Goal: Task Accomplishment & Management: Complete application form

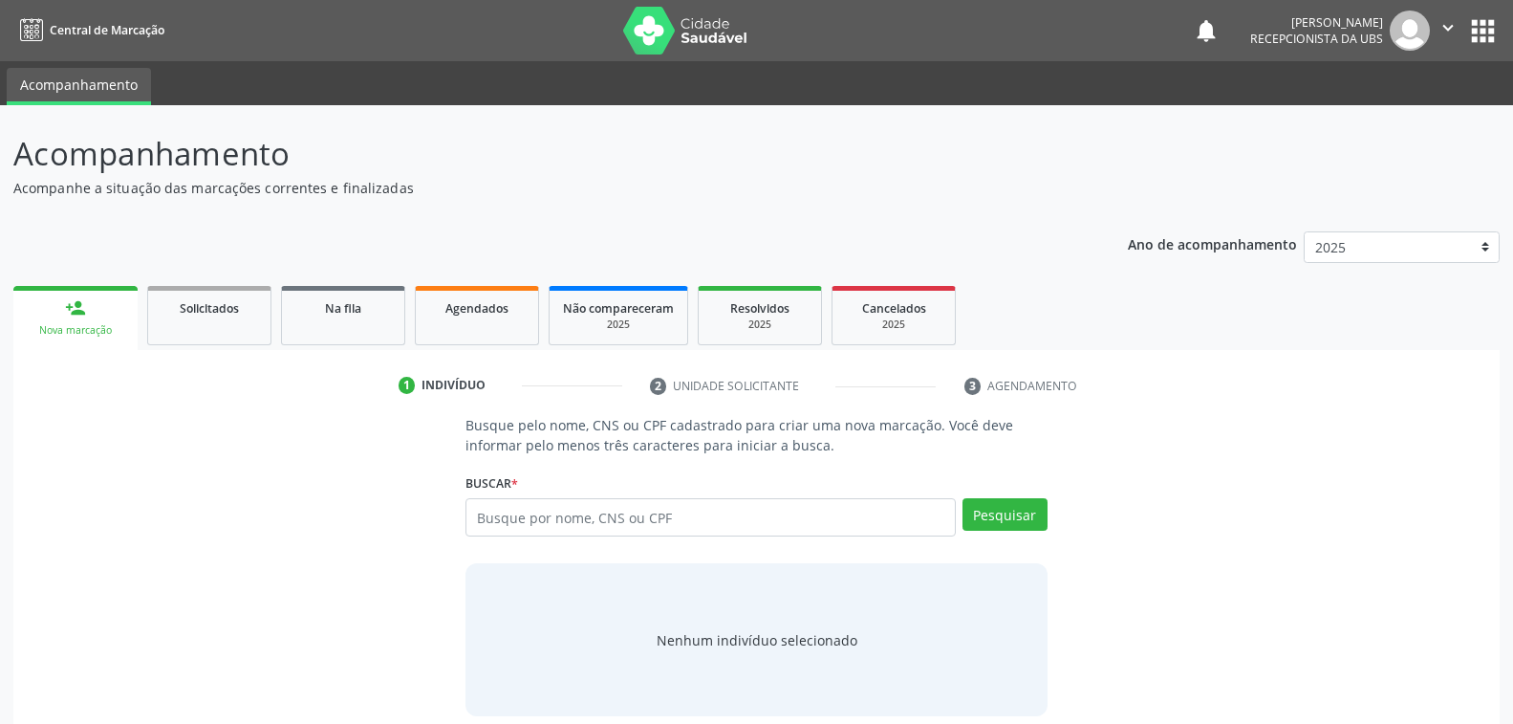
click at [683, 519] on input "text" at bounding box center [710, 517] width 489 height 38
type input "702505243457740"
click at [1020, 507] on button "Pesquisar" at bounding box center [1005, 514] width 85 height 33
type input "702505243457740"
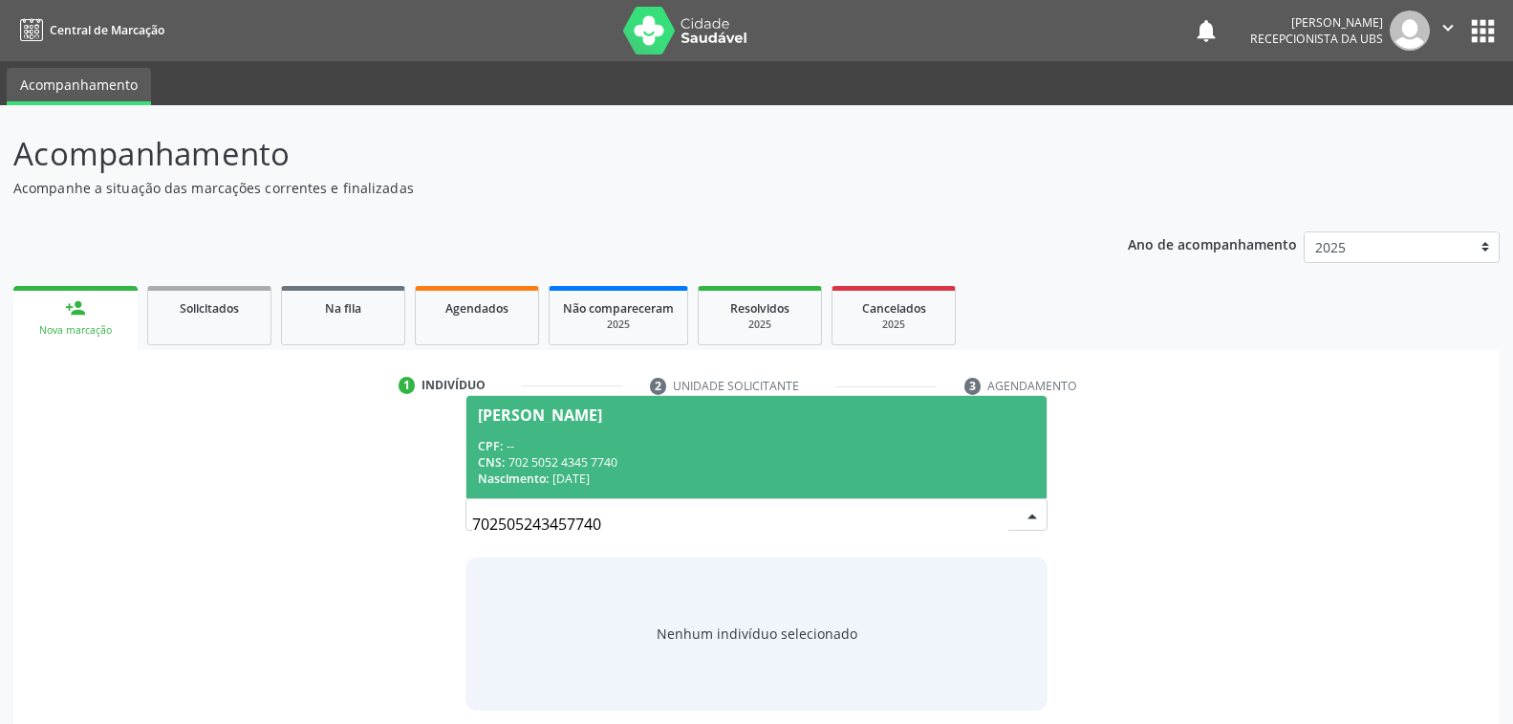
click at [605, 443] on div "CPF: --" at bounding box center [756, 446] width 556 height 16
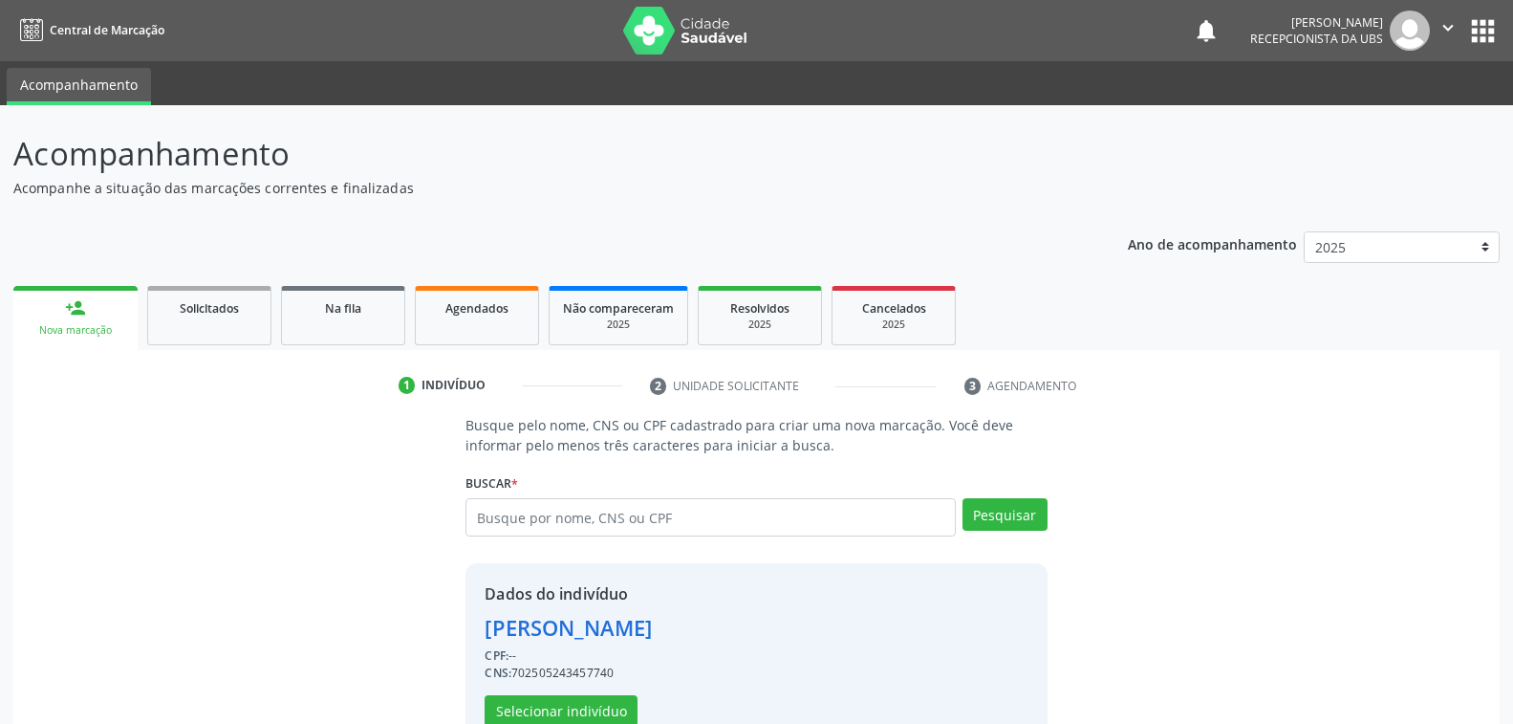
scroll to position [48, 0]
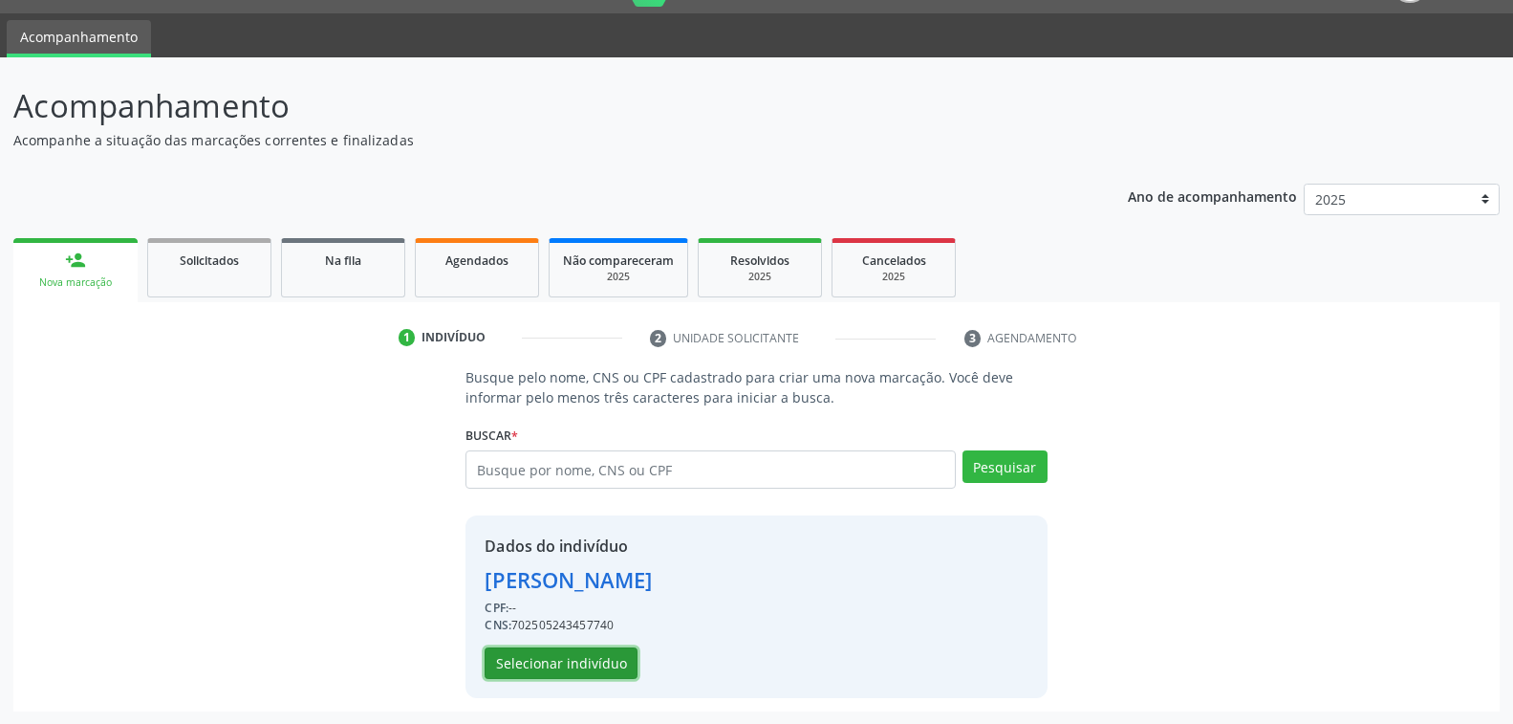
click at [559, 653] on button "Selecionar indivíduo" at bounding box center [561, 663] width 153 height 33
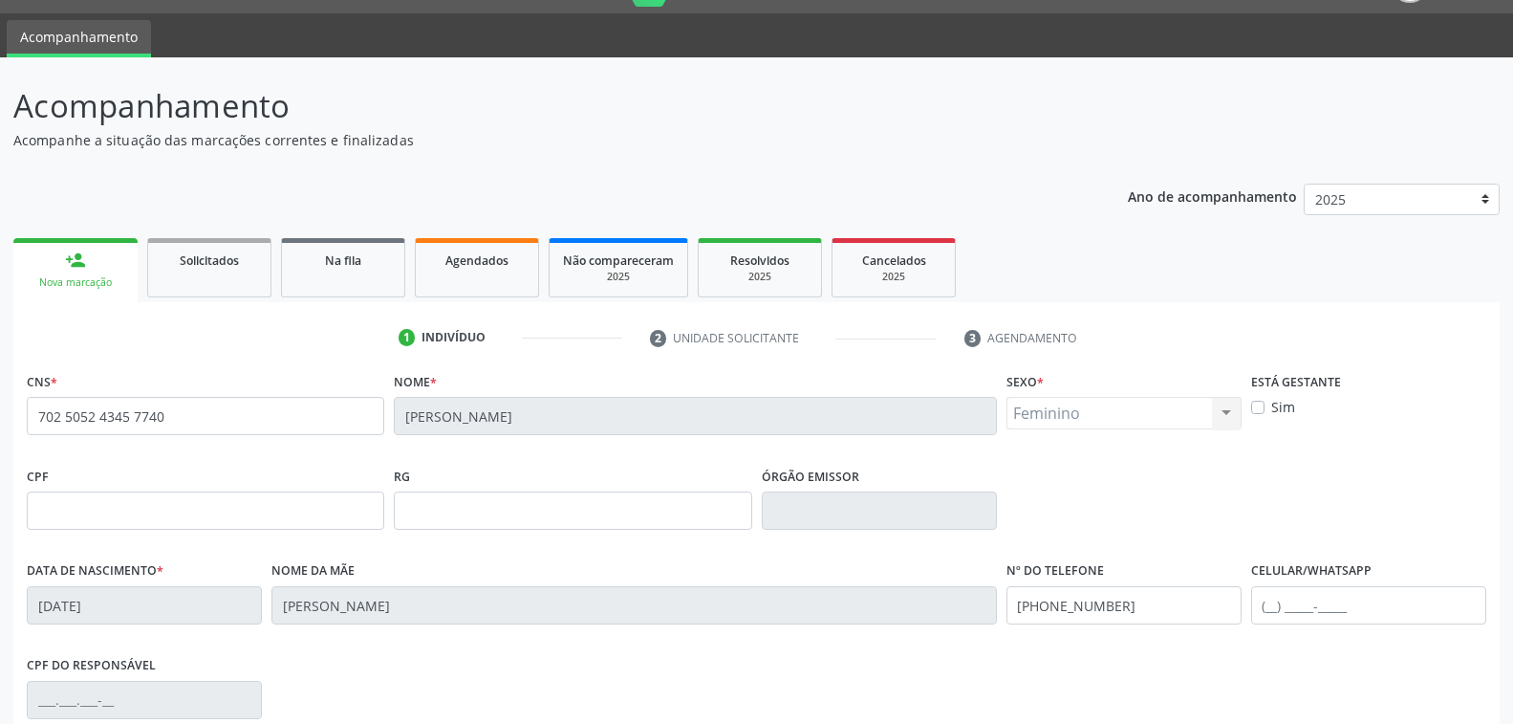
scroll to position [310, 0]
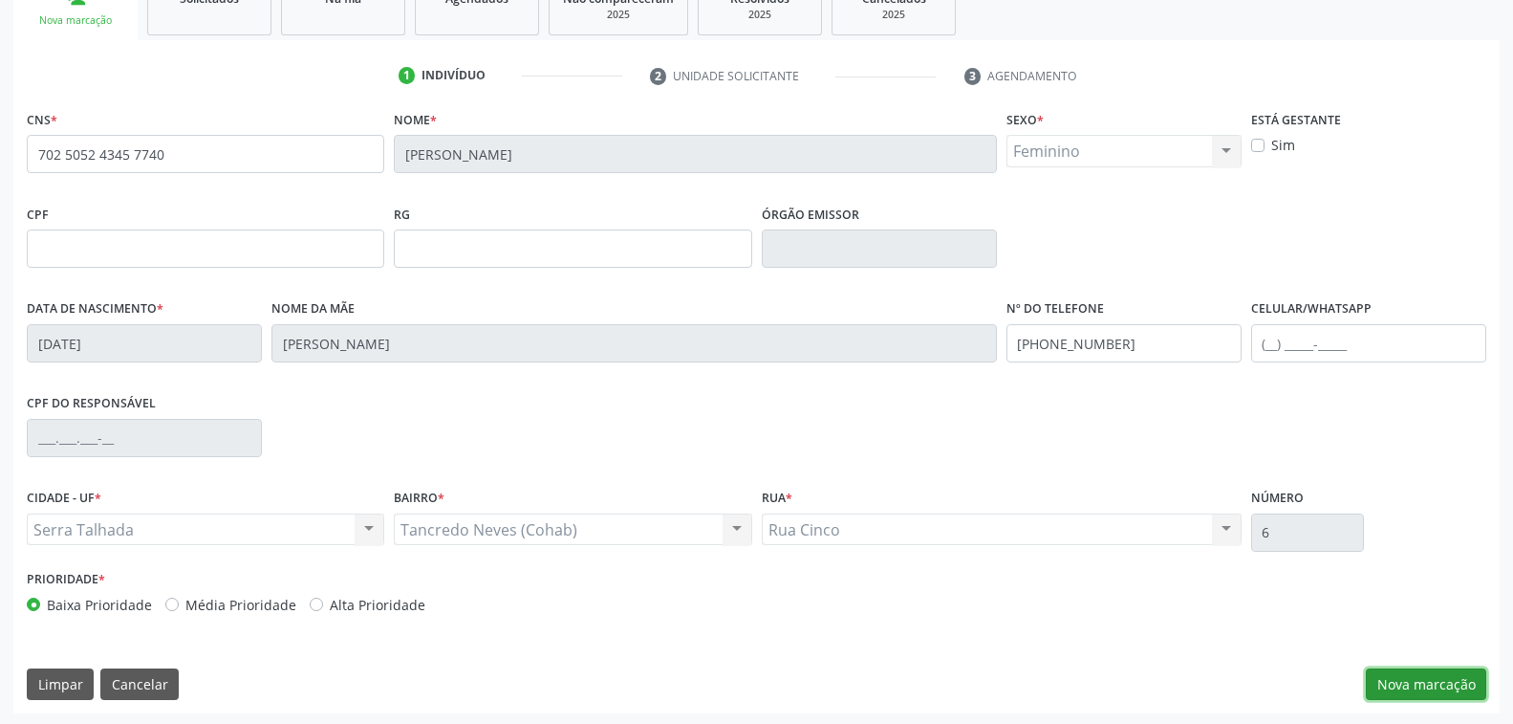
click at [1386, 684] on button "Nova marcação" at bounding box center [1426, 684] width 120 height 33
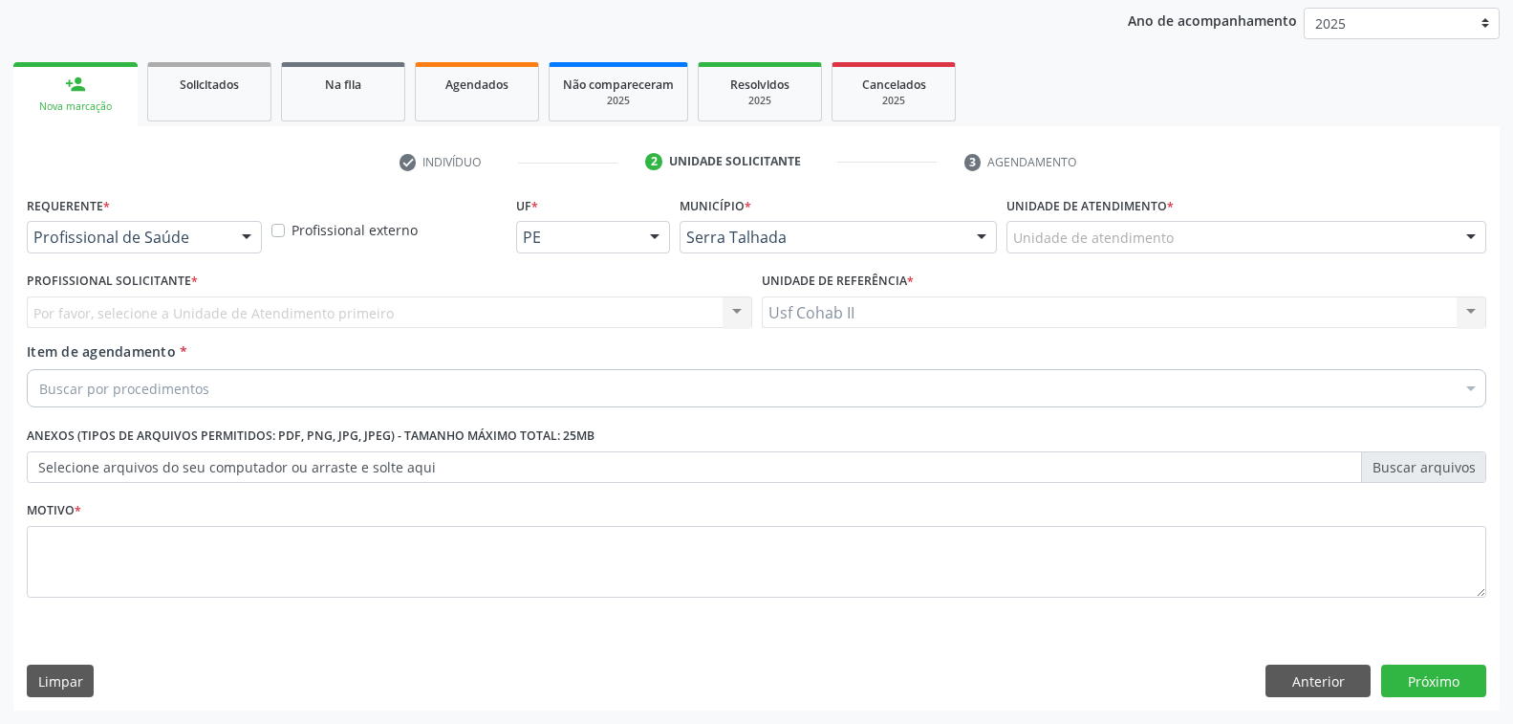
scroll to position [222, 0]
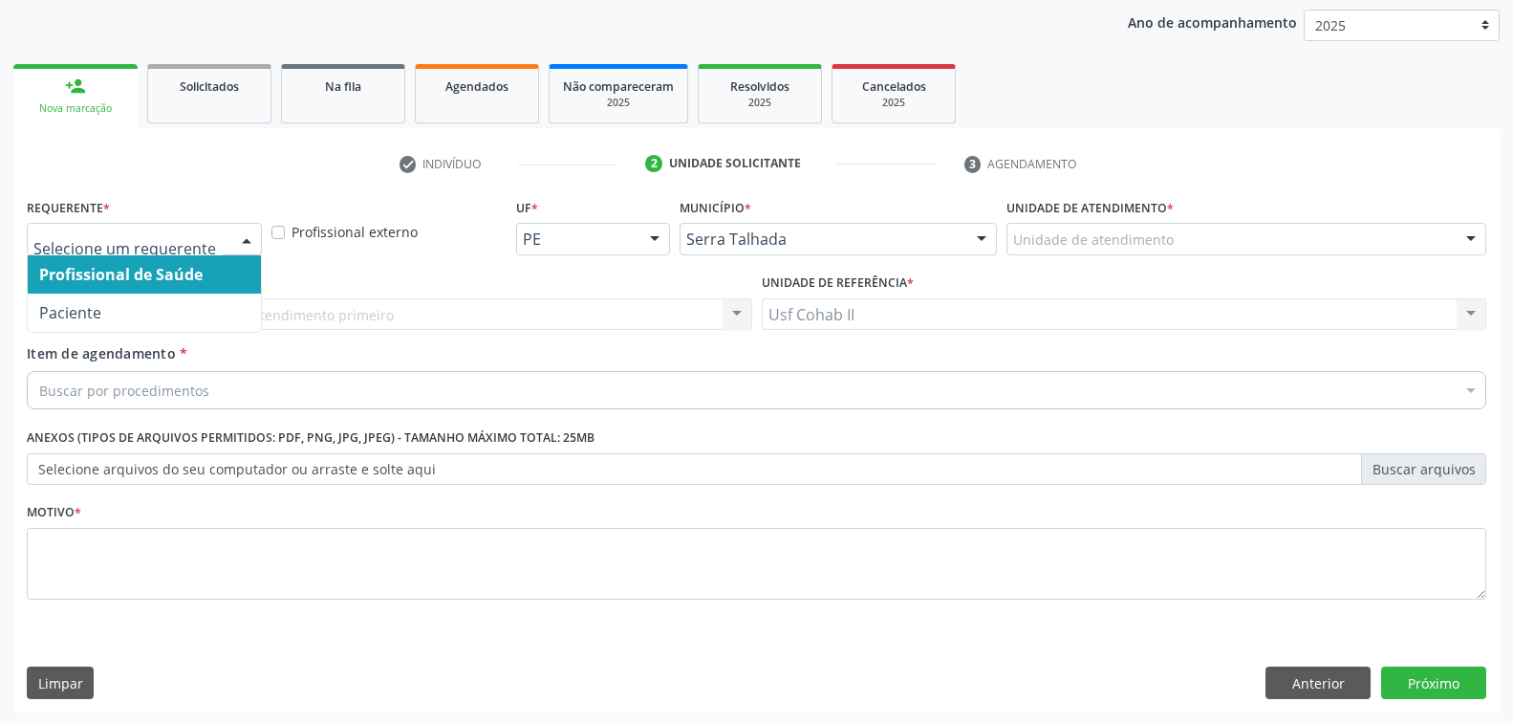
click at [253, 238] on div at bounding box center [246, 240] width 29 height 33
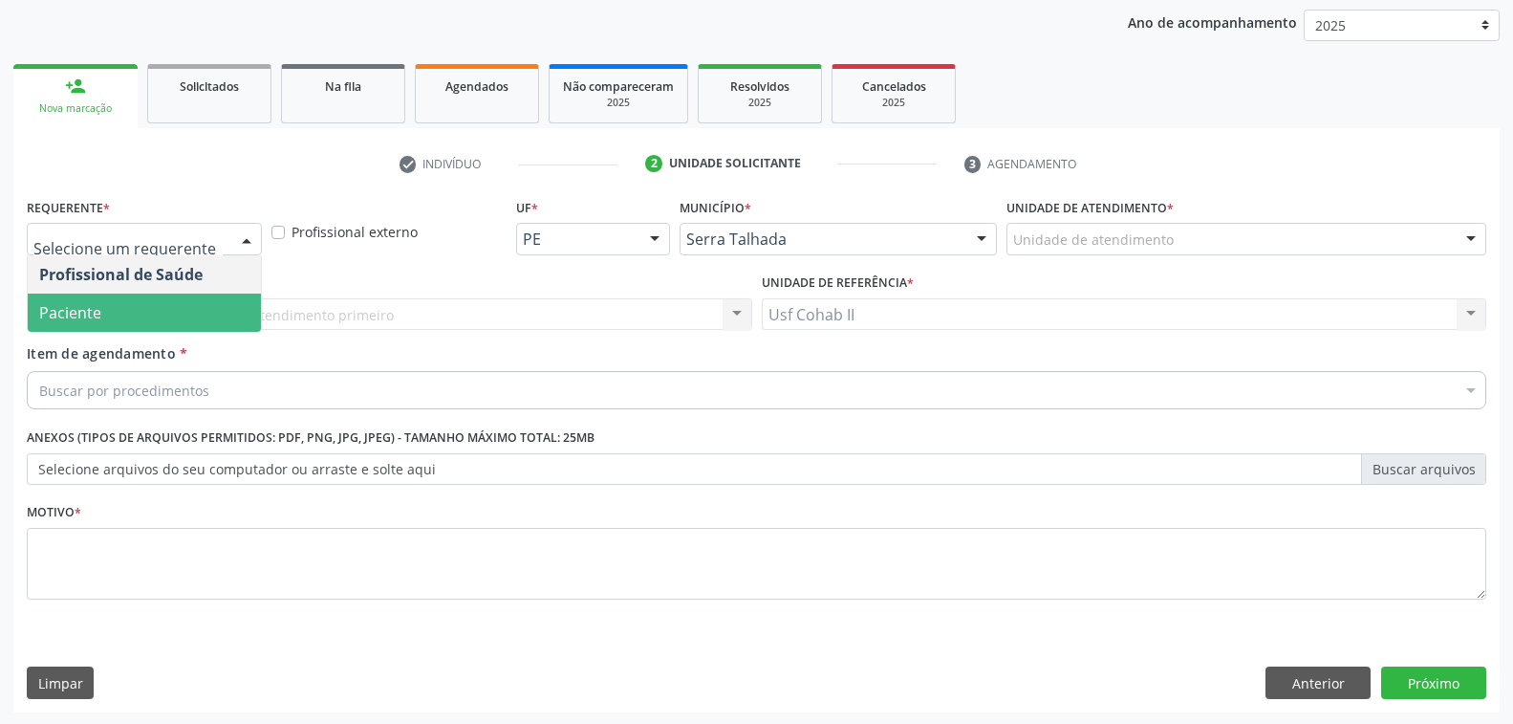
click at [166, 313] on span "Paciente" at bounding box center [144, 312] width 233 height 38
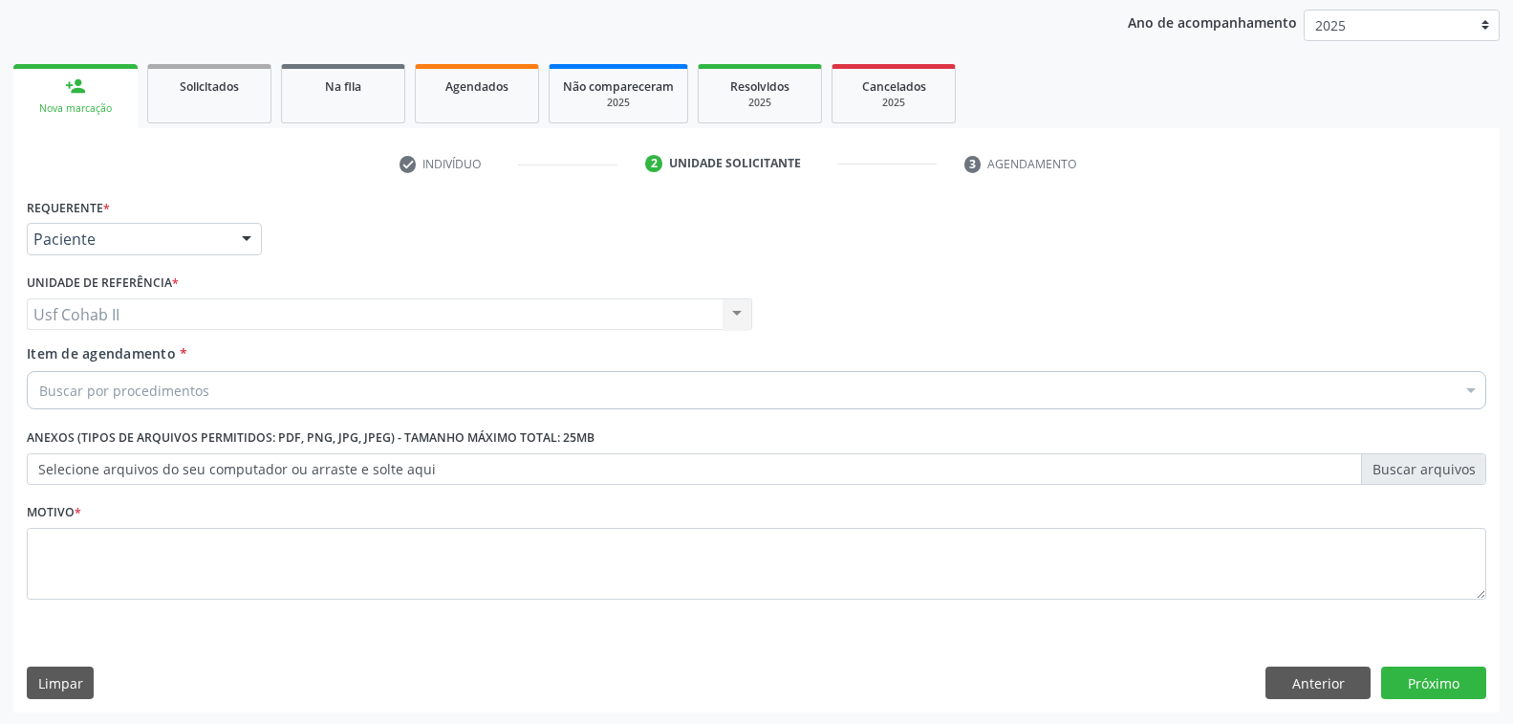
click at [214, 387] on div "Buscar por procedimentos" at bounding box center [757, 390] width 1460 height 38
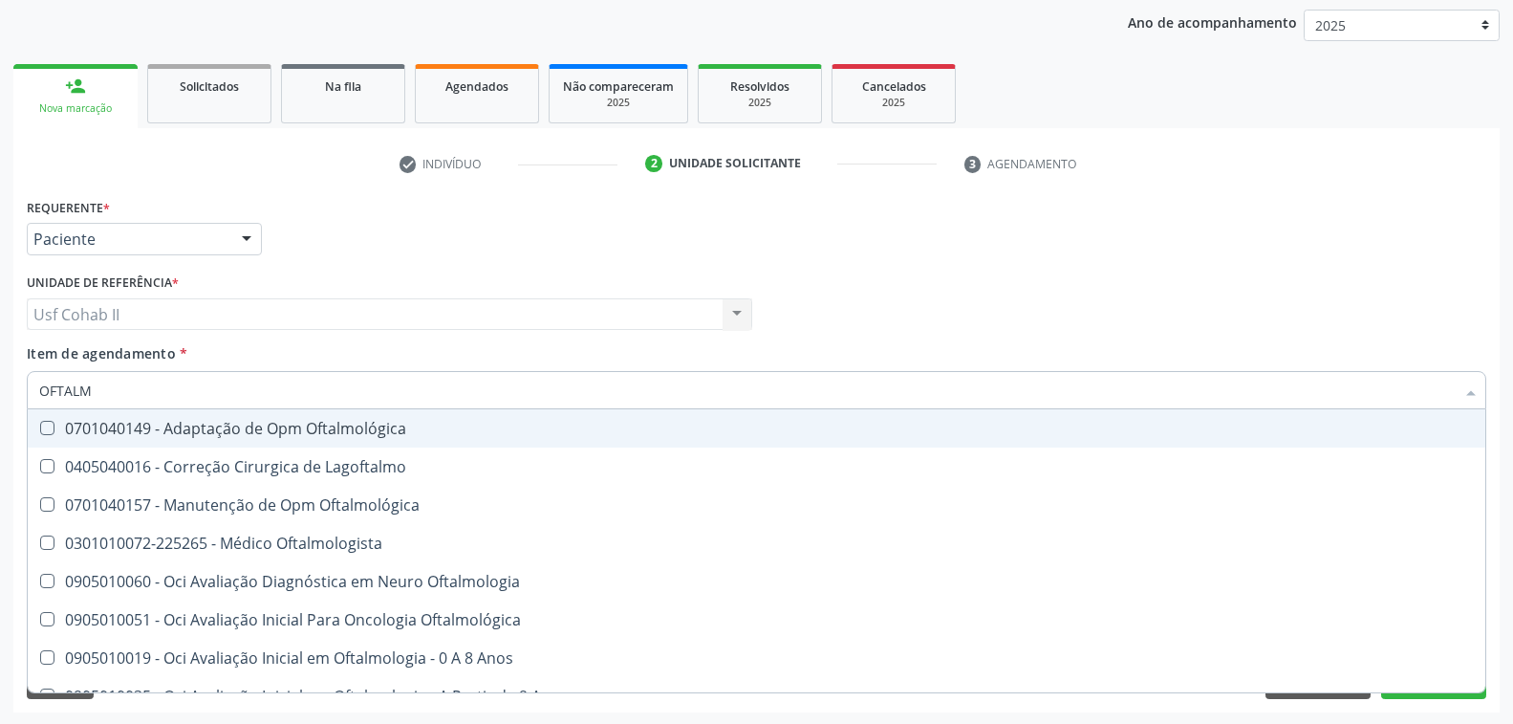
type input "OFTALMO"
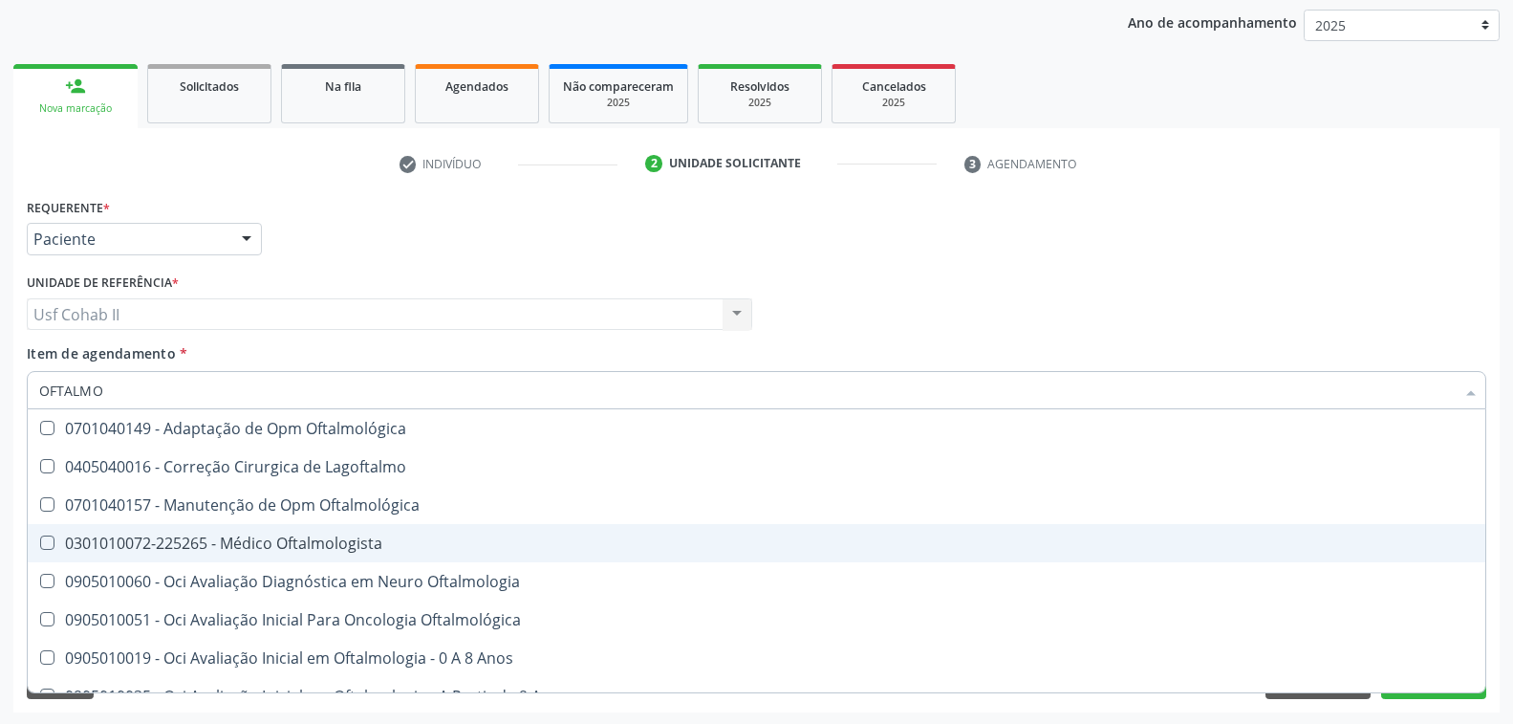
click at [319, 543] on div "0301010072-225265 - Médico Oftalmologista" at bounding box center [756, 542] width 1435 height 15
checkbox Oftalmologista "true"
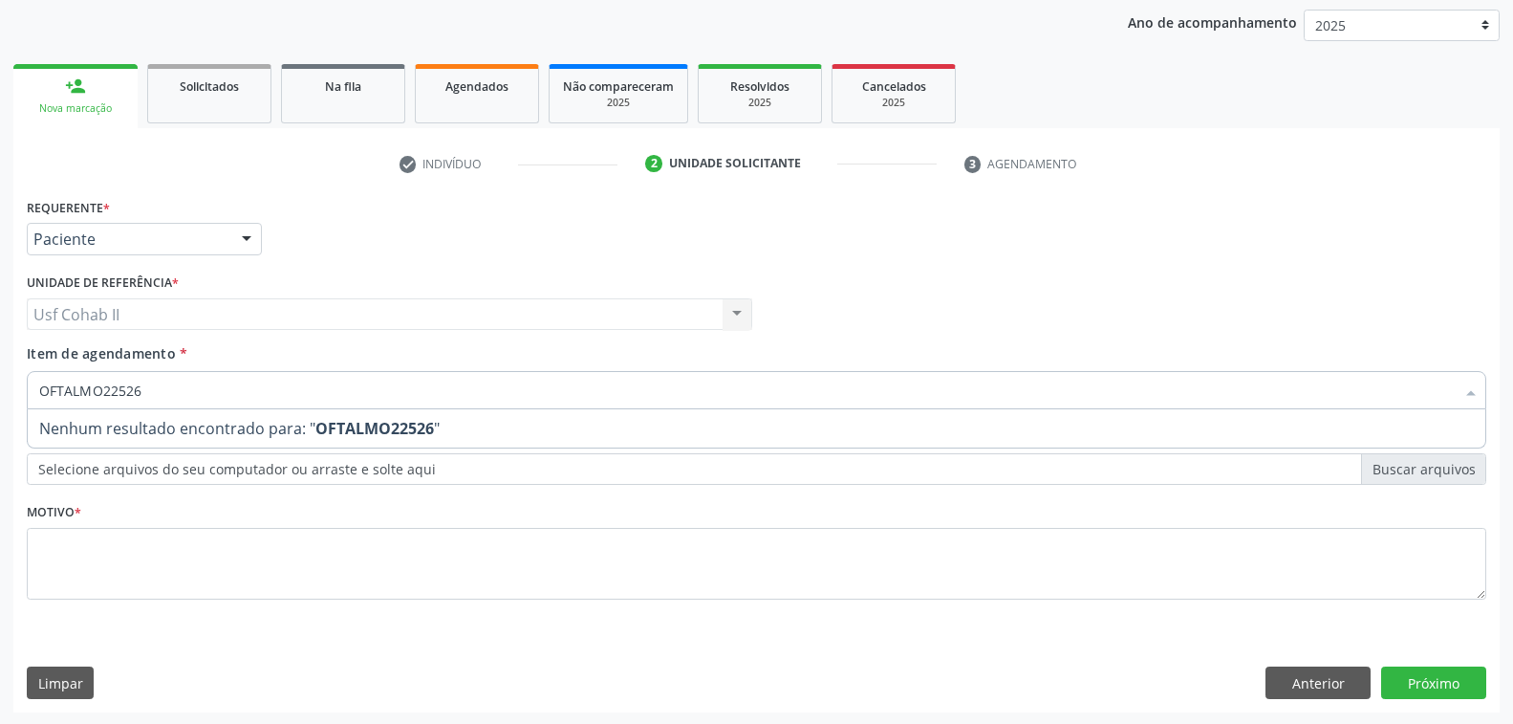
type input "OFTALMO225266"
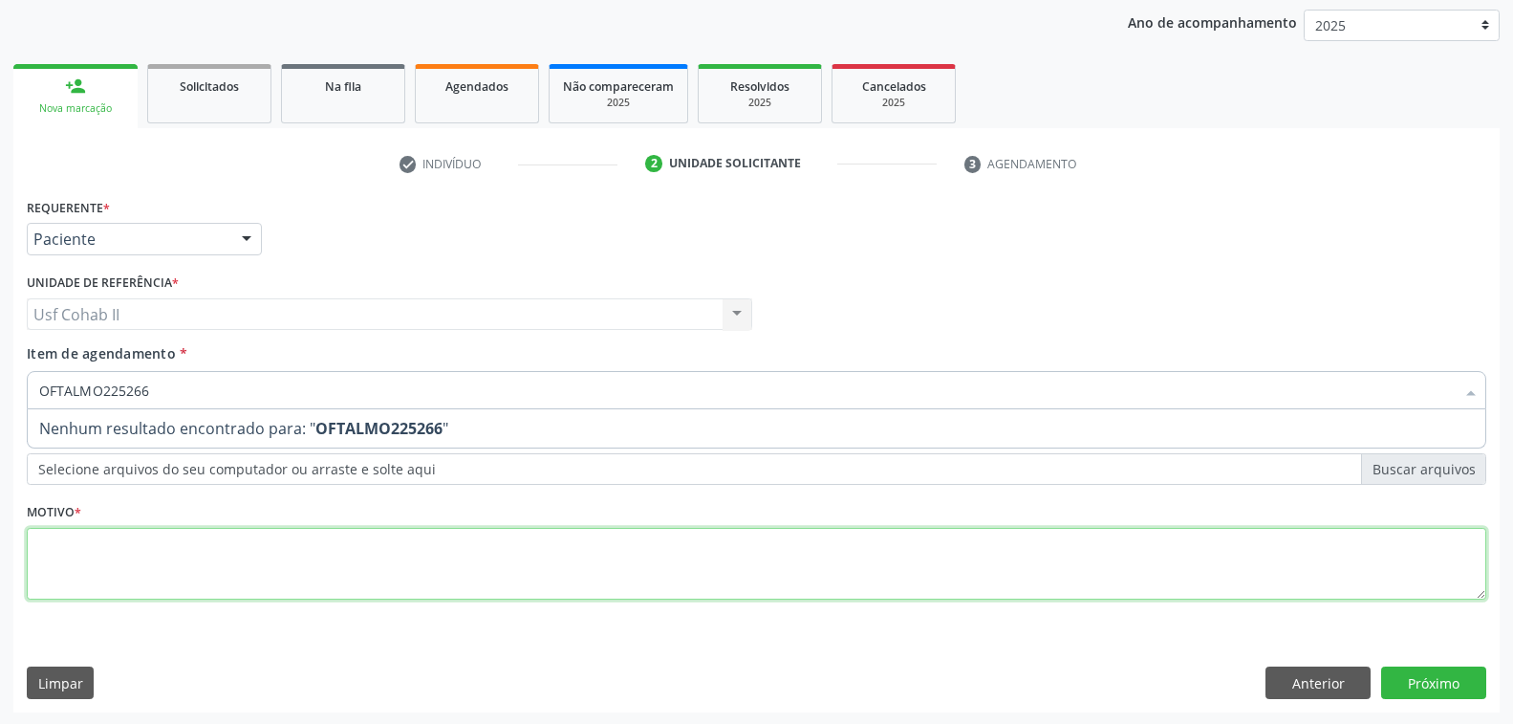
click at [128, 547] on div "Requerente * Paciente Profissional de Saúde Paciente Nenhum resultado encontrad…" at bounding box center [757, 409] width 1460 height 433
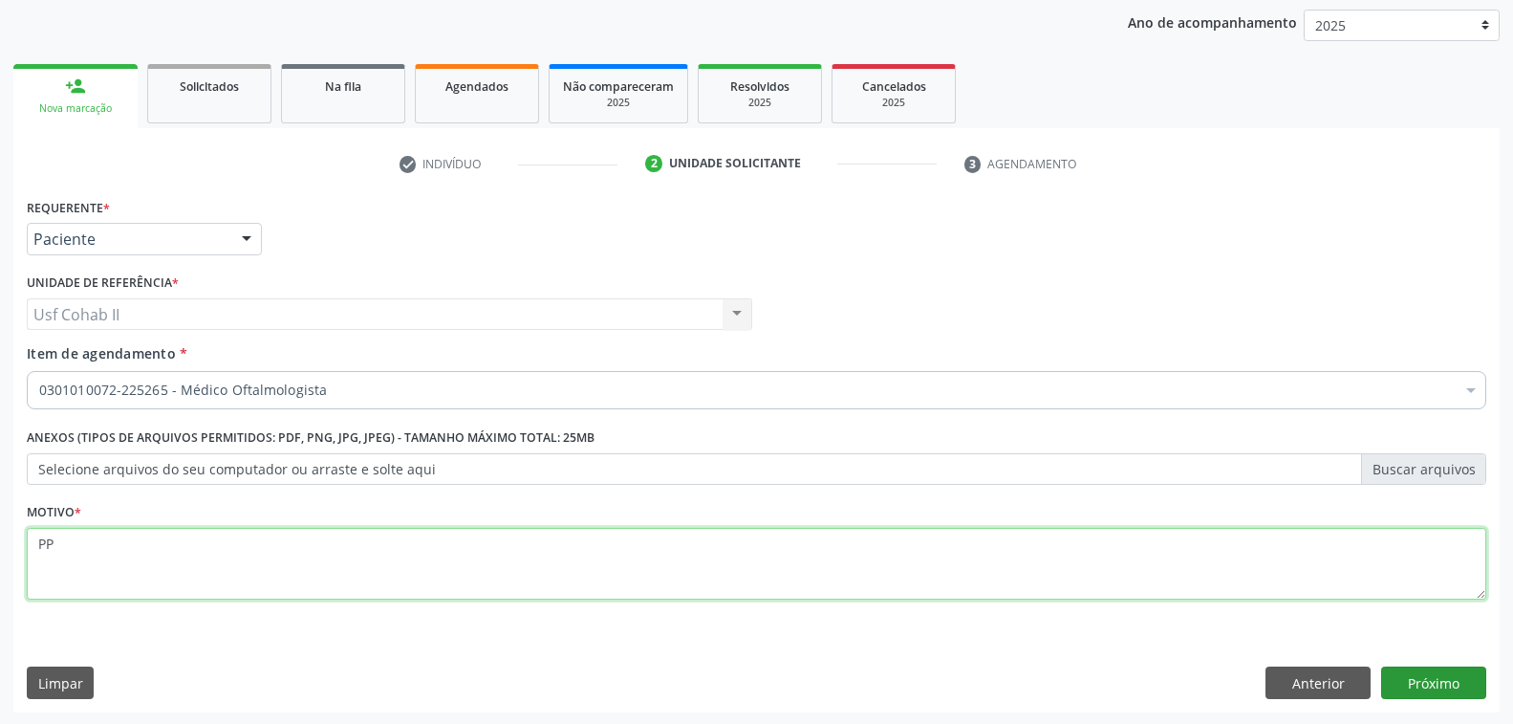
type textarea "PP"
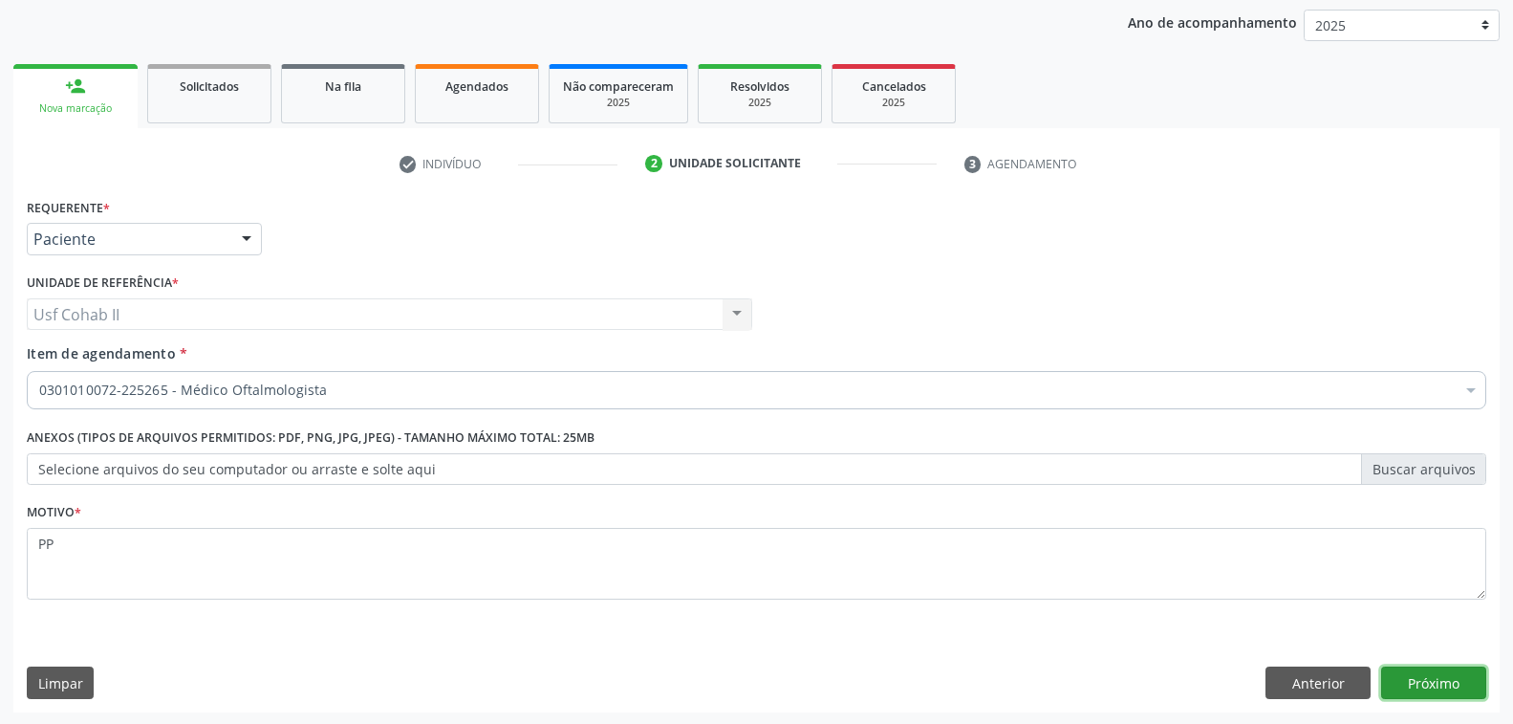
click at [1460, 676] on button "Próximo" at bounding box center [1433, 682] width 105 height 33
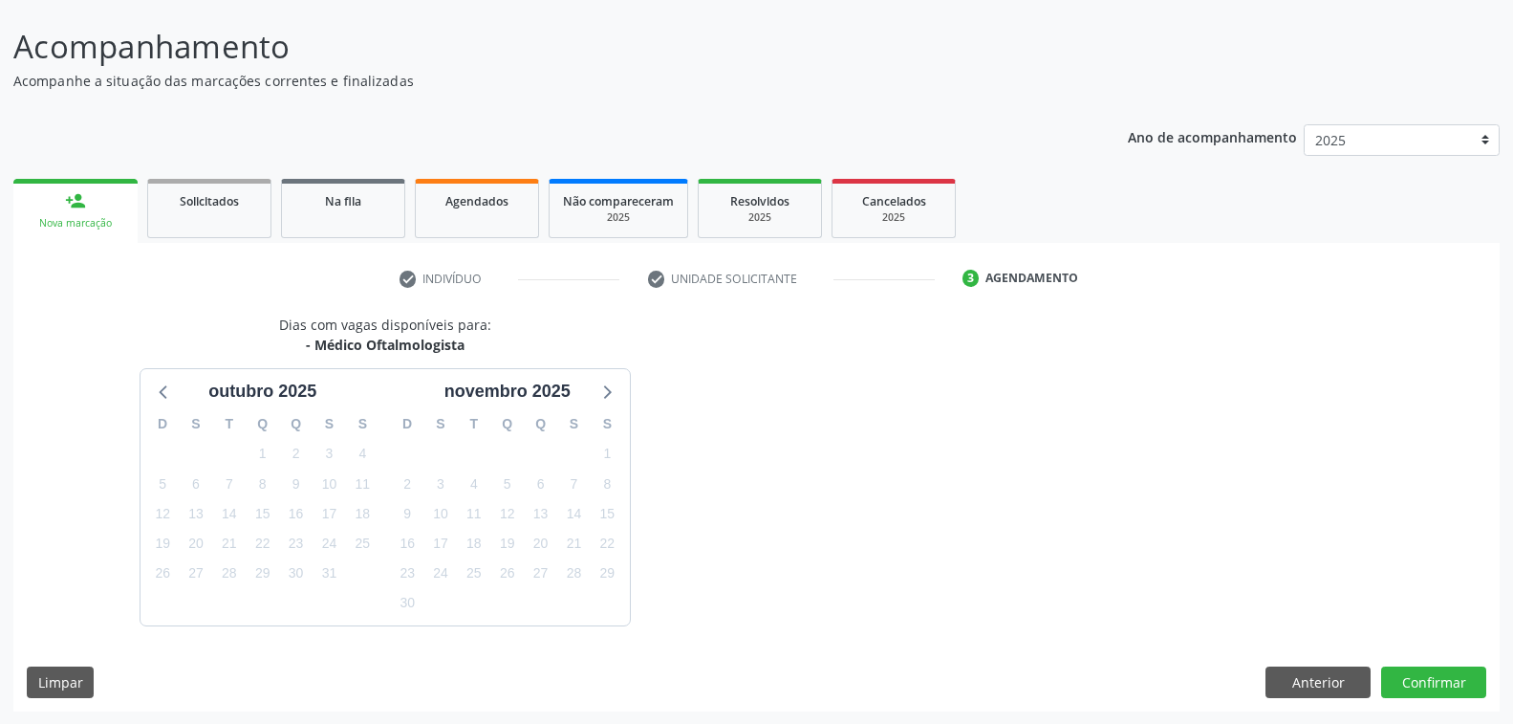
scroll to position [163, 0]
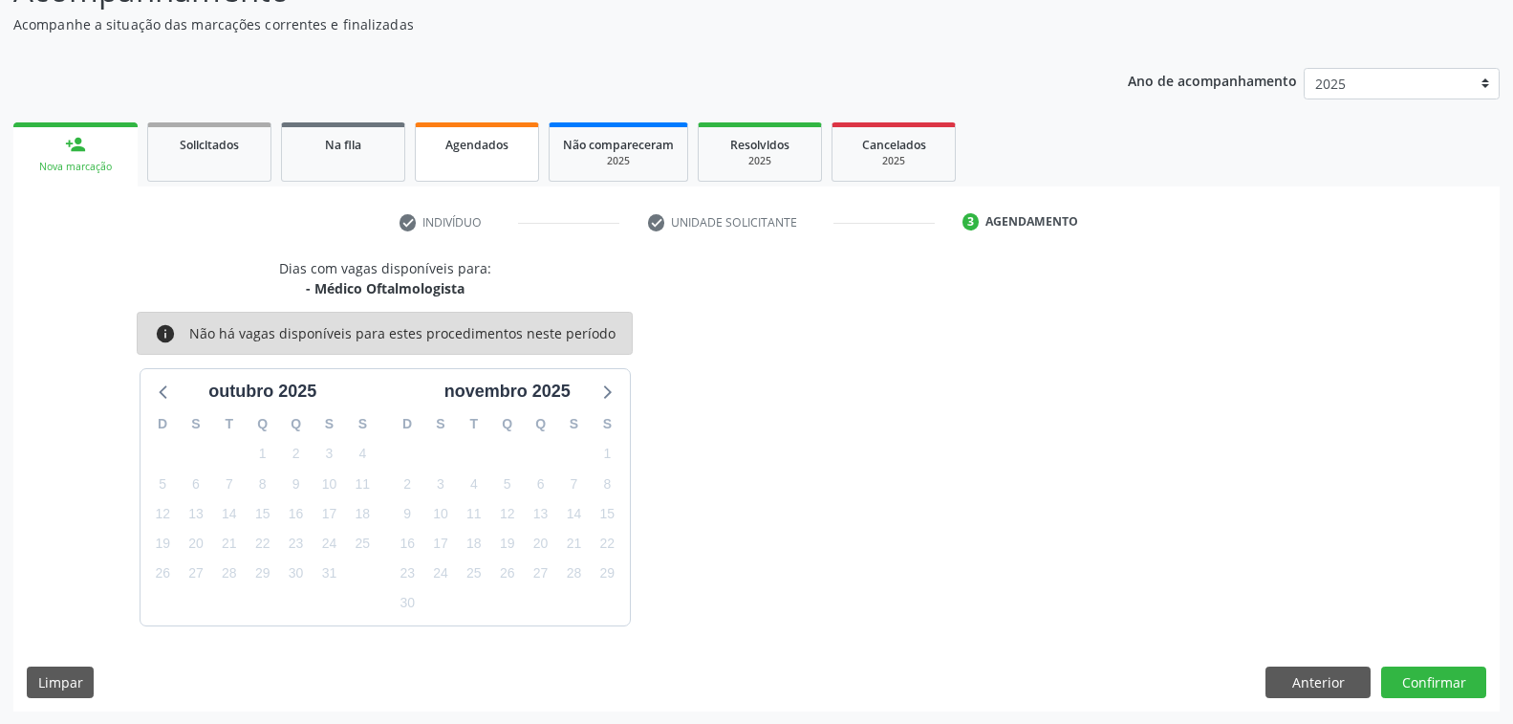
click at [468, 159] on link "Agendados" at bounding box center [477, 151] width 124 height 59
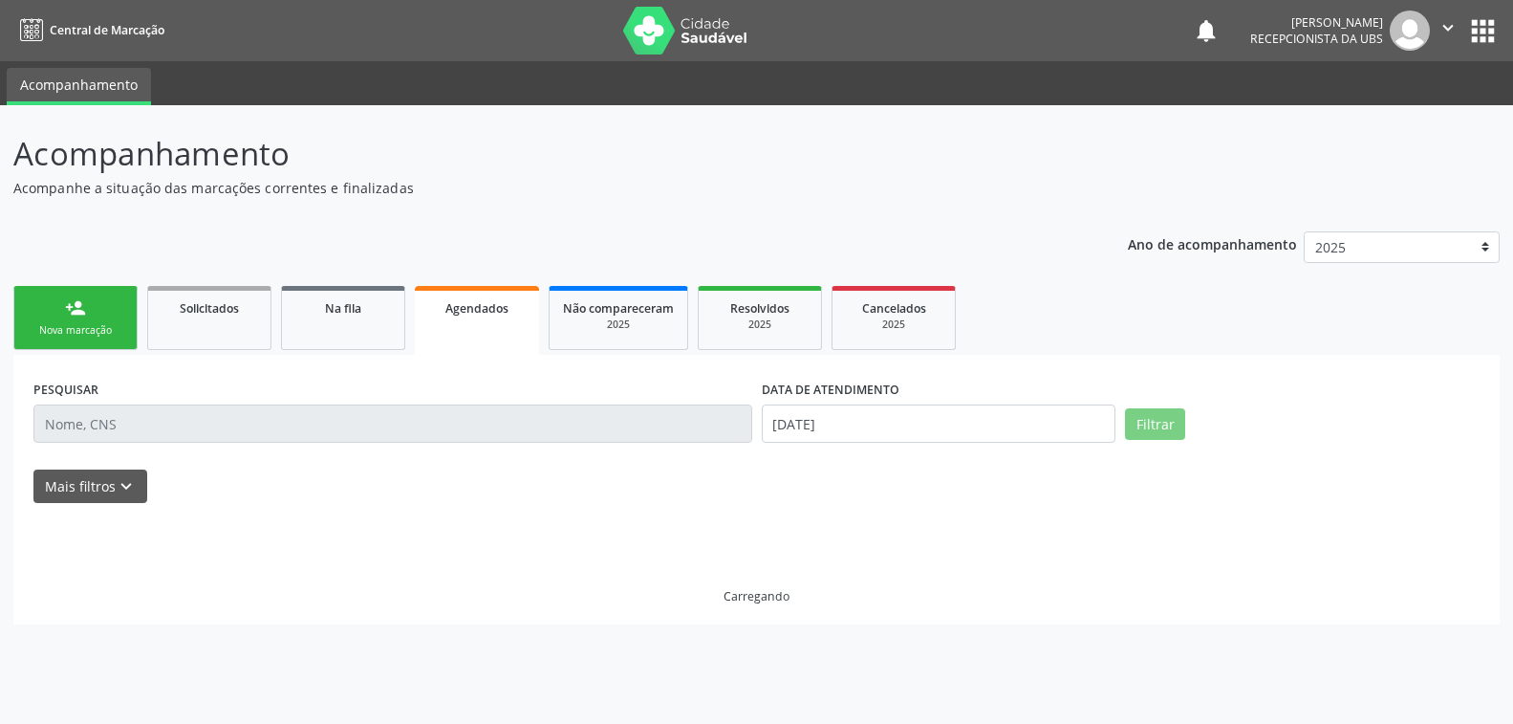
scroll to position [0, 0]
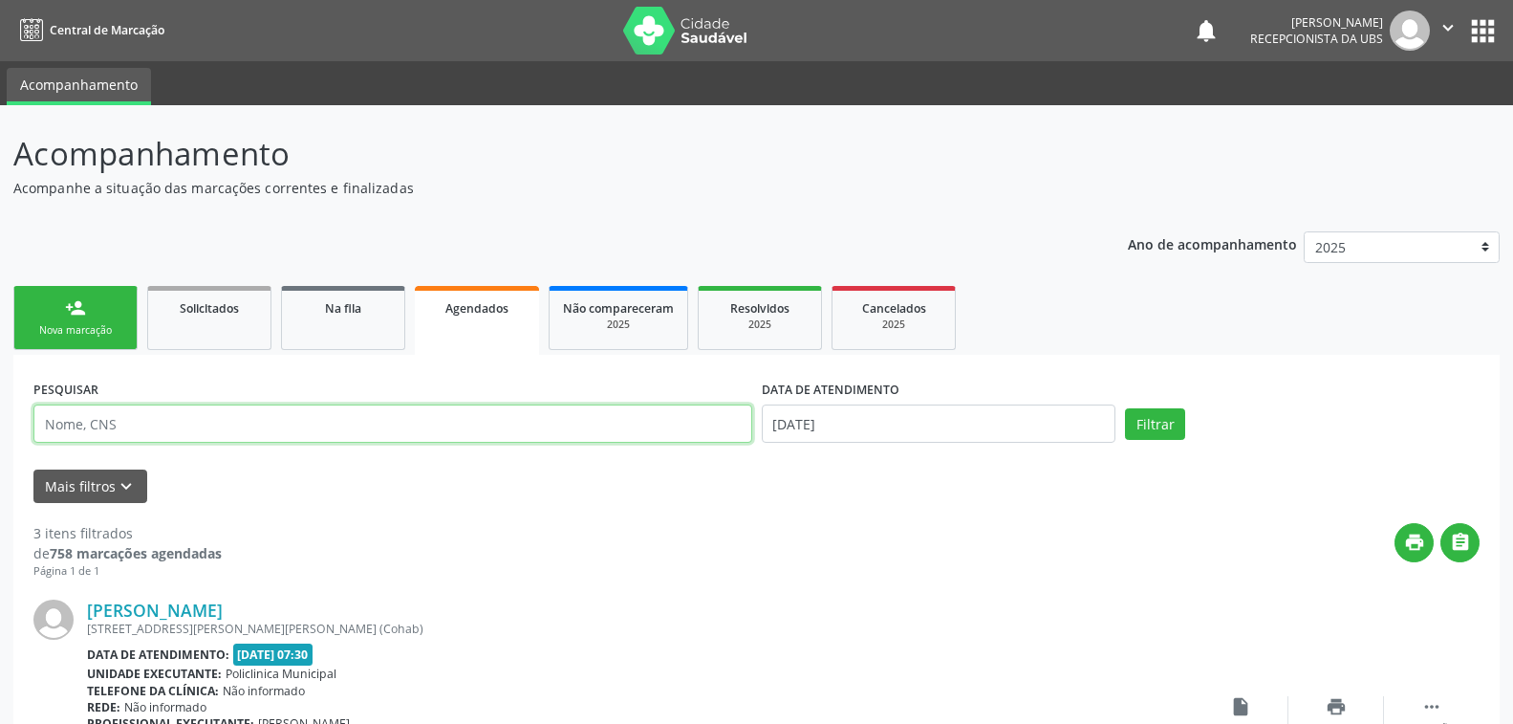
click at [165, 426] on input "text" at bounding box center [392, 423] width 719 height 38
type input "209136220490008"
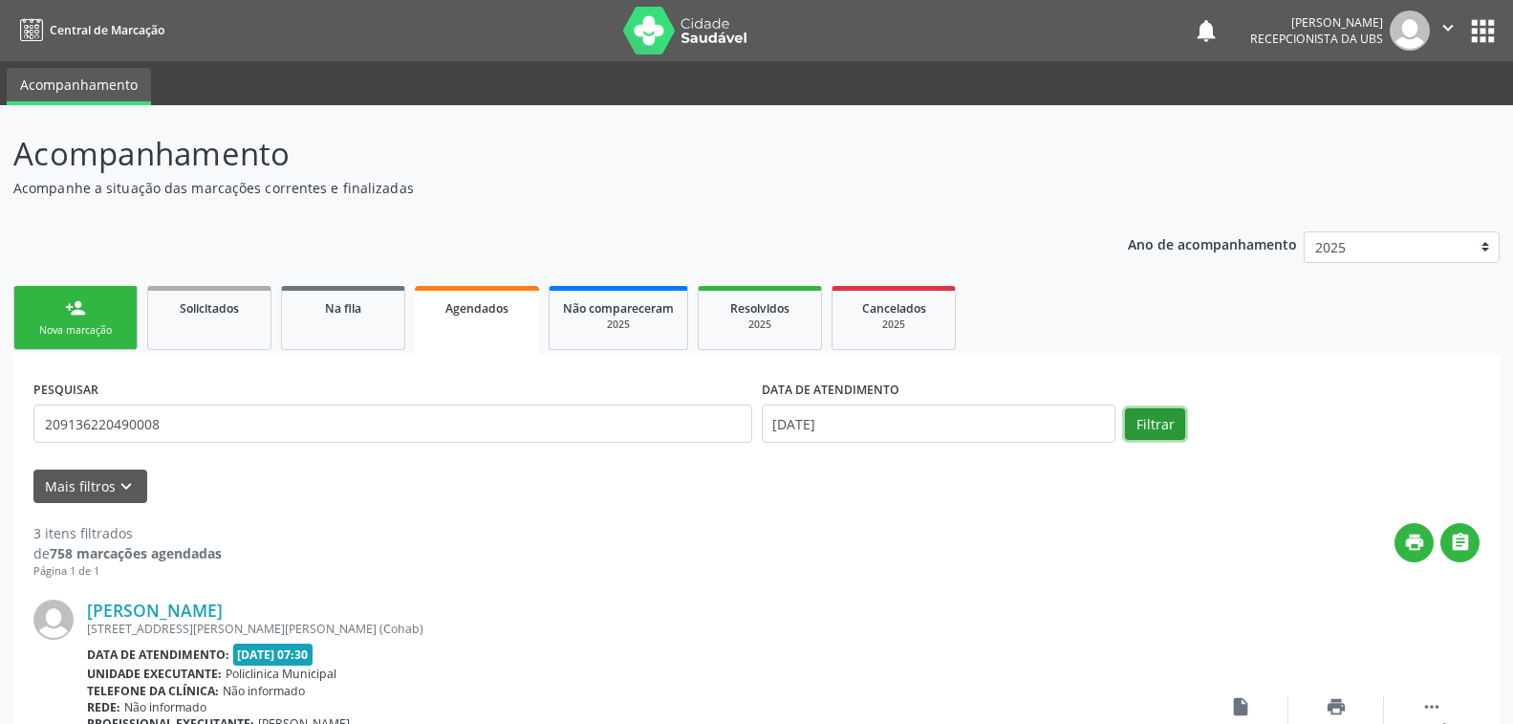
click at [1160, 417] on button "Filtrar" at bounding box center [1155, 424] width 60 height 33
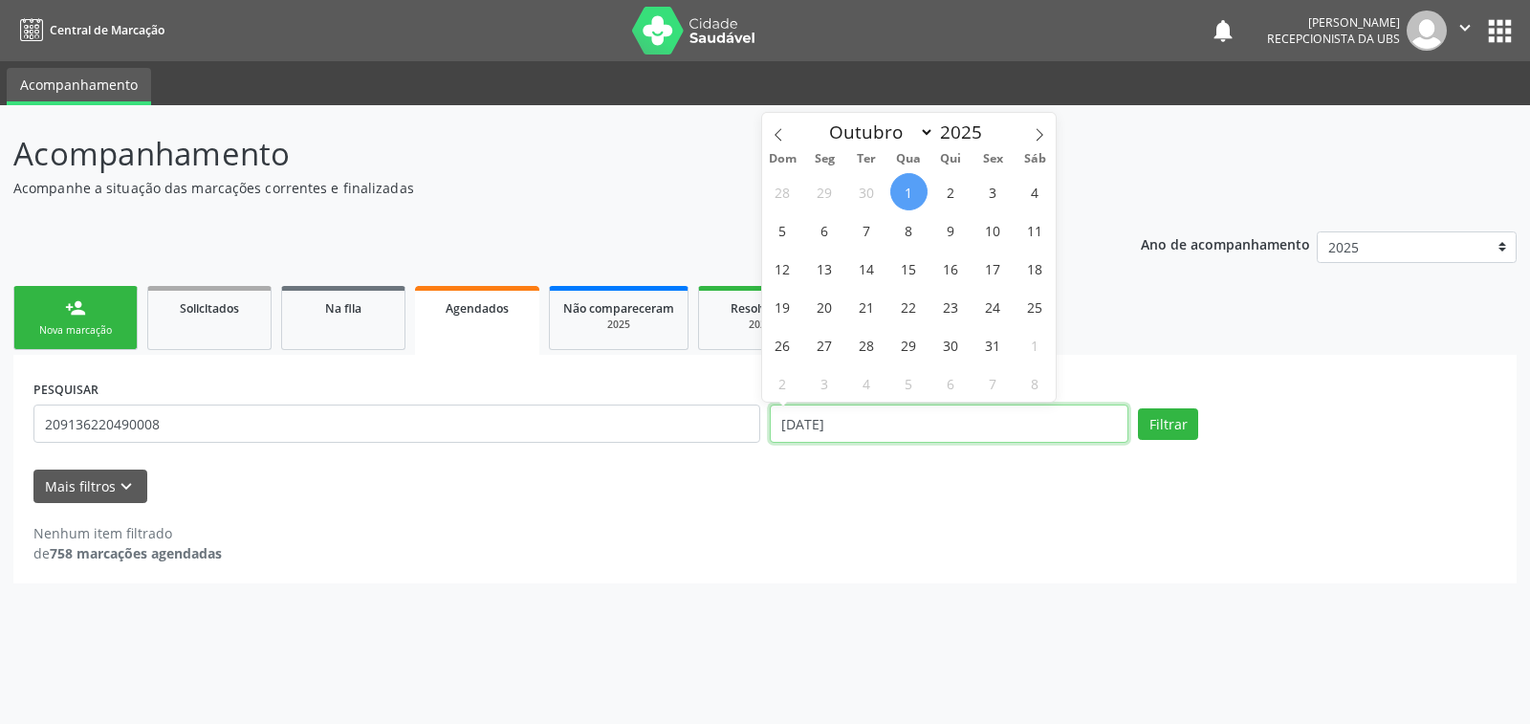
click at [868, 419] on input "[DATE]" at bounding box center [949, 423] width 359 height 38
click at [867, 231] on span "7" at bounding box center [866, 229] width 37 height 37
type input "[DATE]"
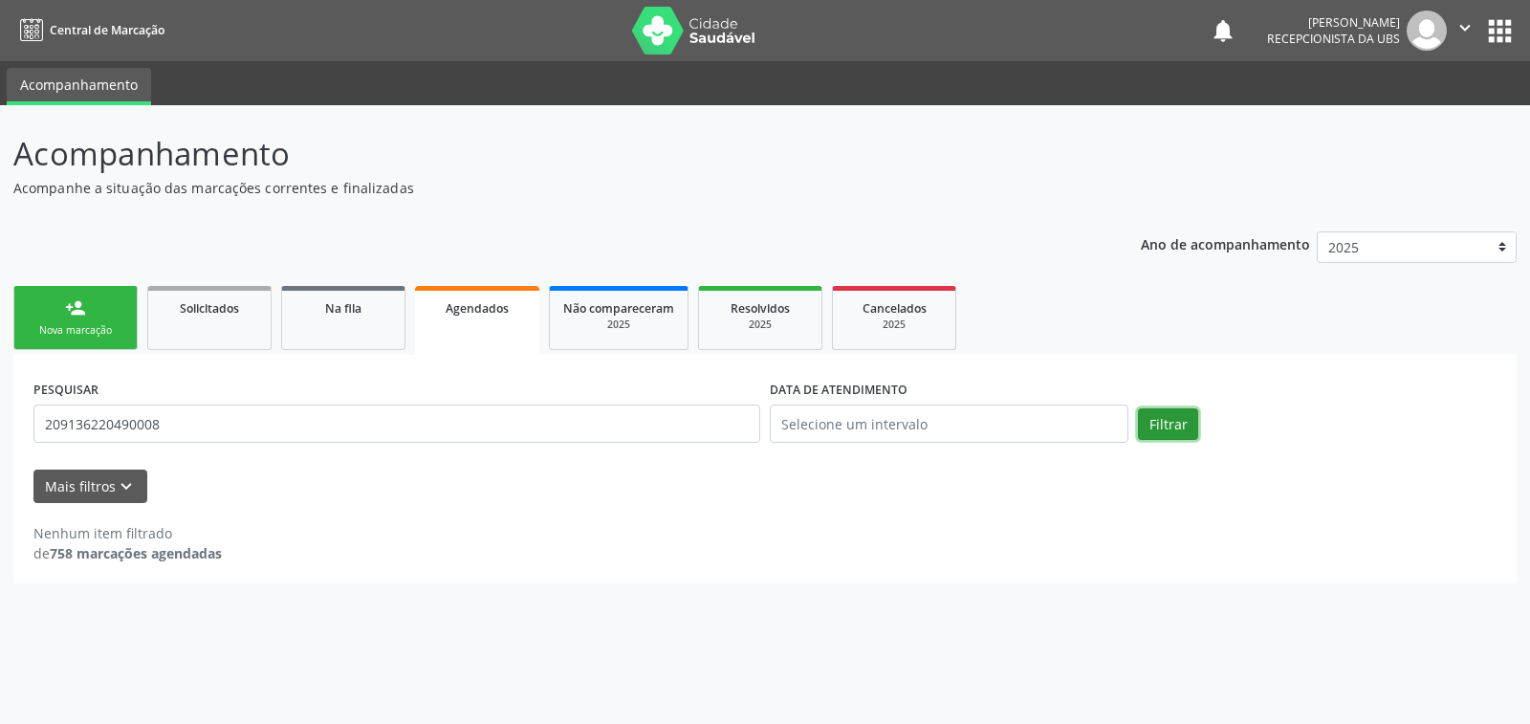
click at [1163, 421] on button "Filtrar" at bounding box center [1168, 424] width 60 height 33
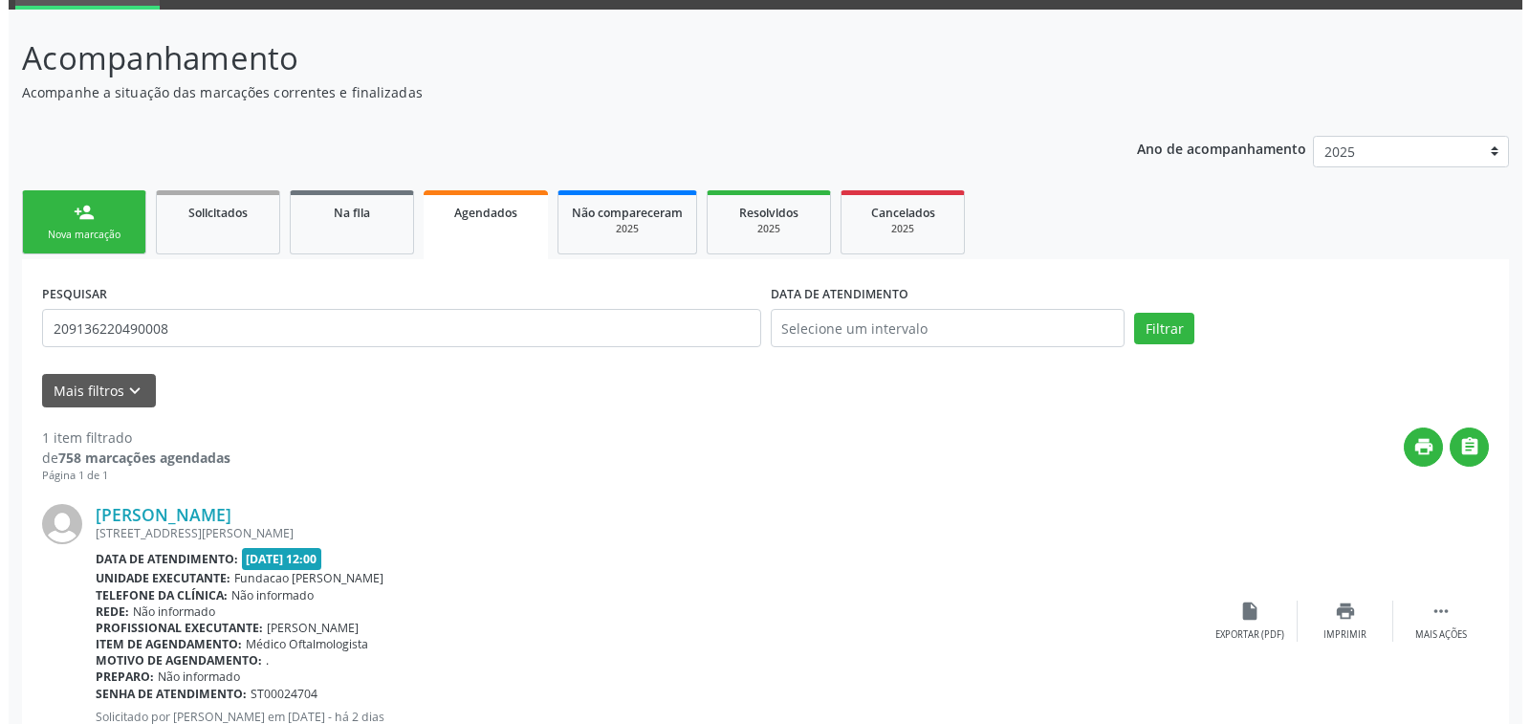
scroll to position [160, 0]
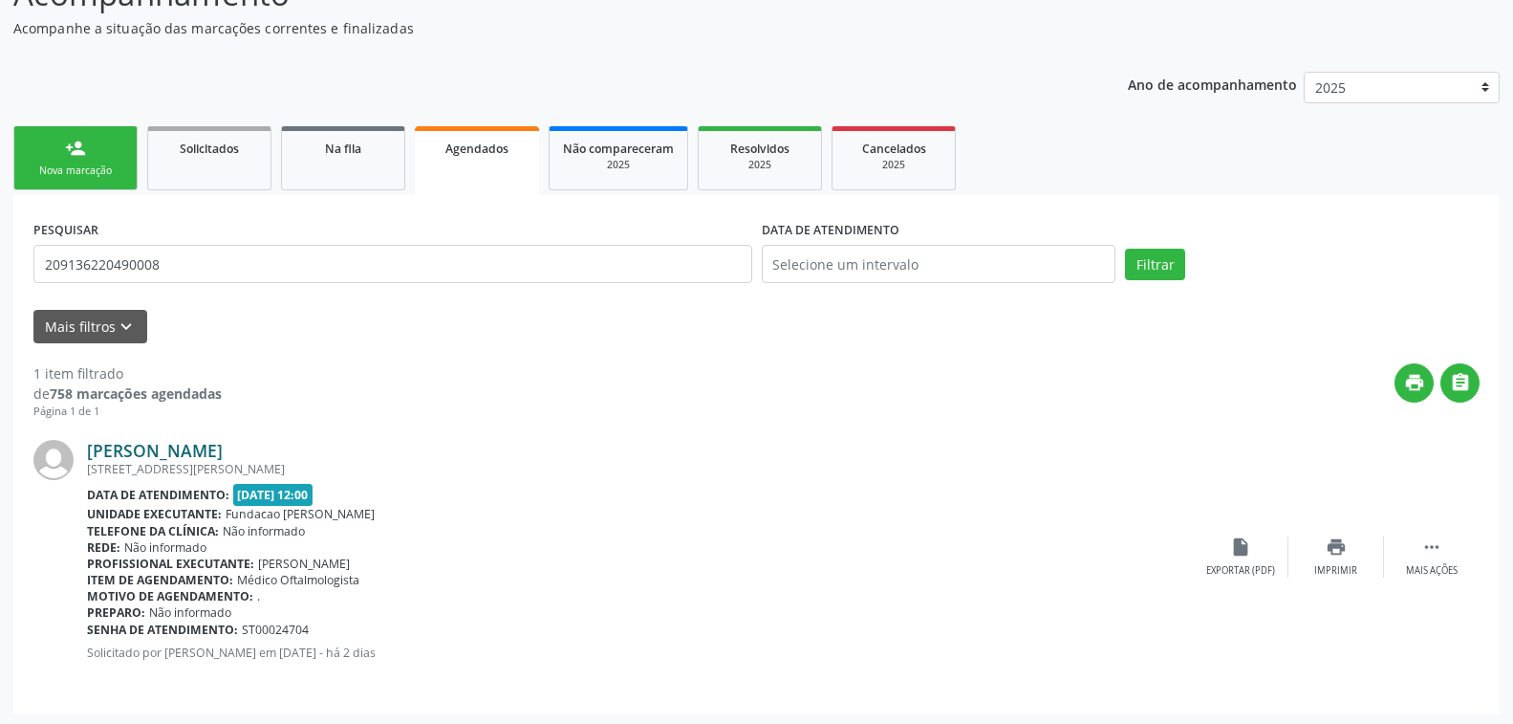
click at [174, 450] on link "[PERSON_NAME]" at bounding box center [155, 450] width 136 height 21
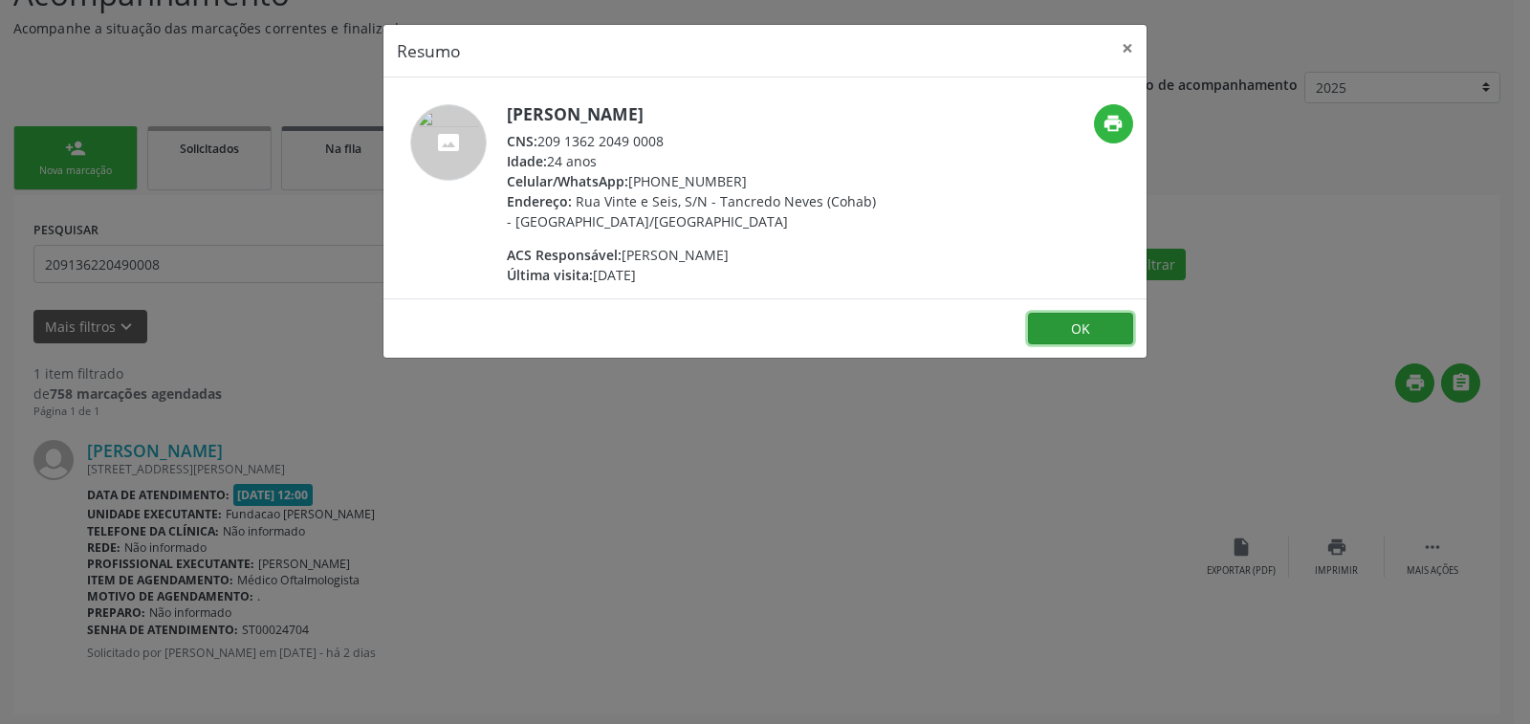
click at [1089, 324] on button "OK" at bounding box center [1080, 329] width 105 height 33
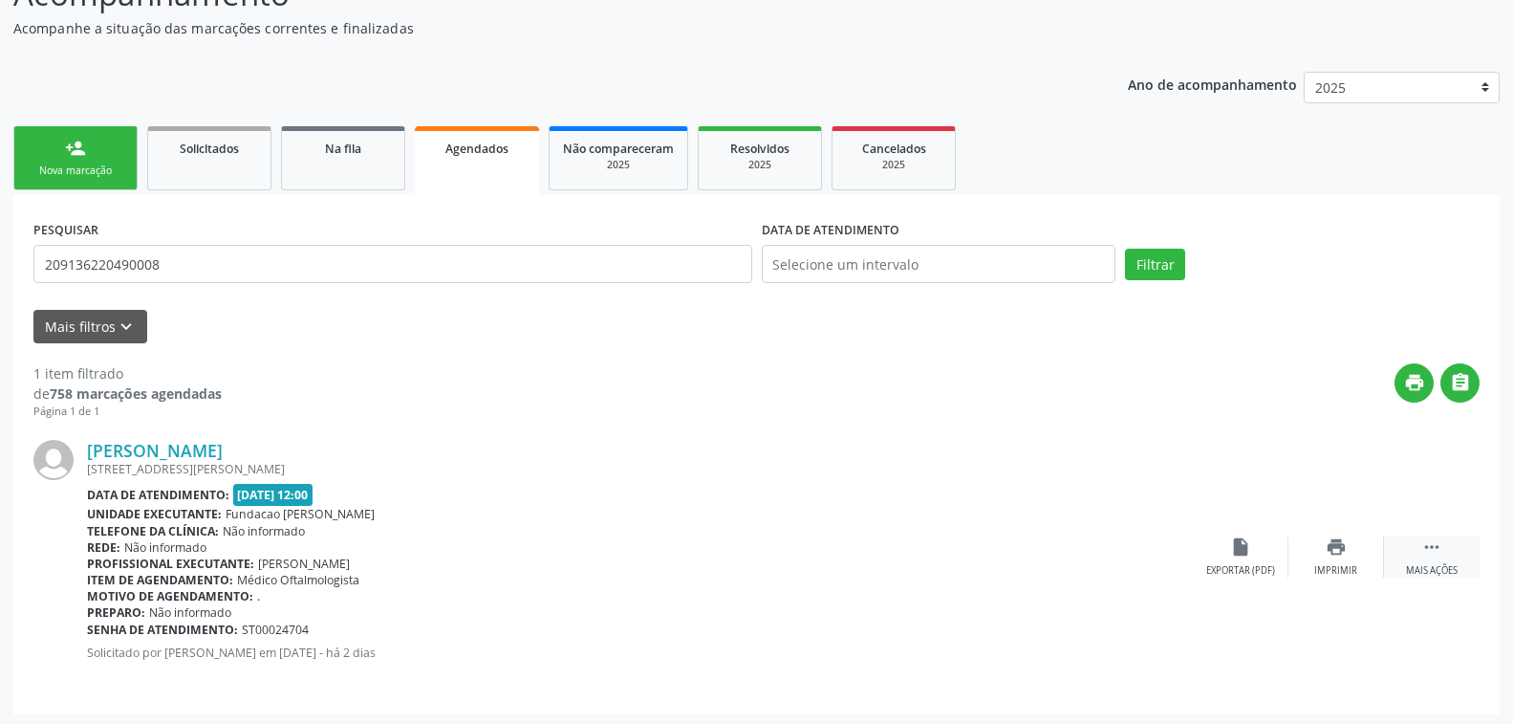
click at [1437, 546] on icon "" at bounding box center [1432, 546] width 21 height 21
click at [1240, 547] on icon "cancel" at bounding box center [1240, 546] width 21 height 21
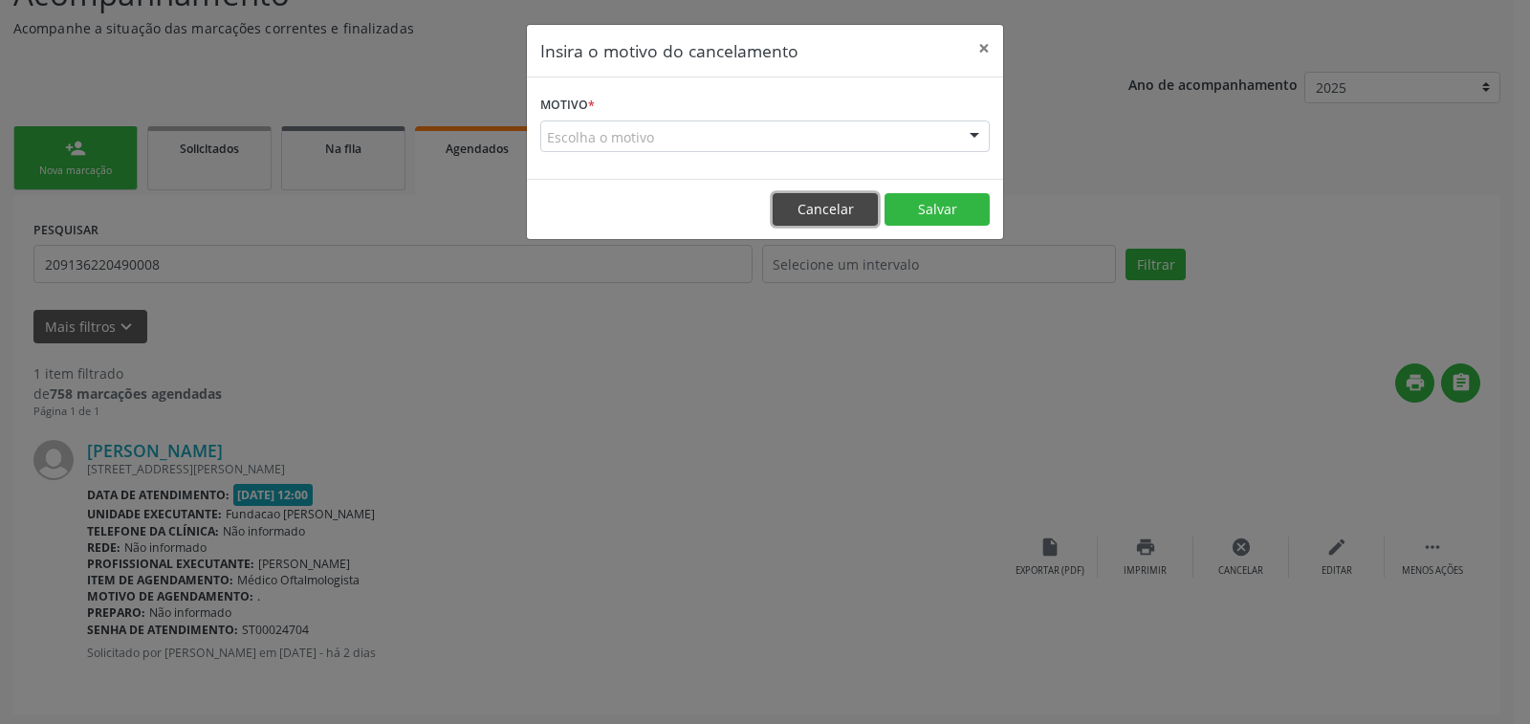
click at [833, 208] on button "Cancelar" at bounding box center [824, 209] width 105 height 33
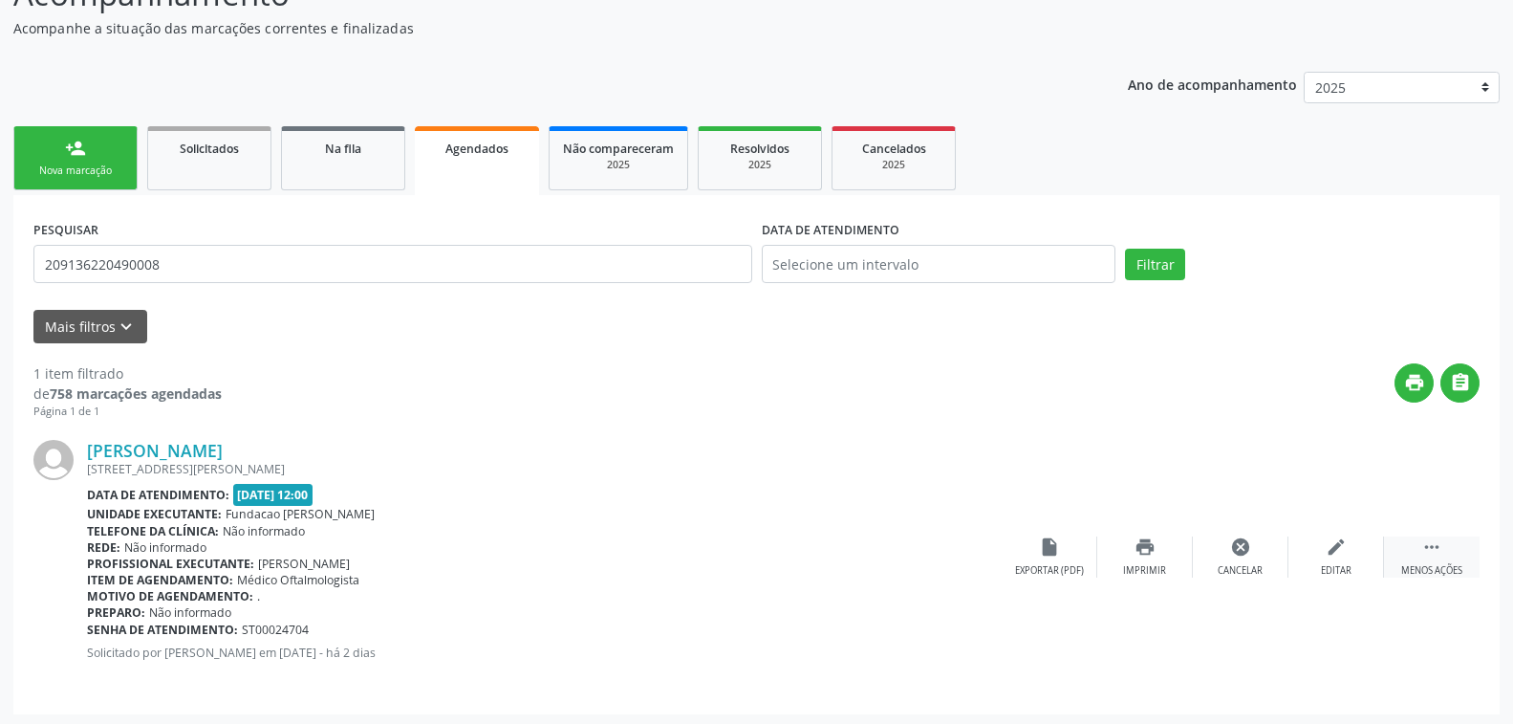
click at [1441, 556] on div " Menos ações" at bounding box center [1432, 556] width 96 height 41
click at [1447, 564] on div "Mais ações" at bounding box center [1432, 570] width 52 height 13
click at [1244, 541] on icon "cancel" at bounding box center [1240, 546] width 21 height 21
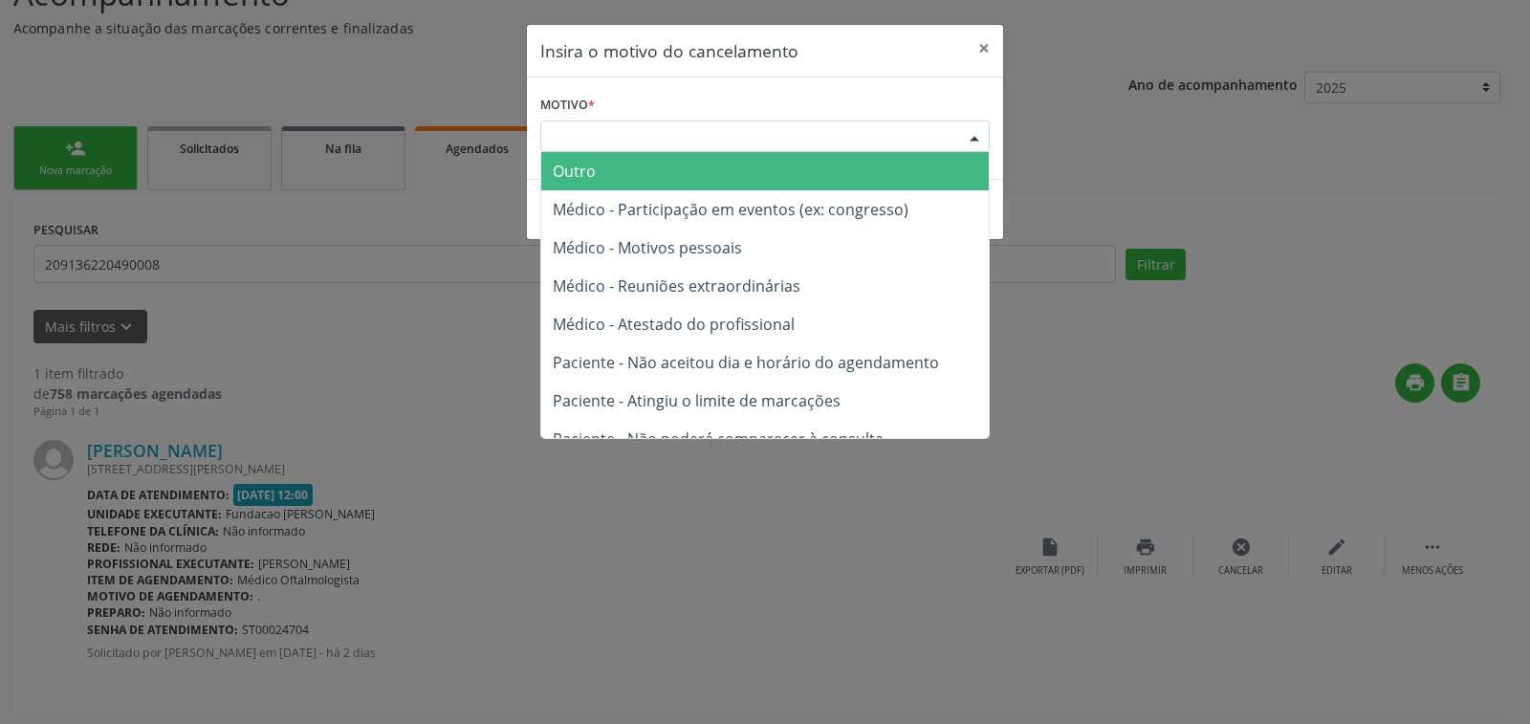
click at [975, 135] on div at bounding box center [974, 137] width 29 height 33
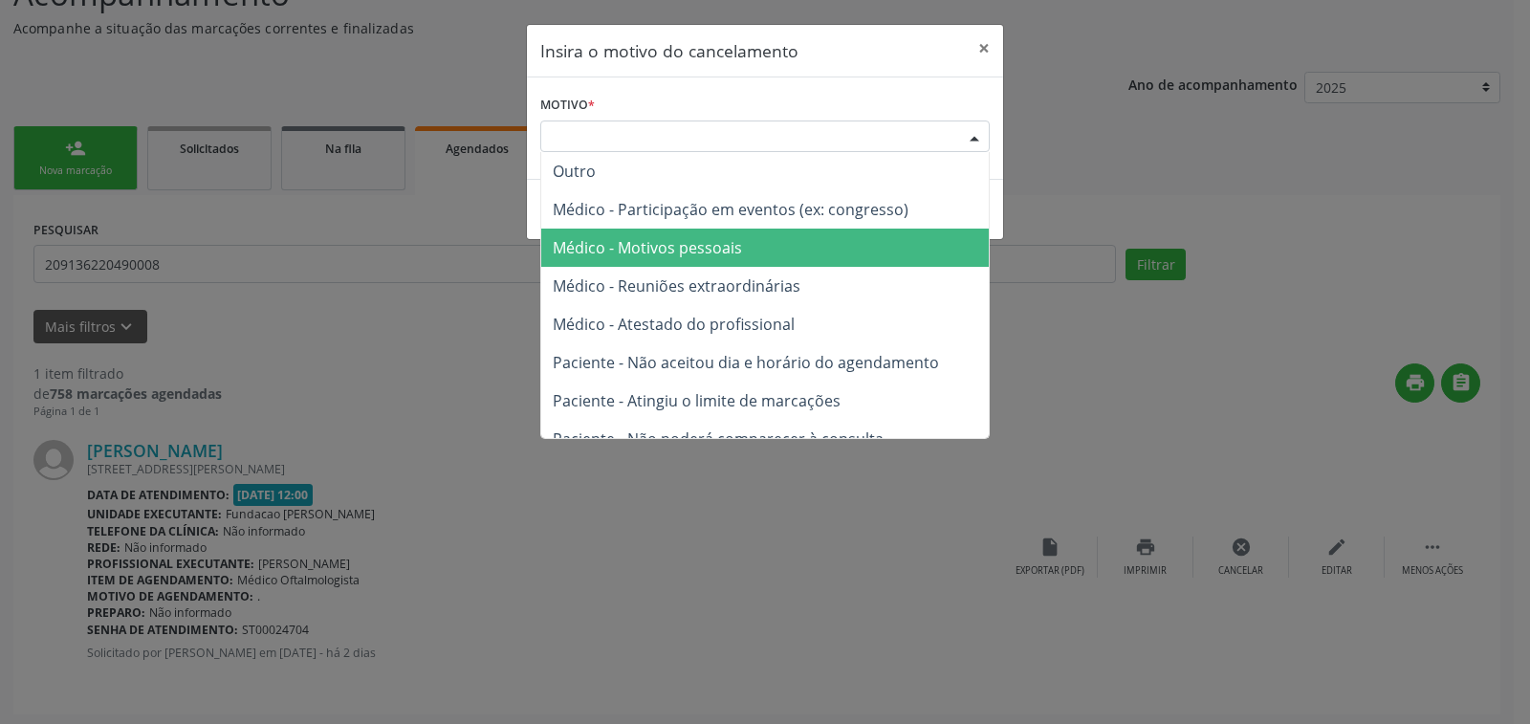
click at [751, 248] on span "Médico - Motivos pessoais" at bounding box center [764, 247] width 447 height 38
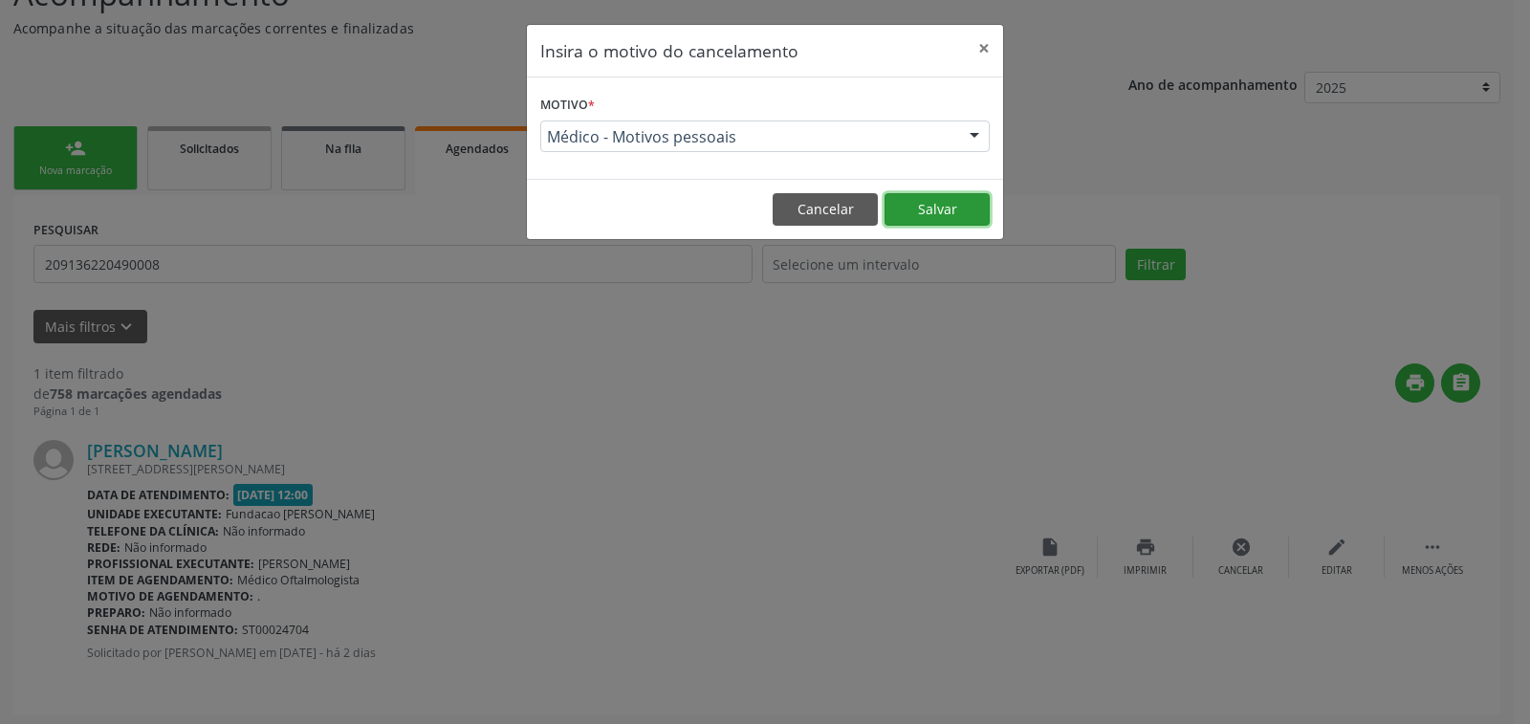
click at [971, 210] on button "Salvar" at bounding box center [936, 209] width 105 height 33
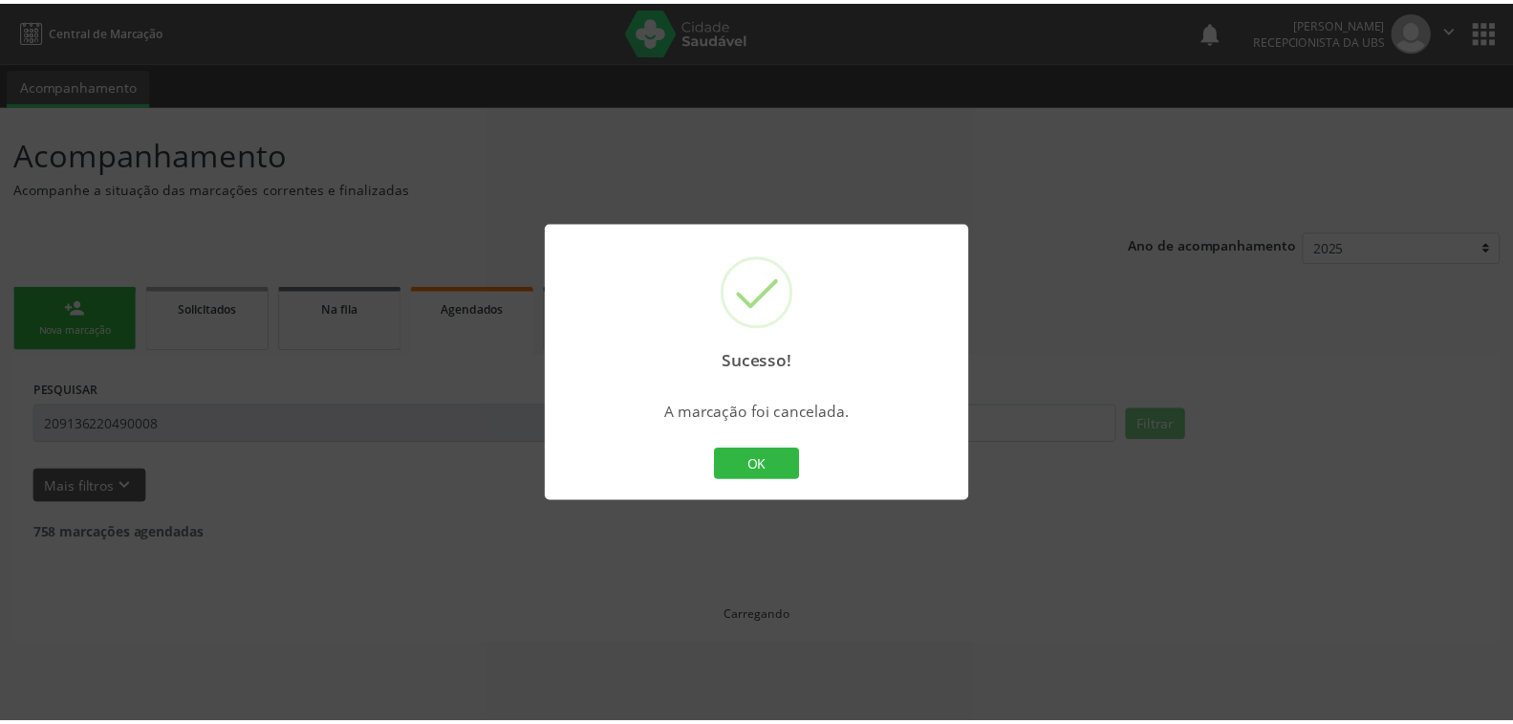
scroll to position [0, 0]
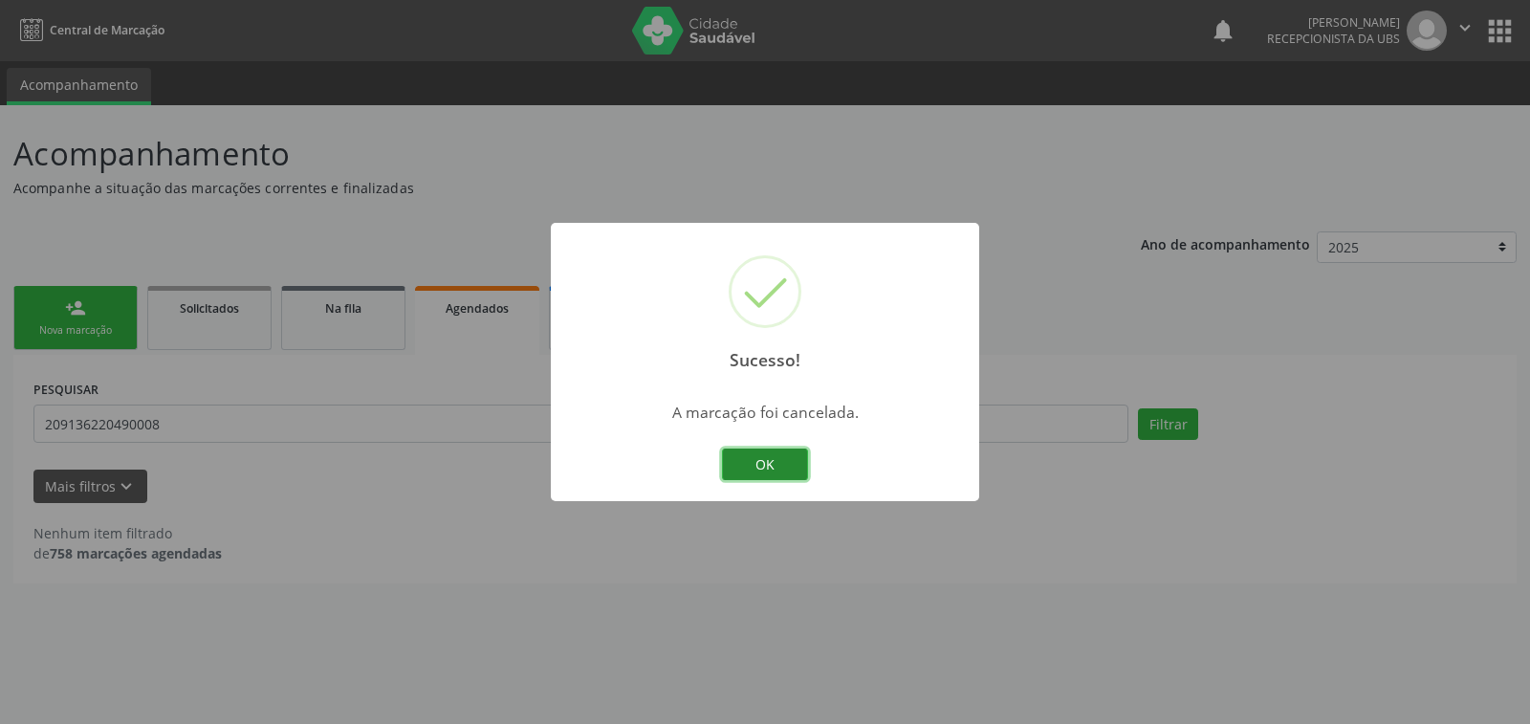
click at [765, 467] on button "OK" at bounding box center [765, 464] width 86 height 33
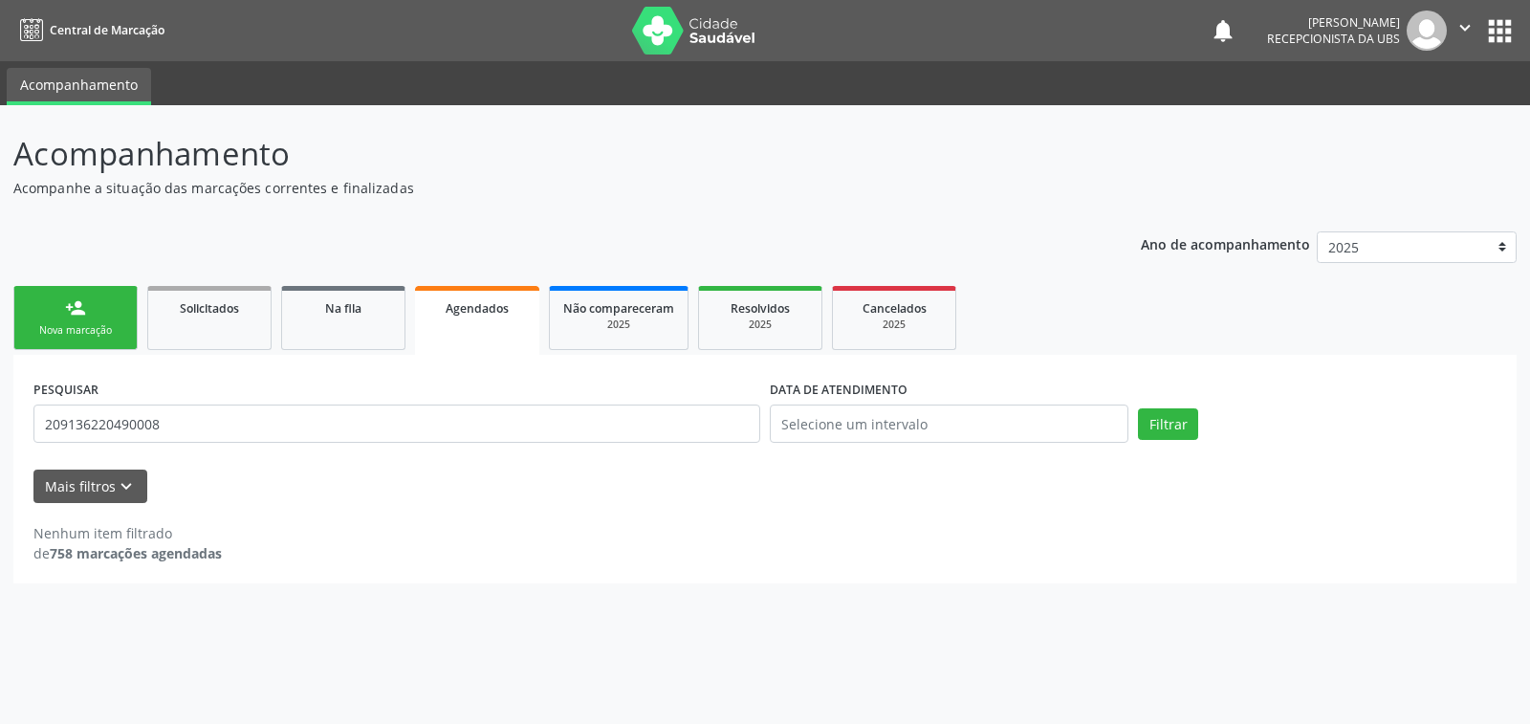
click at [89, 321] on link "person_add Nova marcação" at bounding box center [75, 318] width 124 height 64
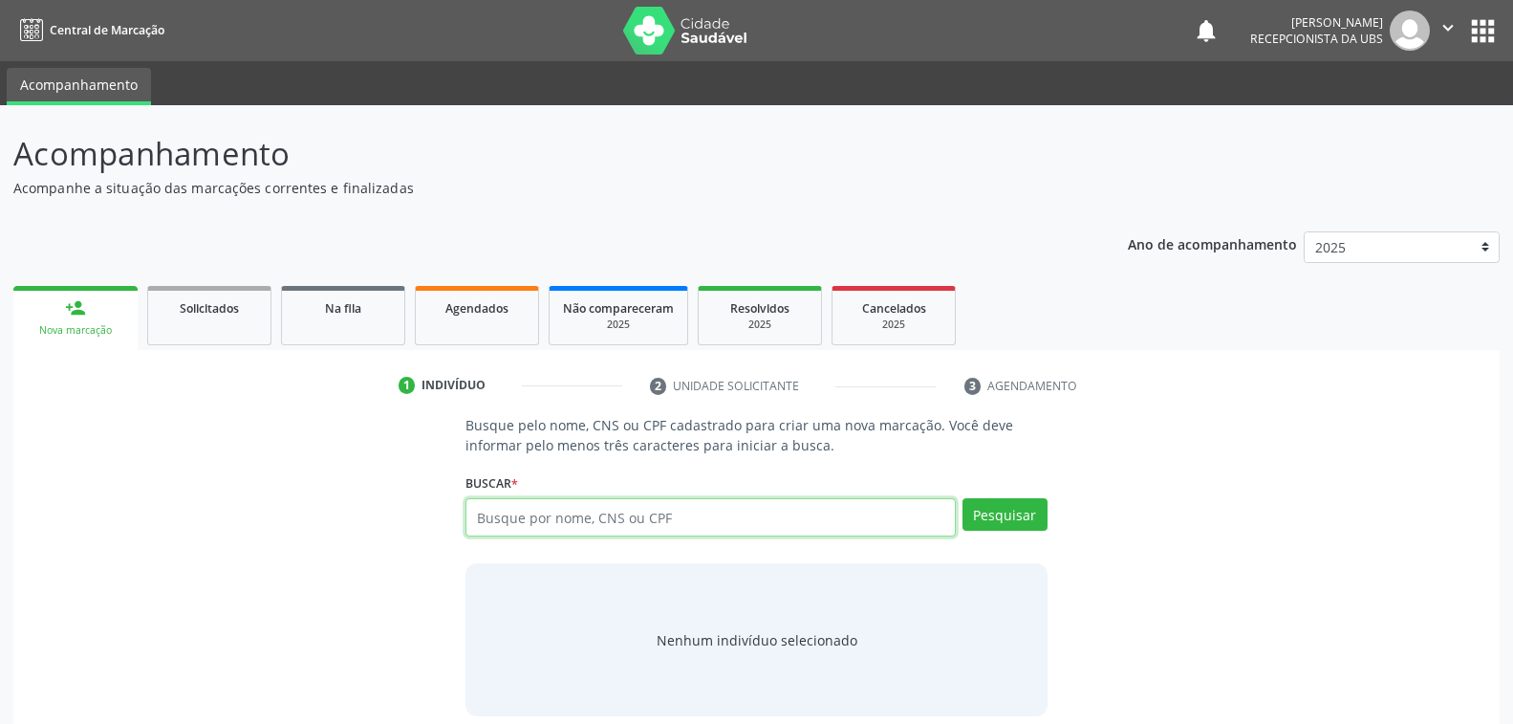
click at [700, 517] on input "text" at bounding box center [710, 517] width 489 height 38
type input "702505243457740"
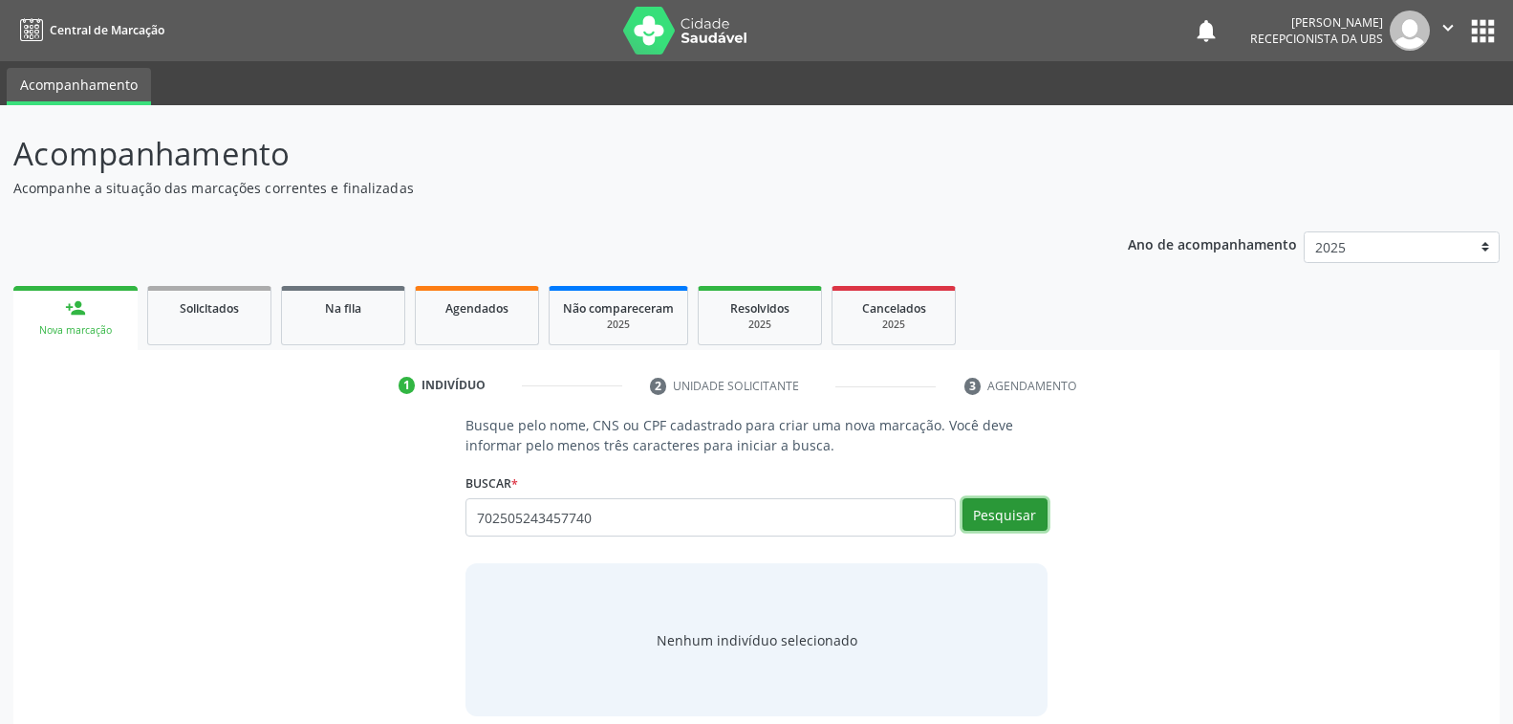
click at [1018, 516] on button "Pesquisar" at bounding box center [1005, 514] width 85 height 33
type input "702505243457740"
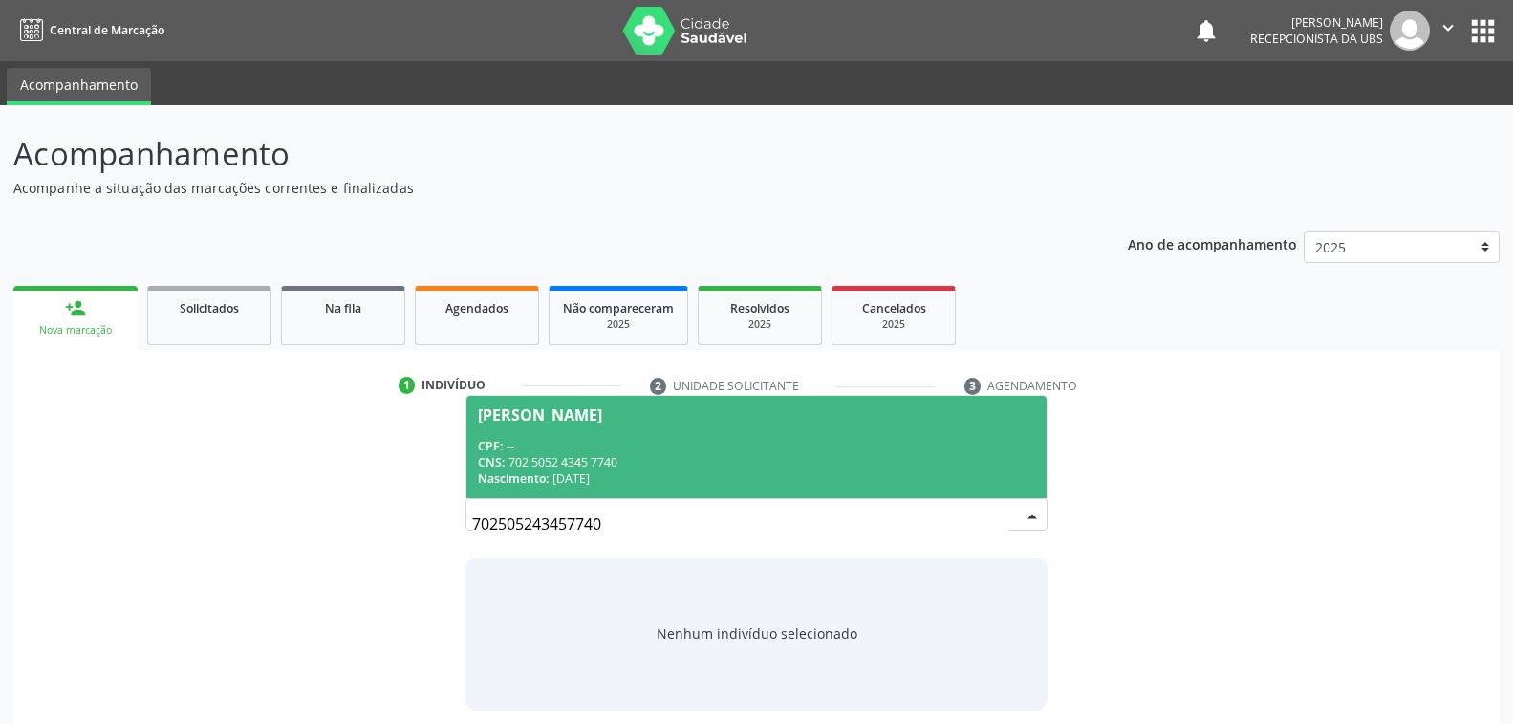
click at [890, 452] on div "CPF: --" at bounding box center [756, 446] width 556 height 16
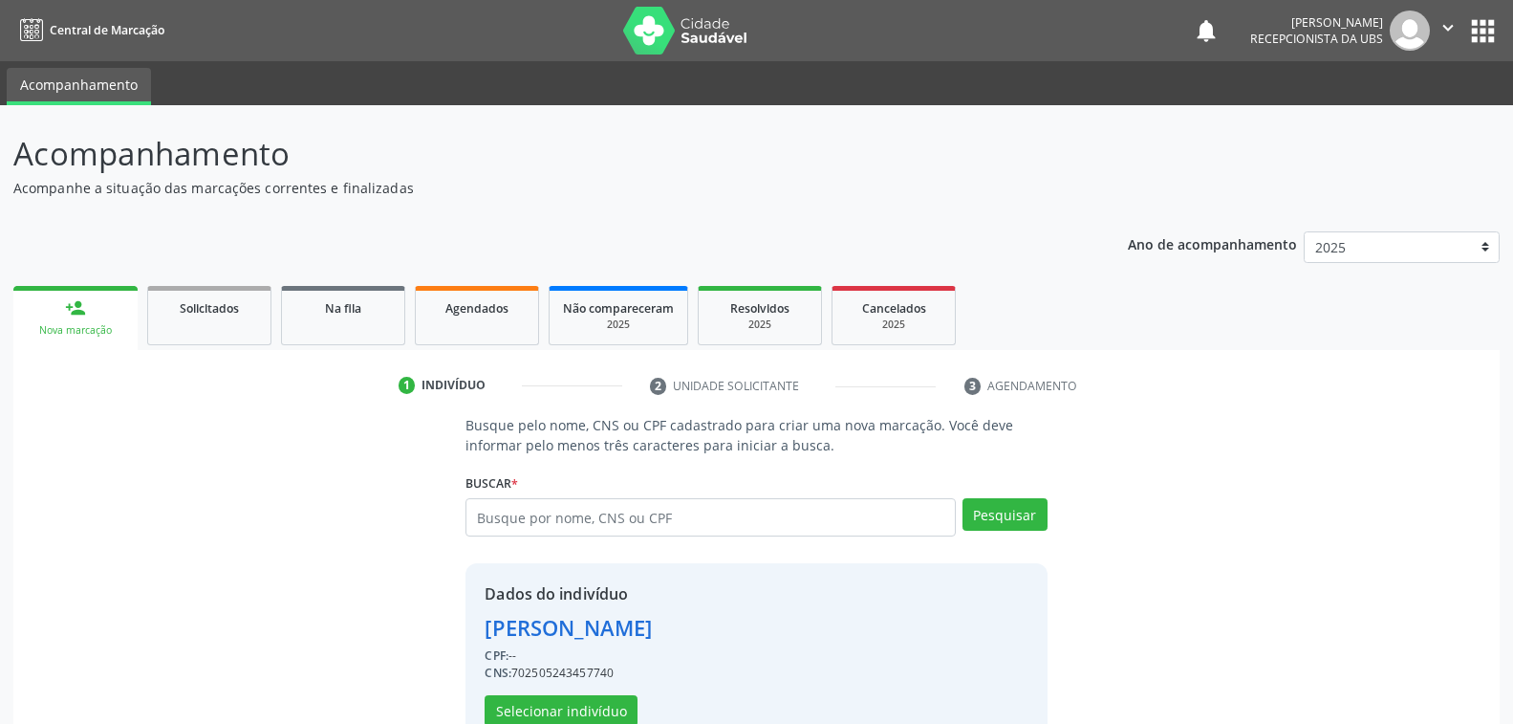
scroll to position [48, 0]
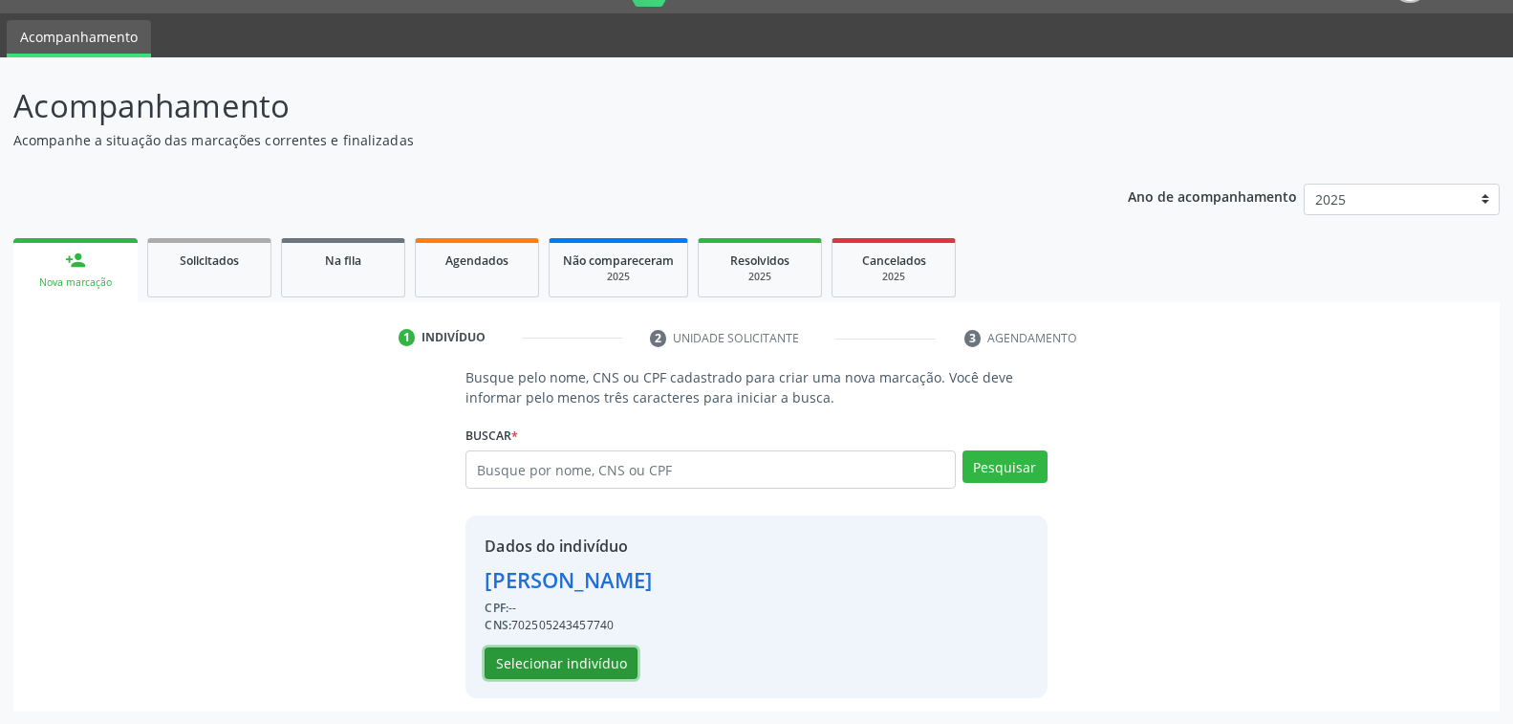
click at [581, 657] on button "Selecionar indivíduo" at bounding box center [561, 663] width 153 height 33
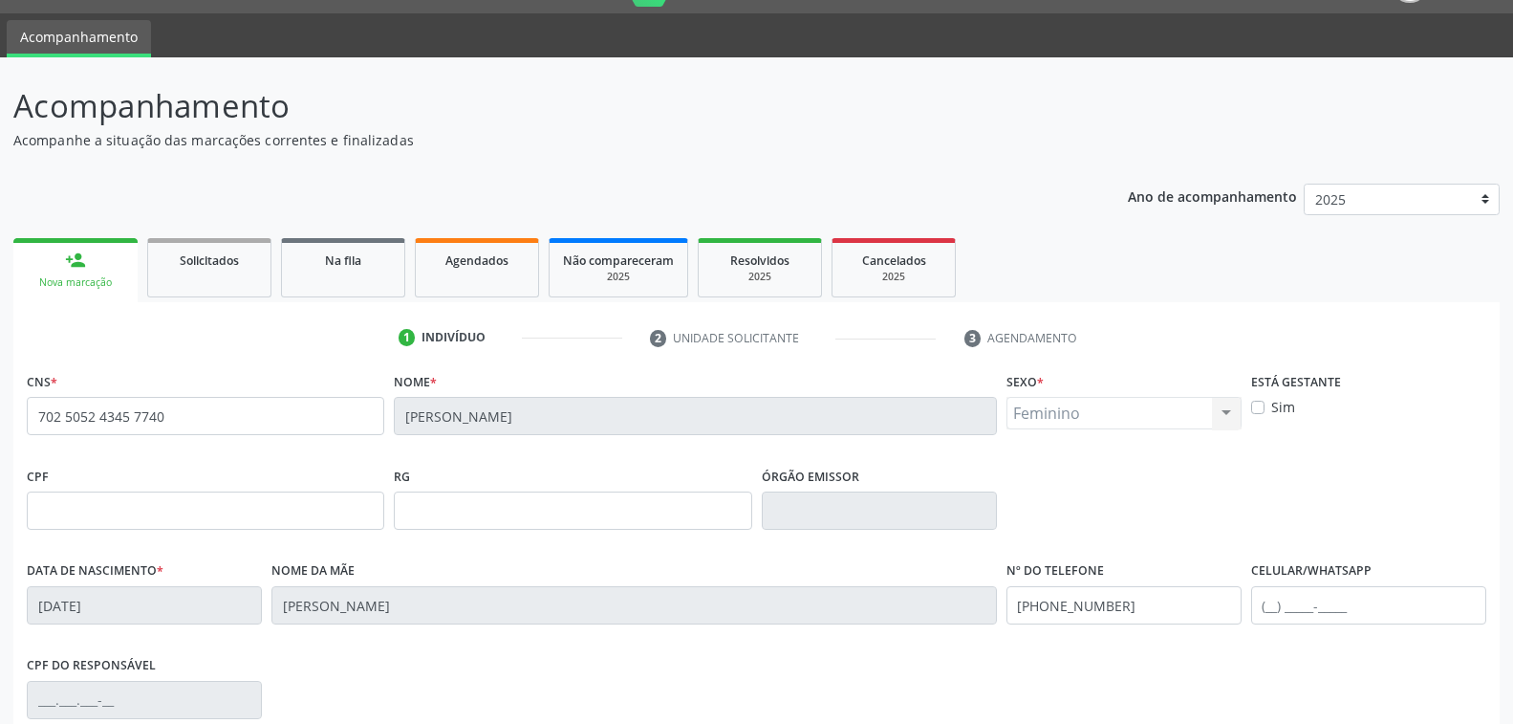
scroll to position [310, 0]
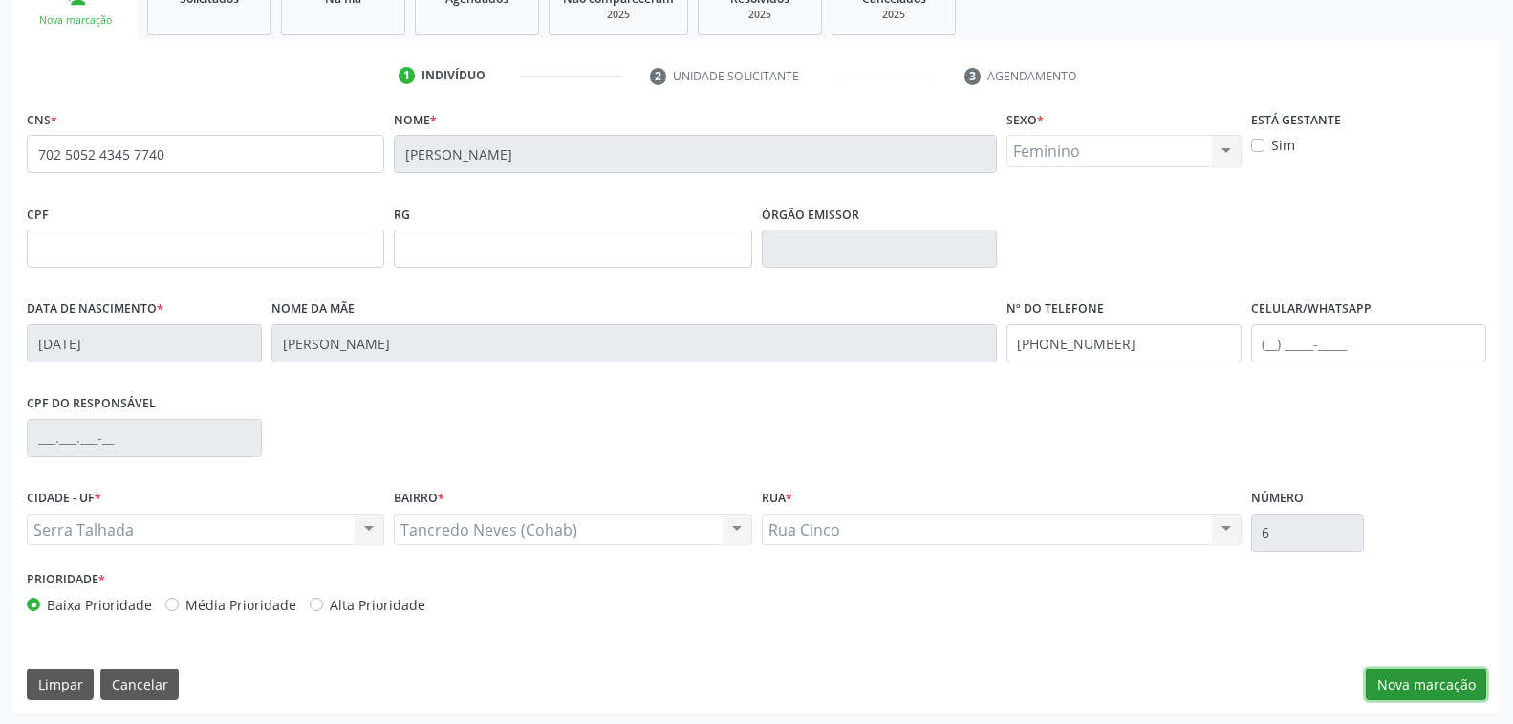
click at [1401, 677] on button "Nova marcação" at bounding box center [1426, 684] width 120 height 33
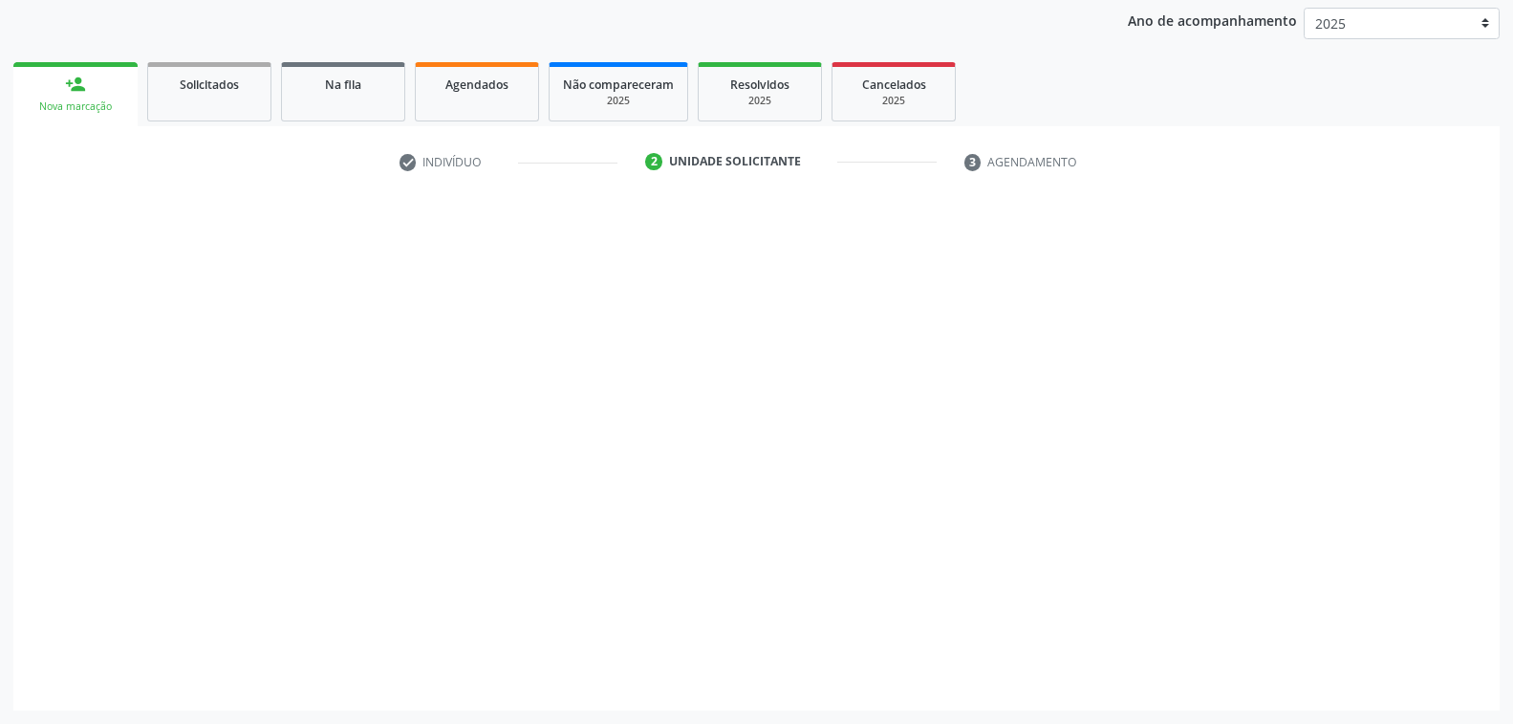
scroll to position [222, 0]
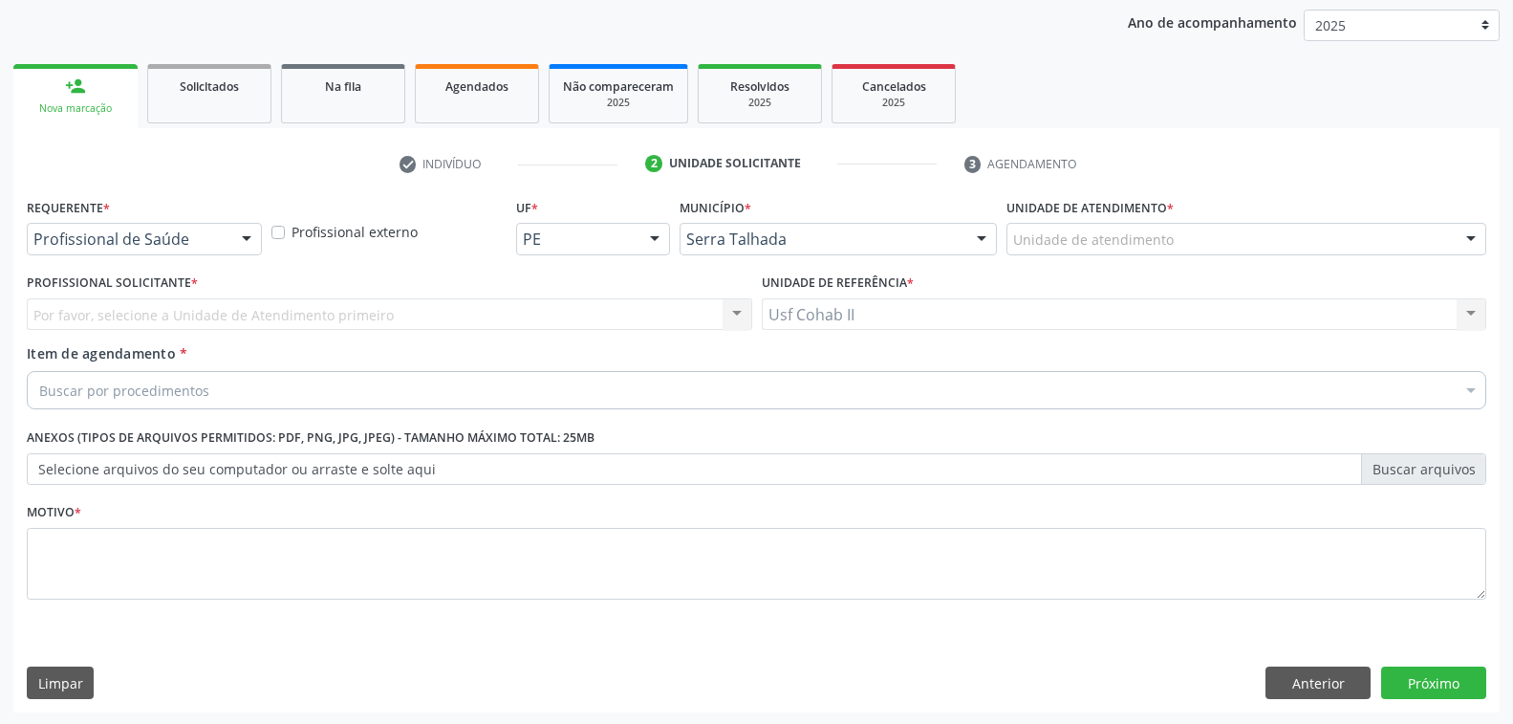
click at [247, 237] on div at bounding box center [246, 240] width 29 height 33
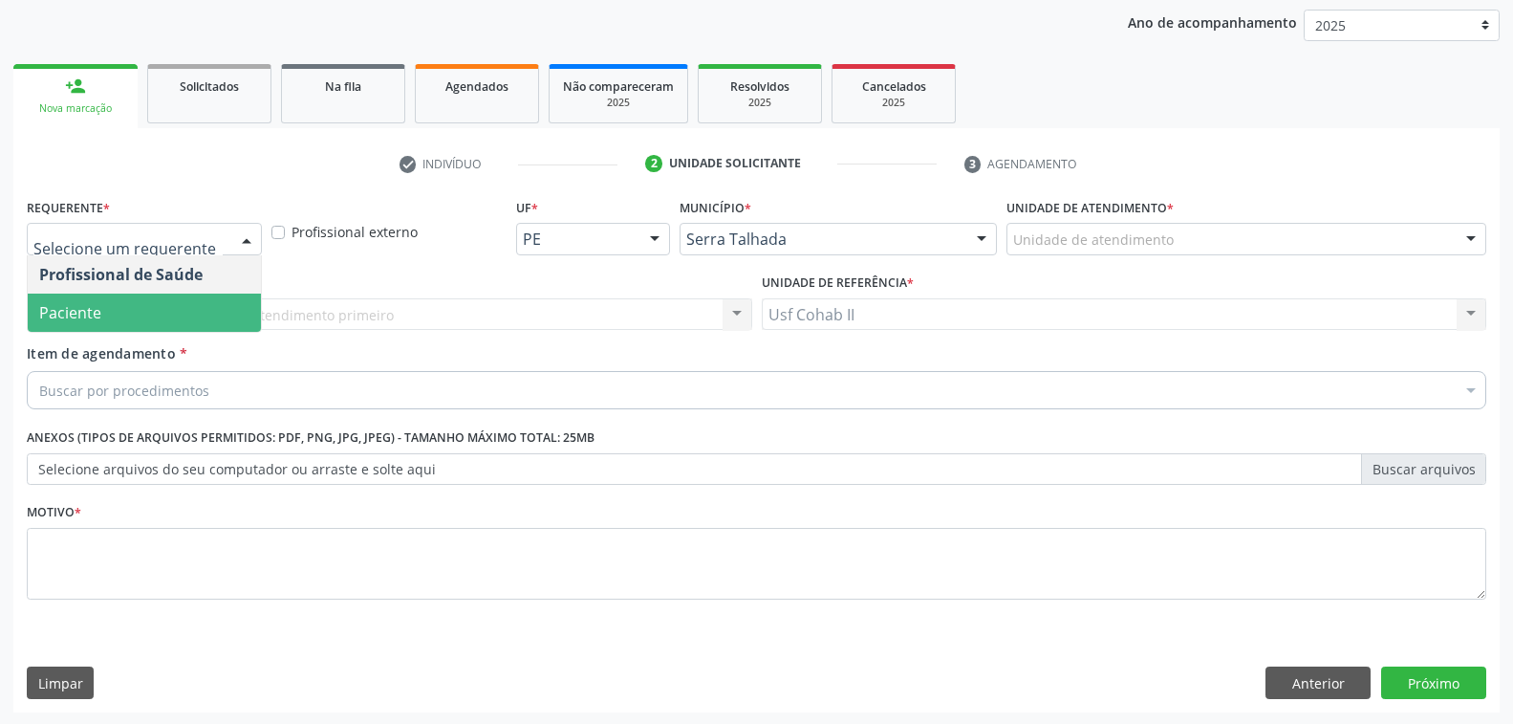
click at [168, 311] on span "Paciente" at bounding box center [144, 312] width 233 height 38
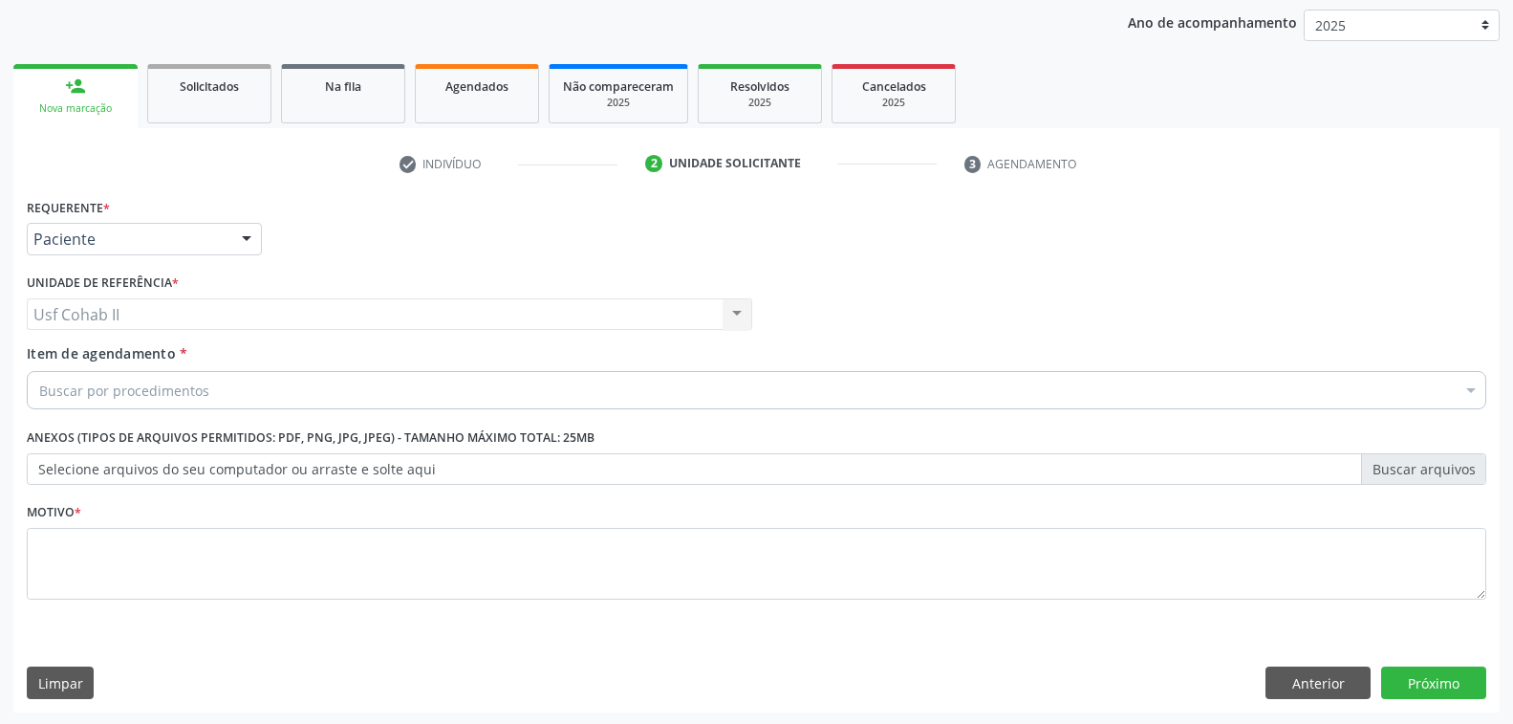
click at [248, 387] on div "Buscar por procedimentos" at bounding box center [757, 390] width 1460 height 38
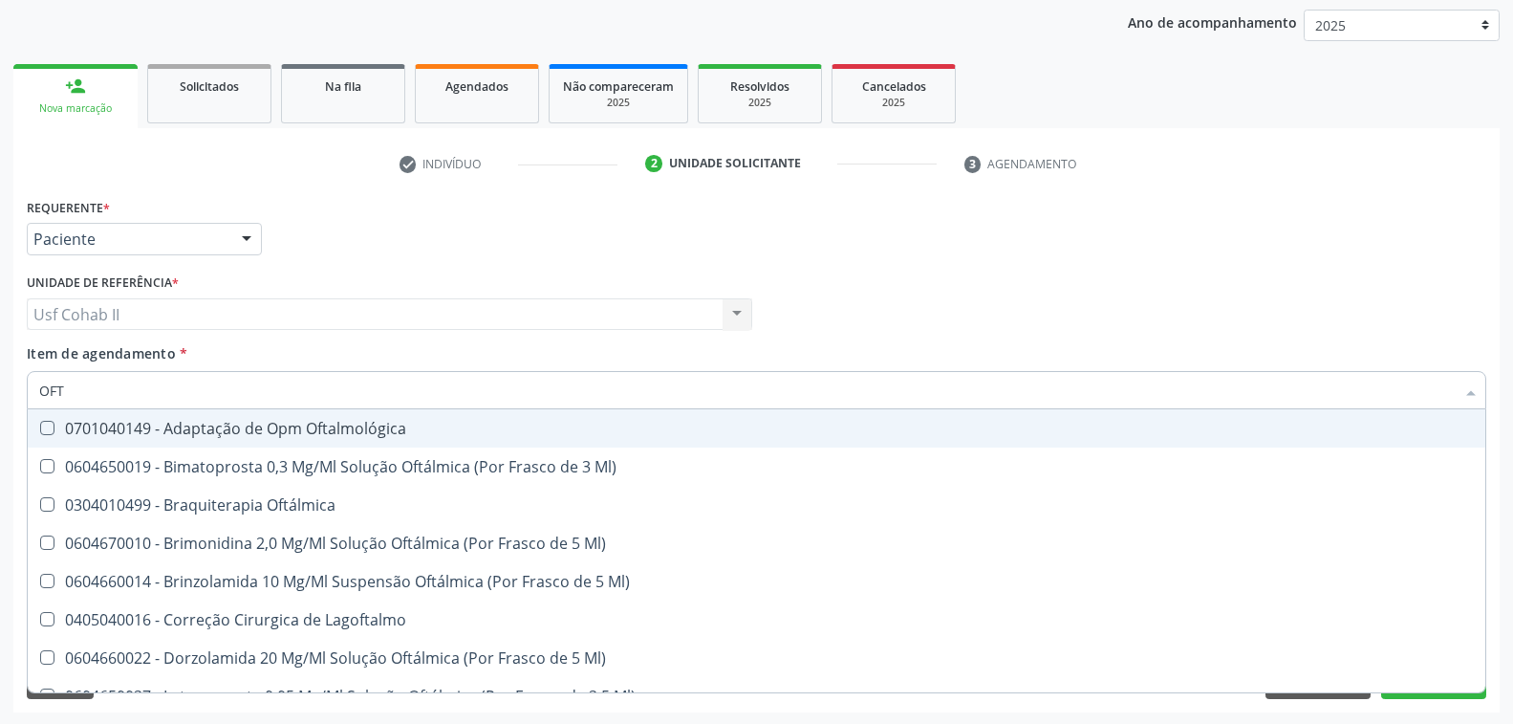
type input "OFTA"
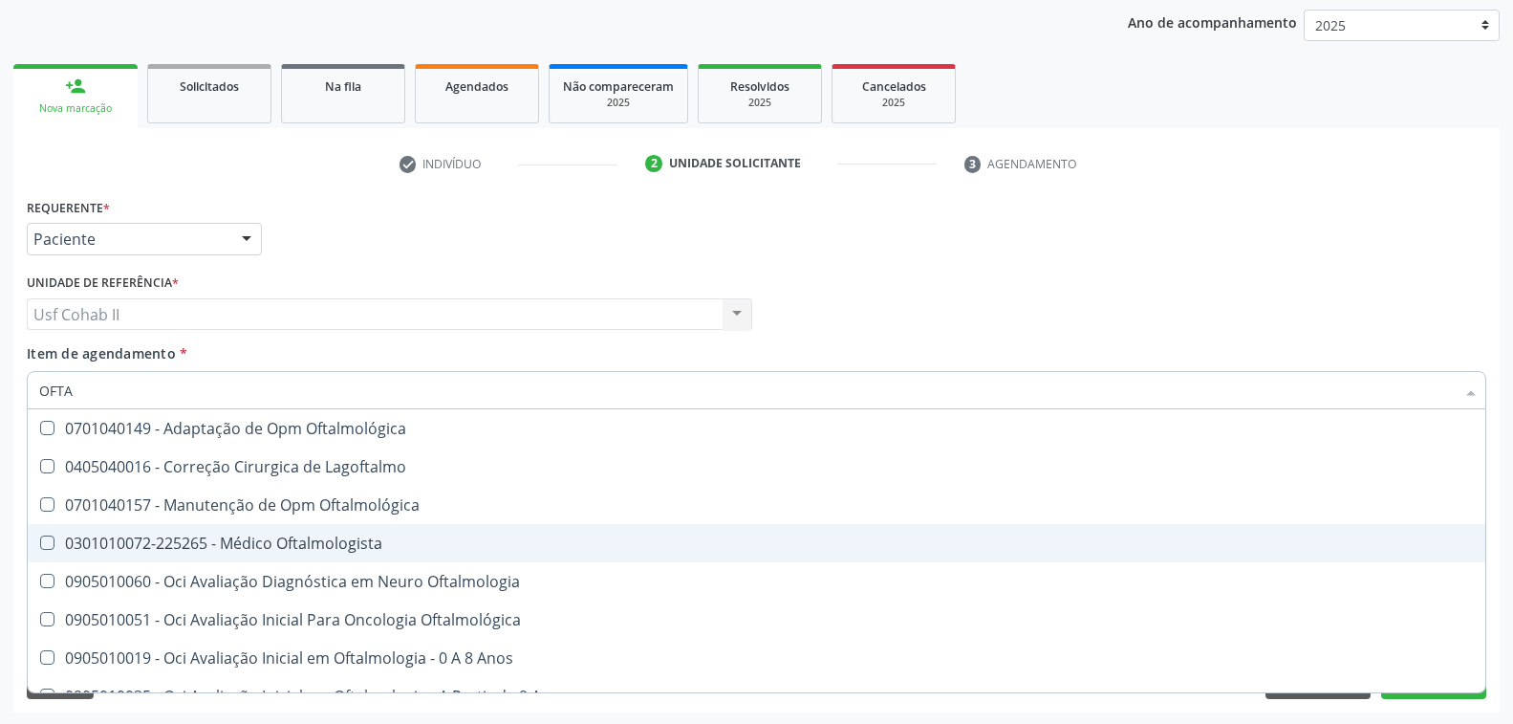
click at [357, 535] on div "0301010072-225265 - Médico Oftalmologista" at bounding box center [756, 542] width 1435 height 15
checkbox Oftalmologista "true"
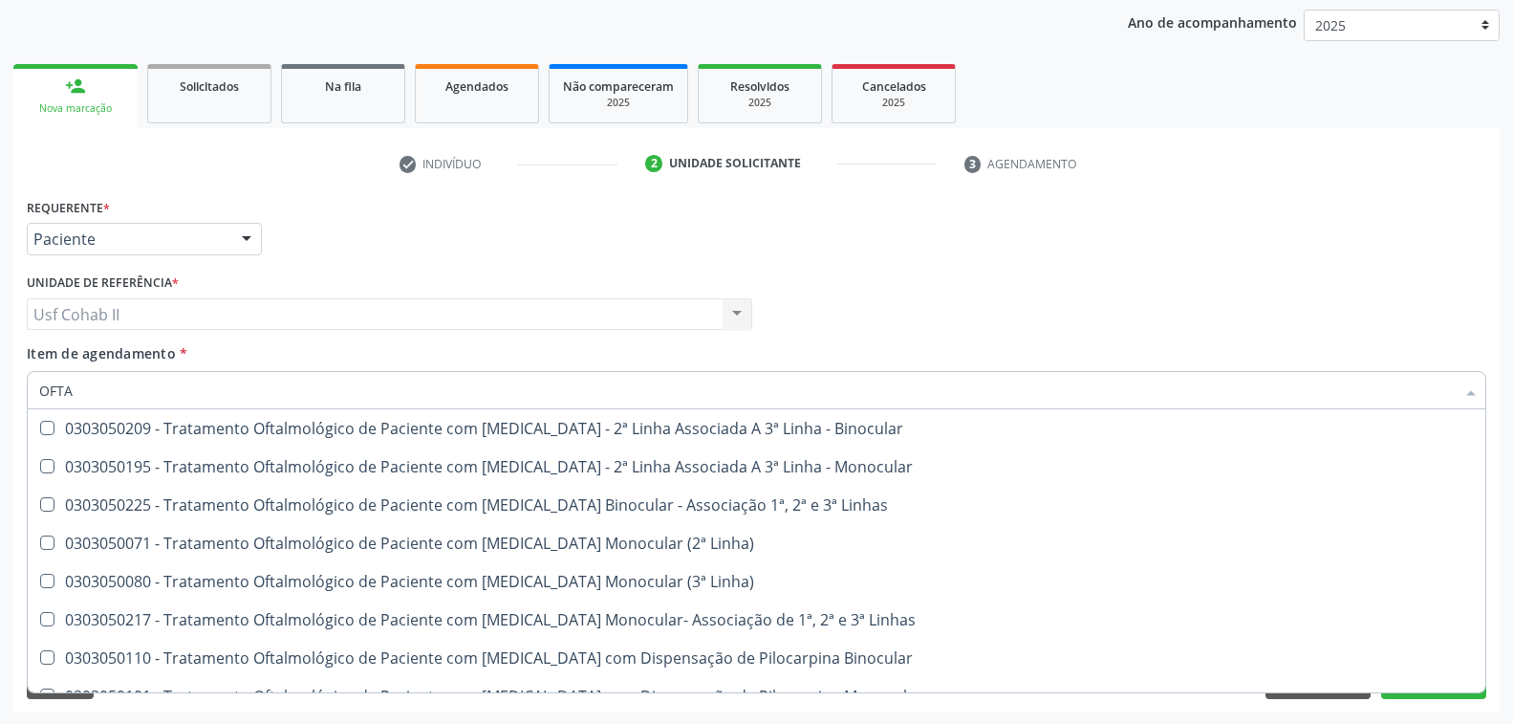
scroll to position [826, 0]
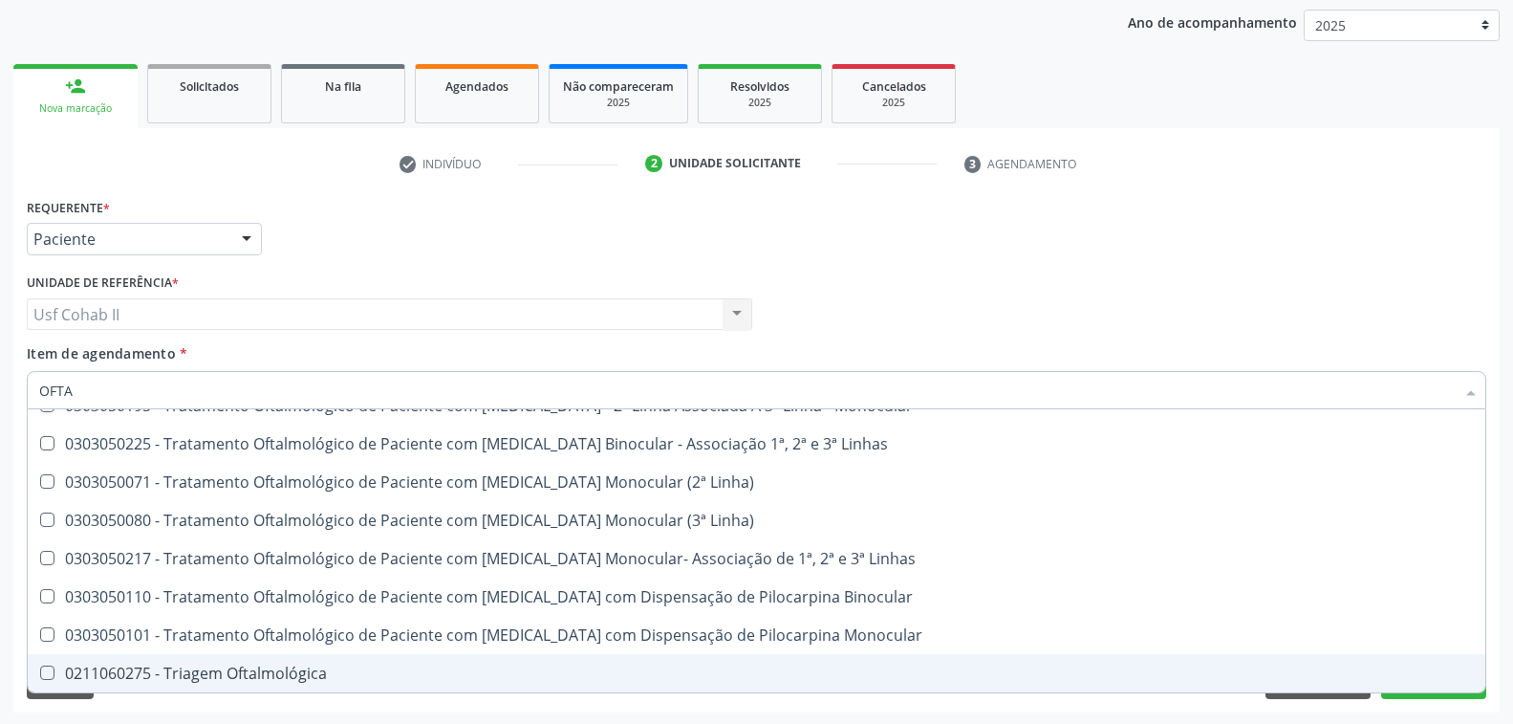
click at [1410, 691] on div "Desfazer seleção 0701040149 - Adaptação de Opm Oftalmológica 0405040016 - Corre…" at bounding box center [757, 551] width 1460 height 284
click at [1406, 692] on button "Próximo" at bounding box center [1433, 682] width 105 height 33
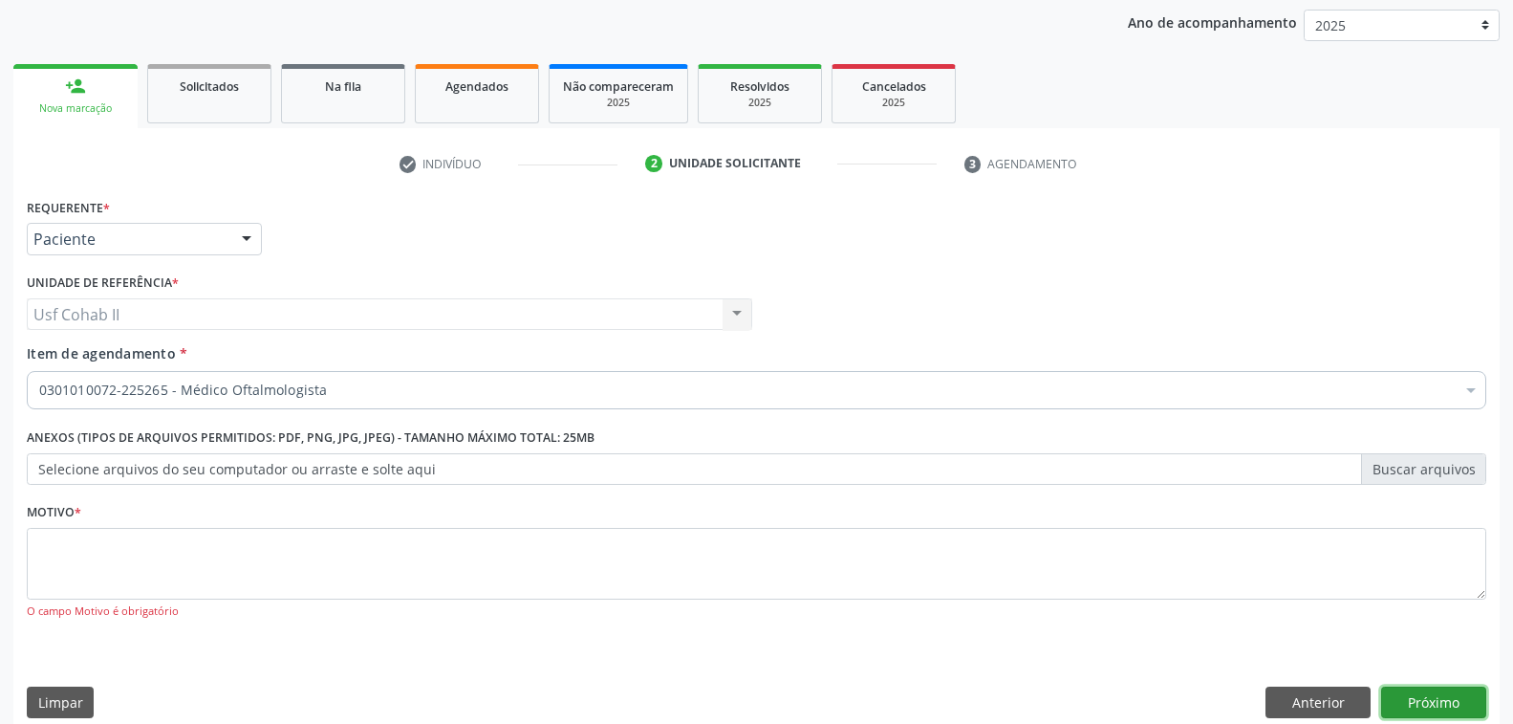
checkbox Oftalmologista "true"
checkbox Manutenção "false"
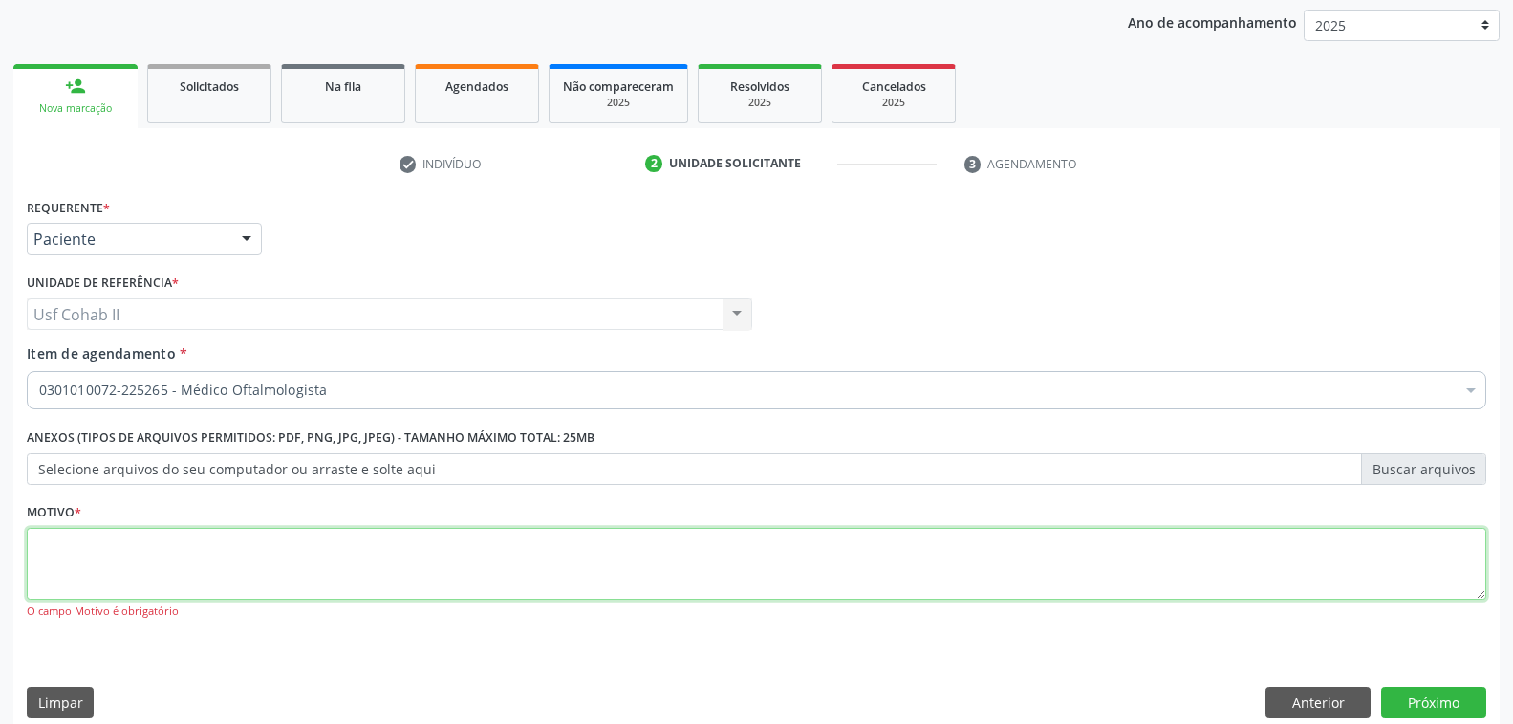
click at [229, 573] on textarea at bounding box center [757, 564] width 1460 height 73
type textarea "RR"
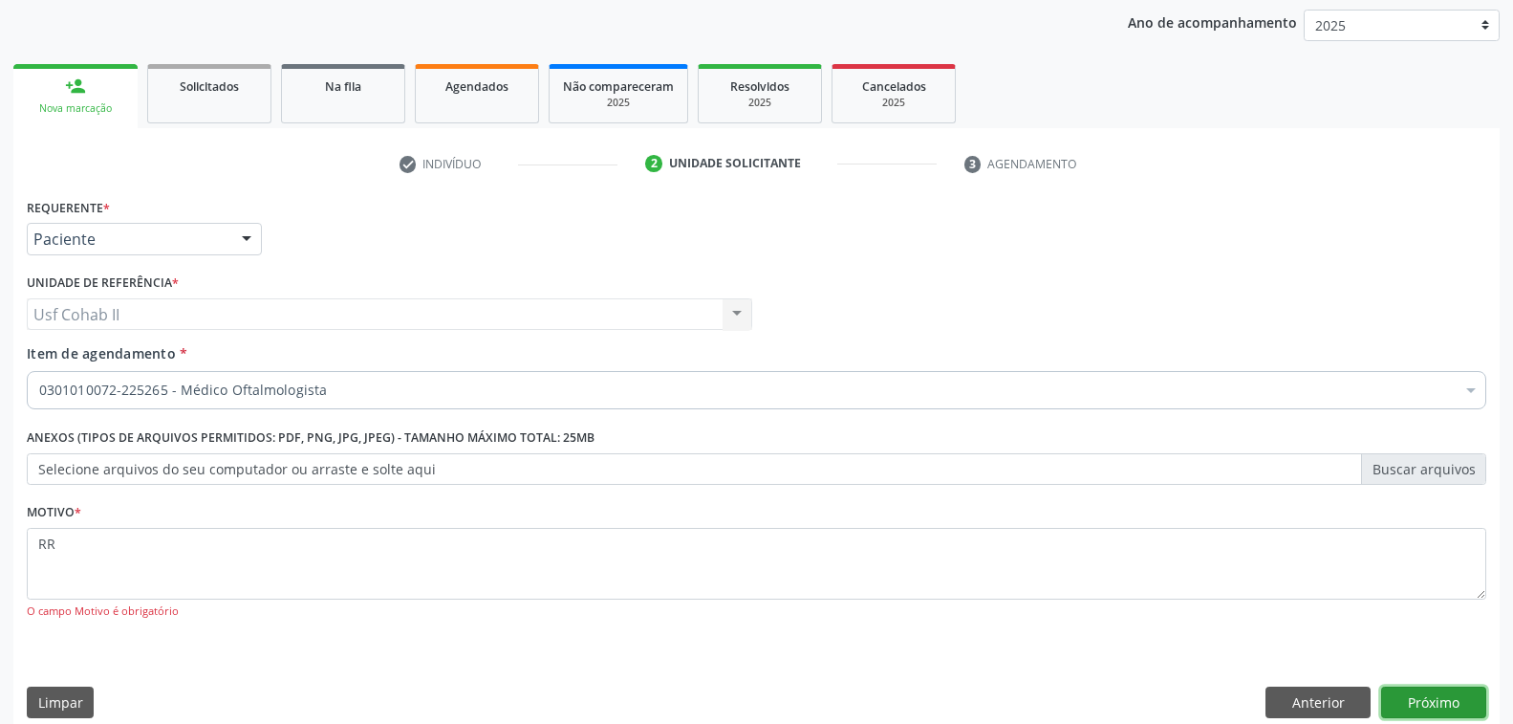
click at [1420, 701] on button "Próximo" at bounding box center [1433, 702] width 105 height 33
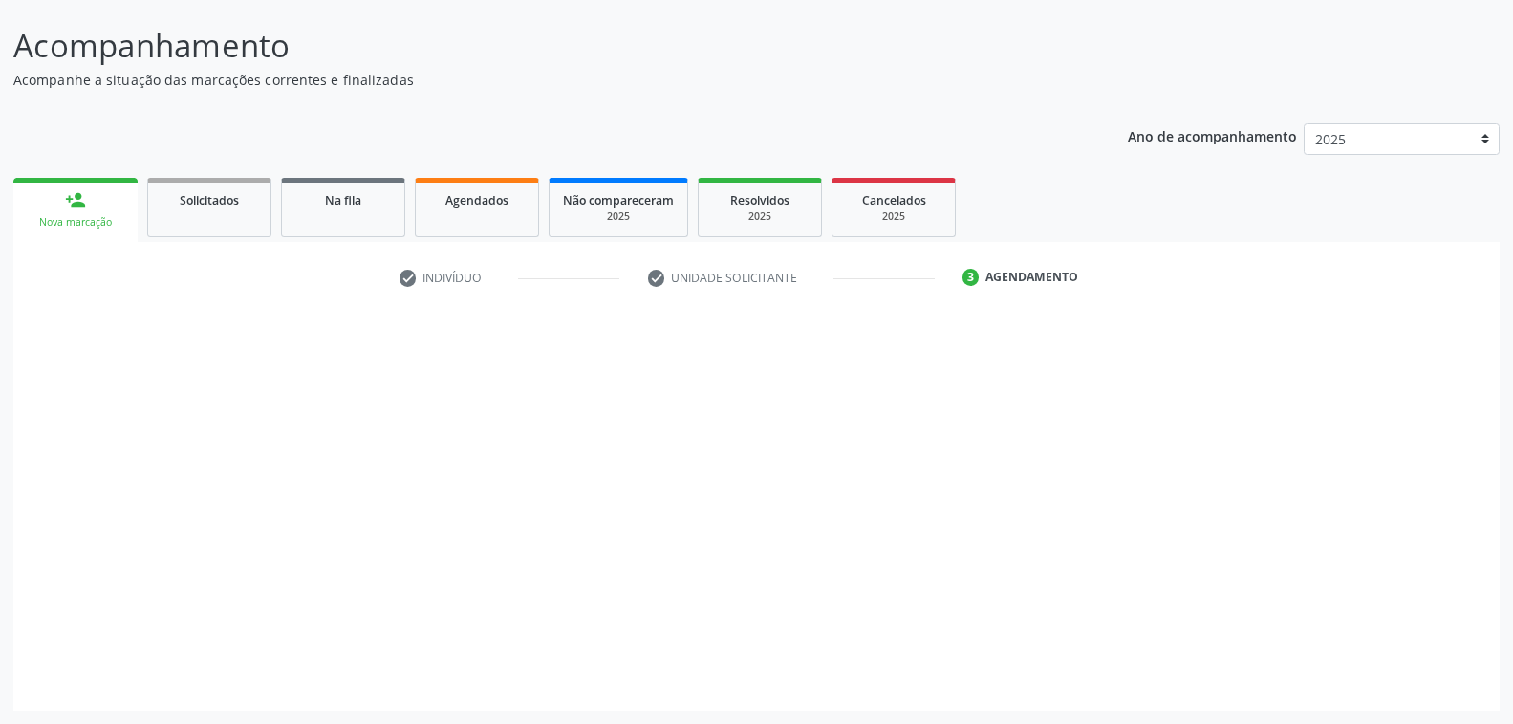
scroll to position [107, 0]
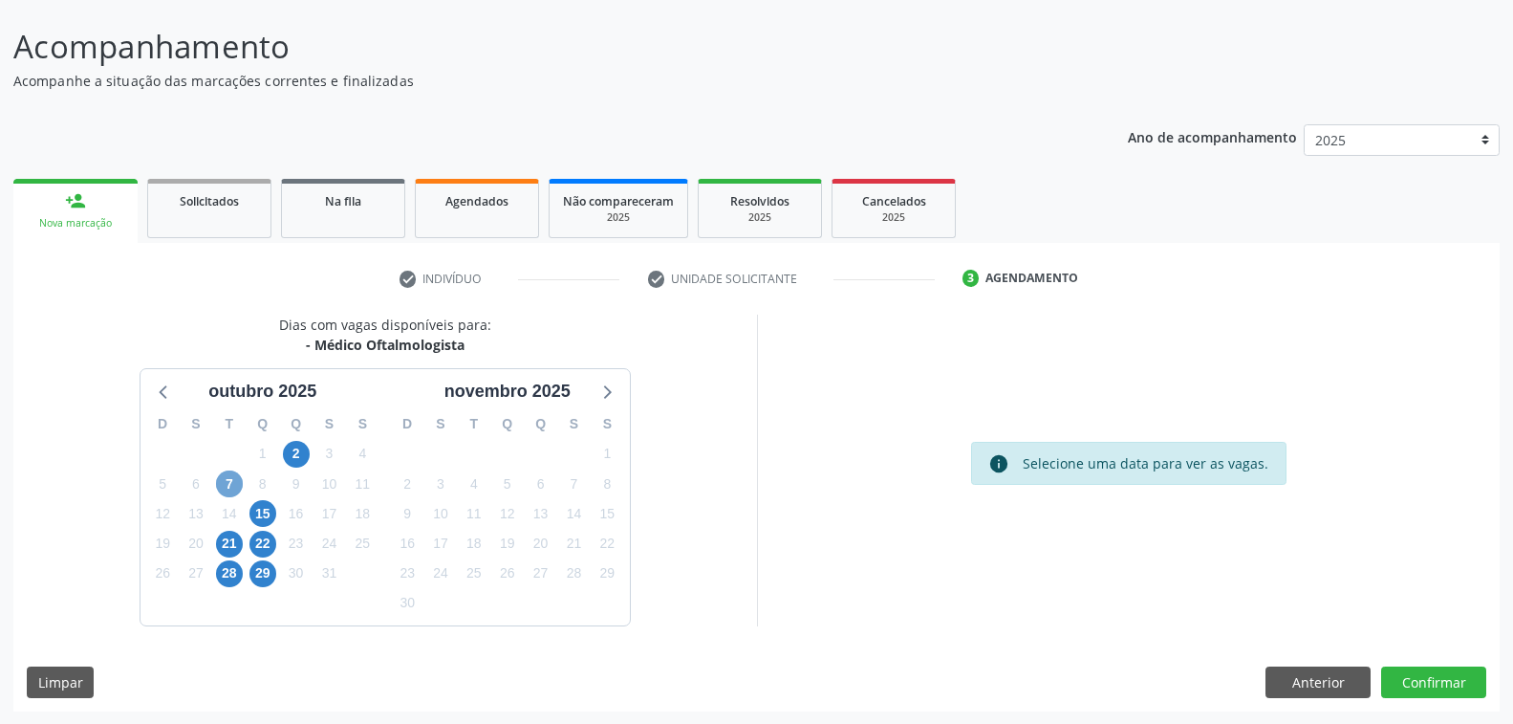
click at [228, 488] on span "7" at bounding box center [229, 483] width 27 height 27
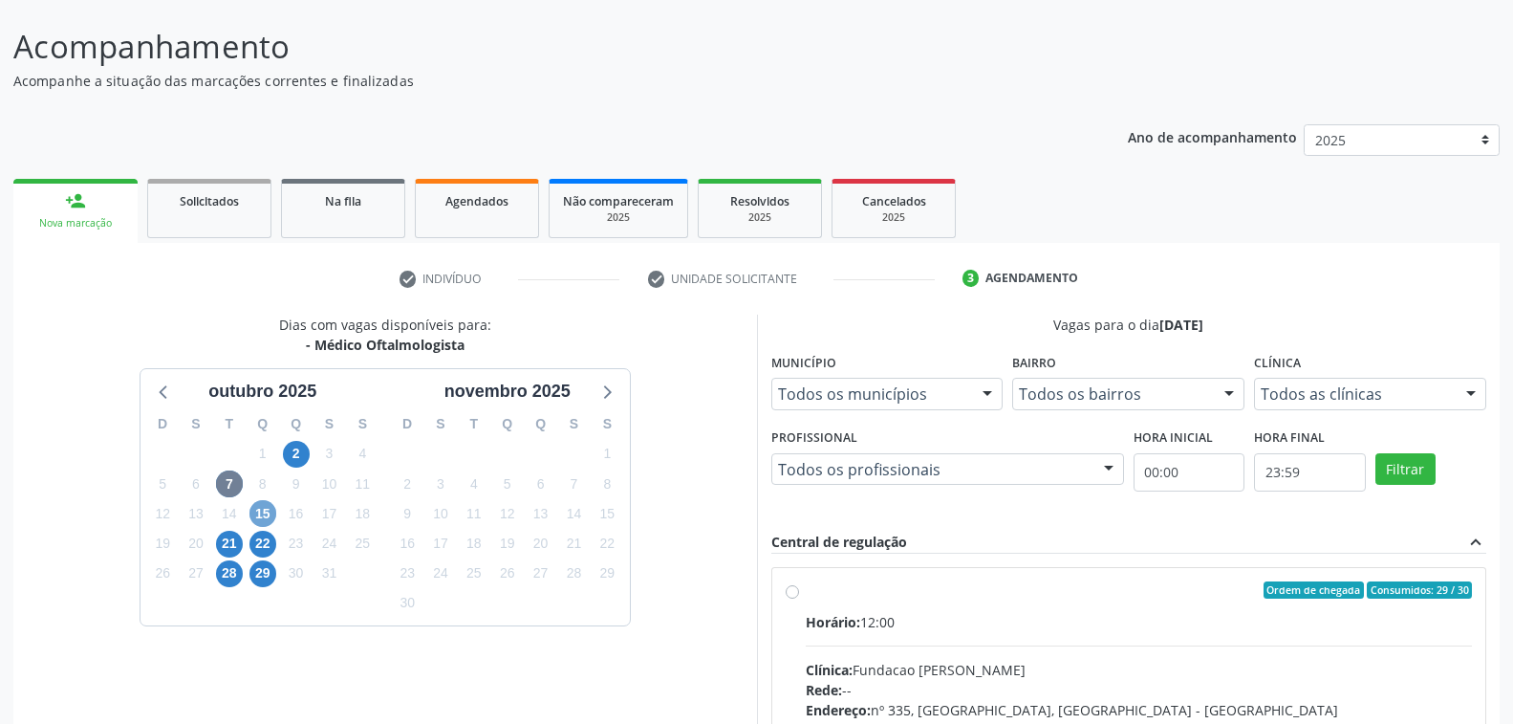
click at [268, 514] on span "15" at bounding box center [263, 513] width 27 height 27
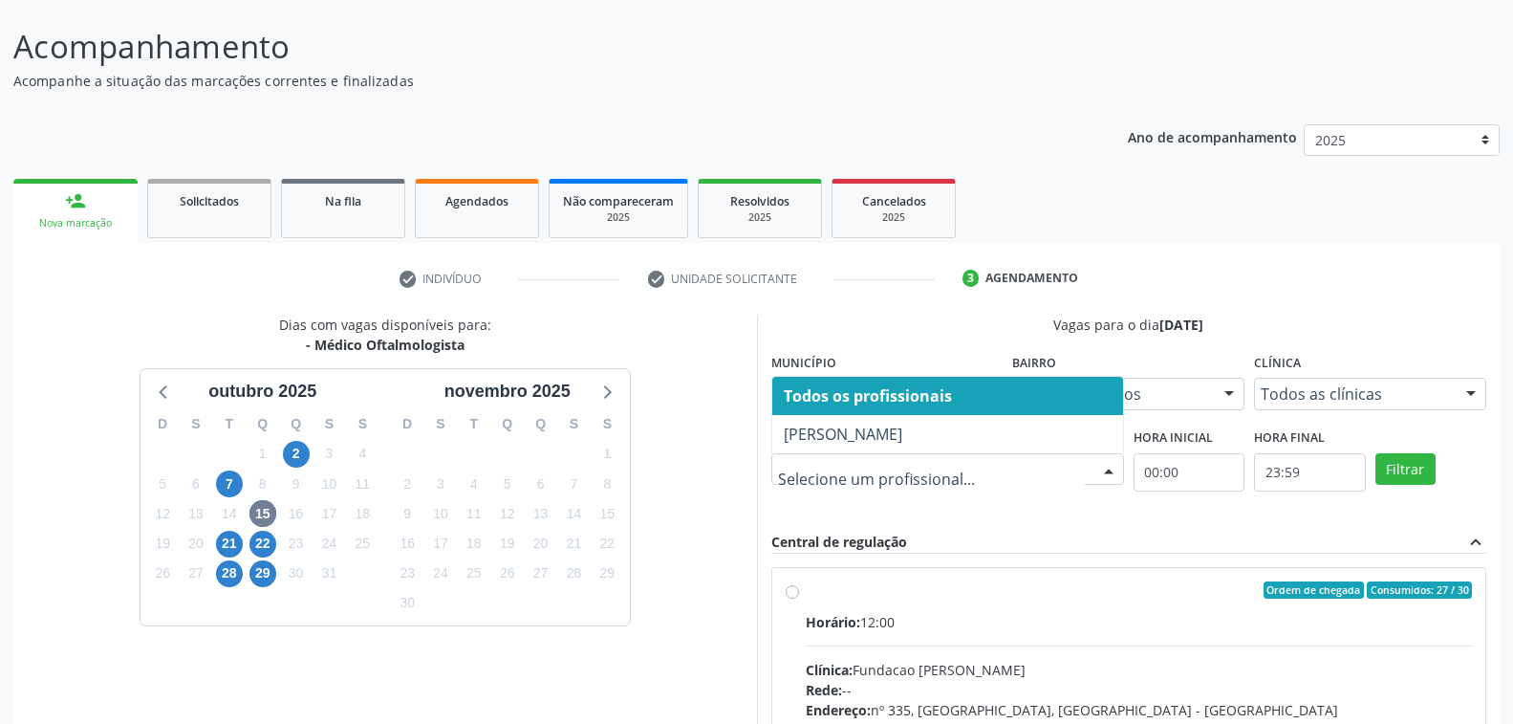
click at [1109, 468] on div at bounding box center [1109, 470] width 29 height 33
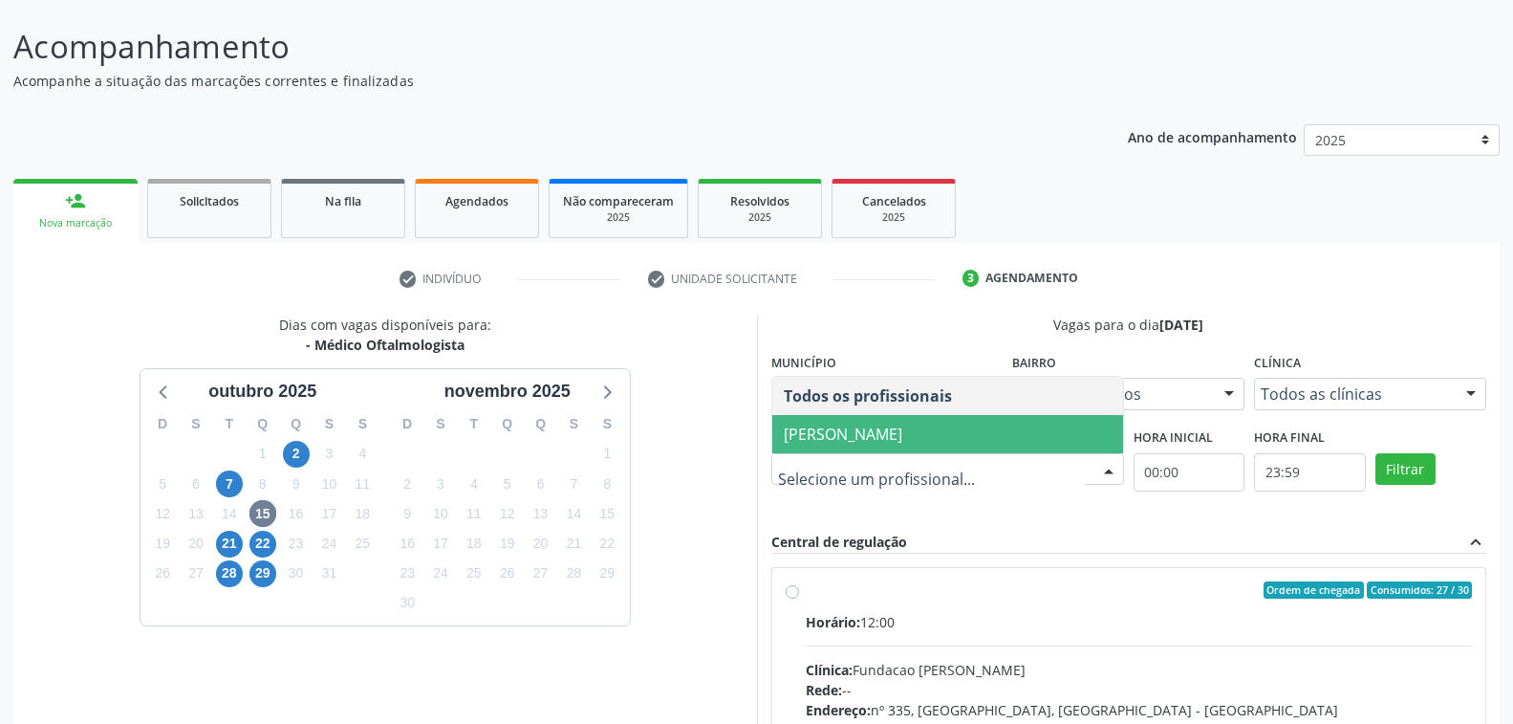
click at [1041, 421] on span "[PERSON_NAME]" at bounding box center [947, 434] width 351 height 38
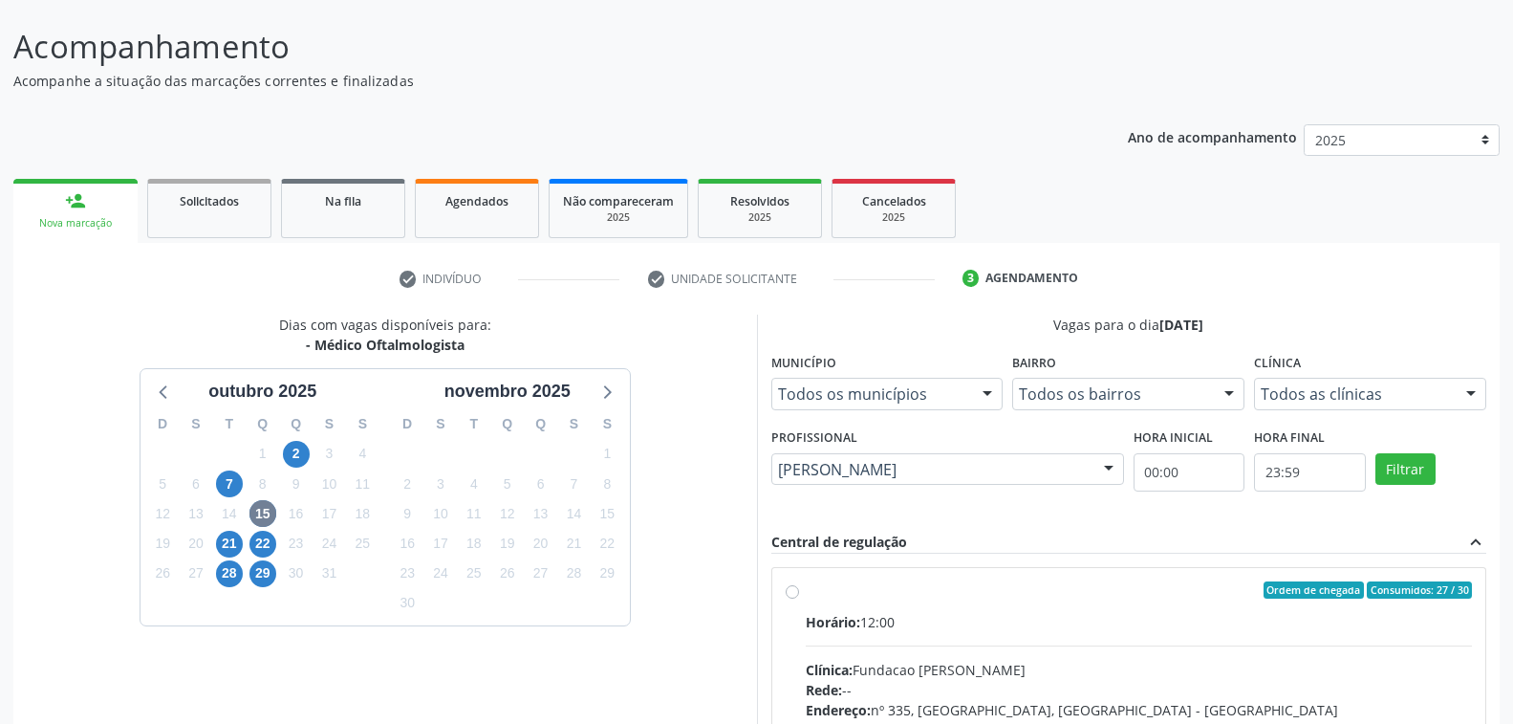
click at [1467, 380] on div at bounding box center [1471, 395] width 29 height 33
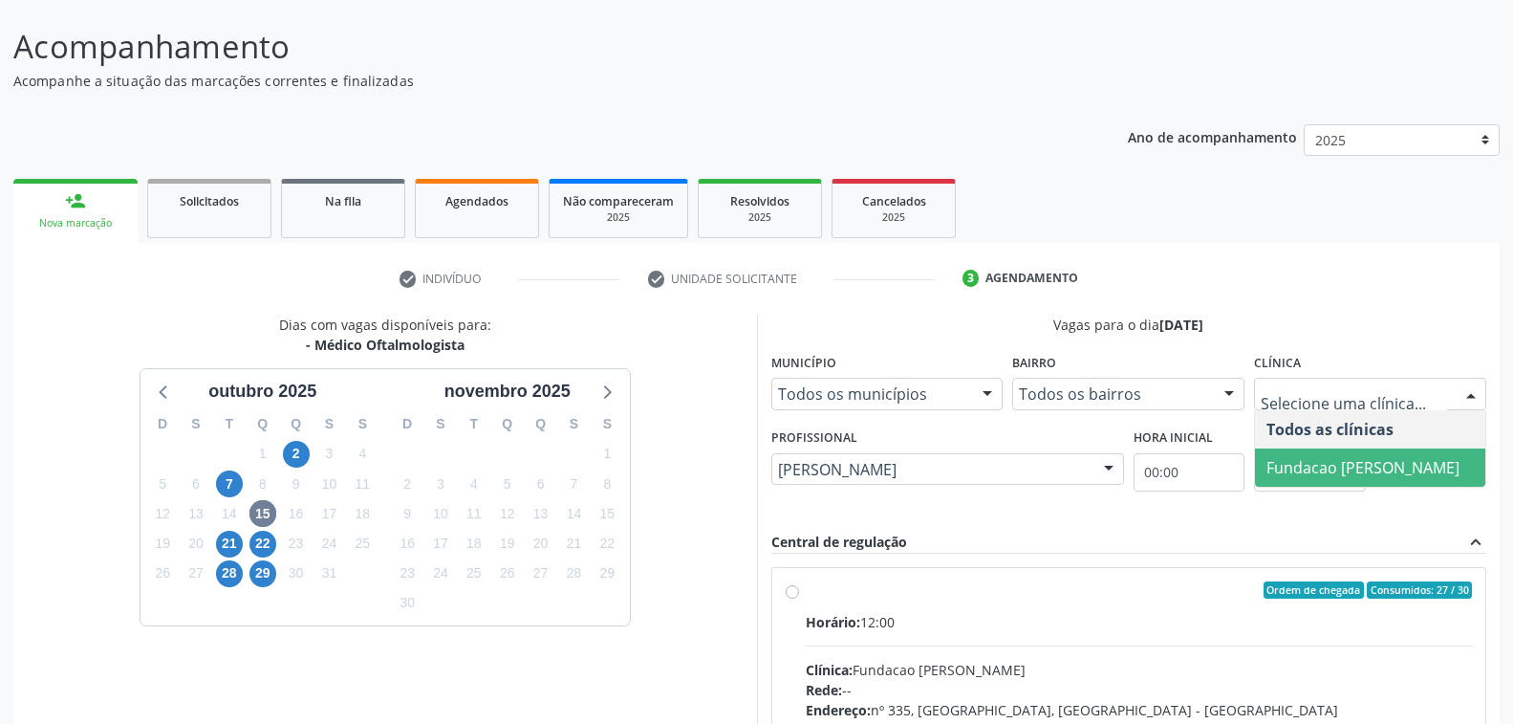
click at [1407, 468] on span "Fundacao [PERSON_NAME]" at bounding box center [1363, 467] width 193 height 21
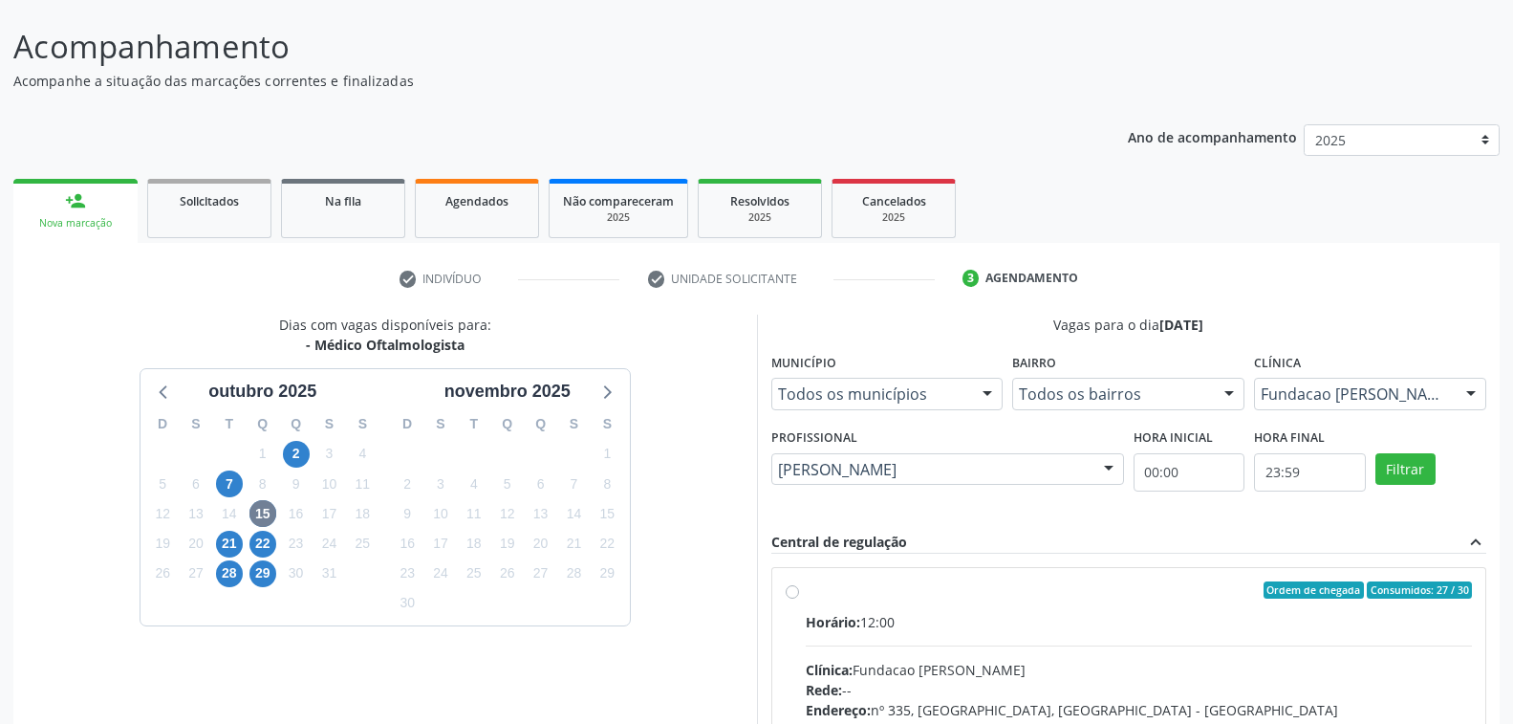
click at [1098, 590] on div "Ordem de chegada Consumidos: 27 / 30" at bounding box center [1139, 589] width 667 height 17
click at [799, 590] on input "Ordem de chegada Consumidos: 27 / 30 Horário: 12:00 Clínica: Fundacao [PERSON_N…" at bounding box center [792, 589] width 13 height 17
radio input "true"
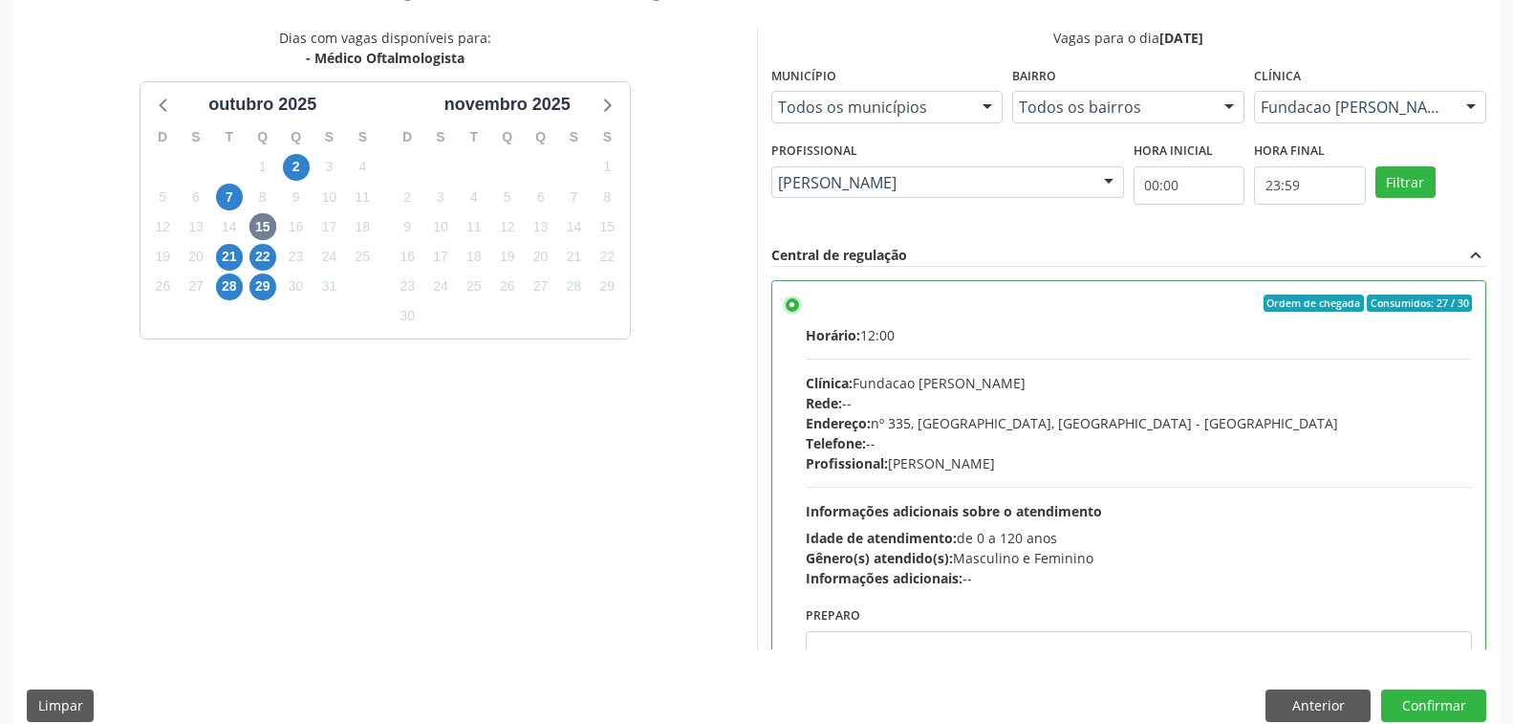
scroll to position [417, 0]
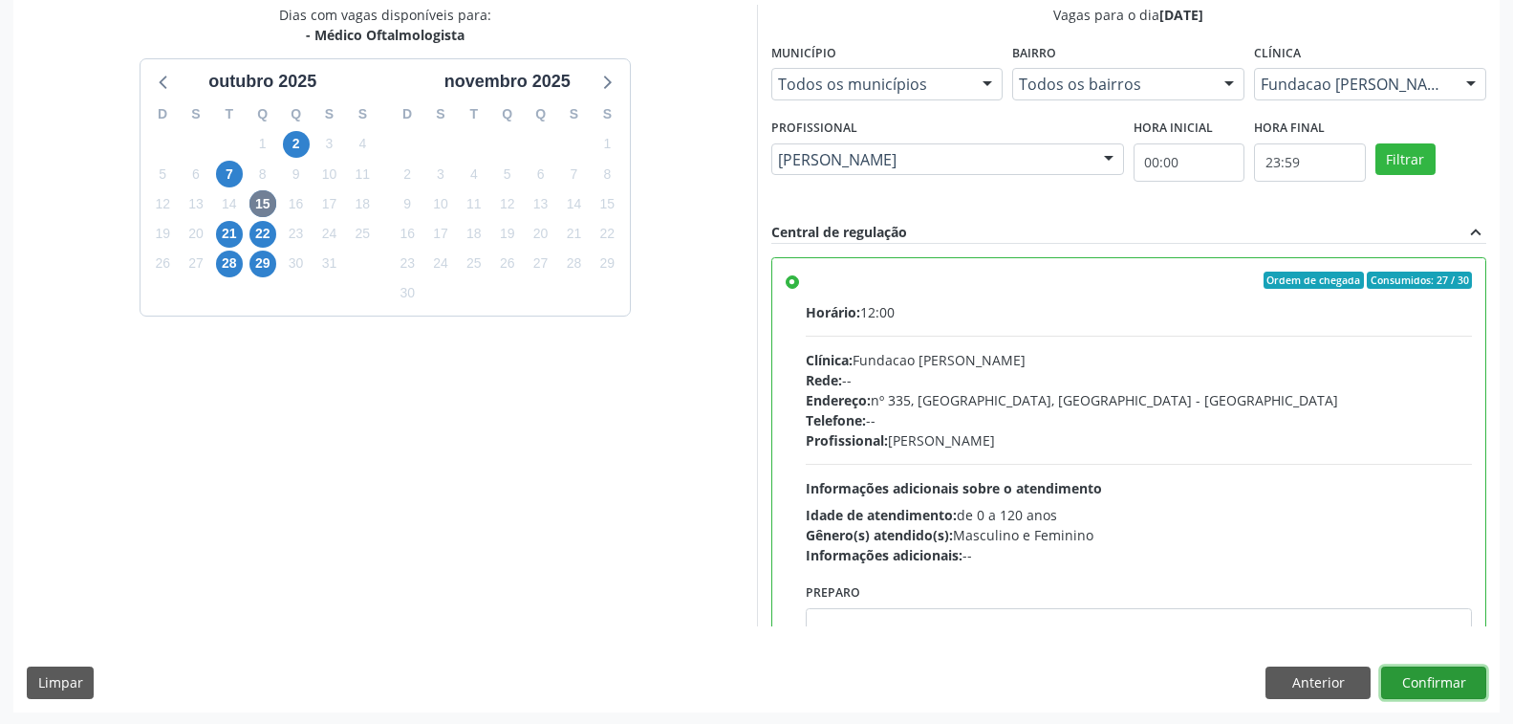
click at [1427, 680] on button "Confirmar" at bounding box center [1433, 682] width 105 height 33
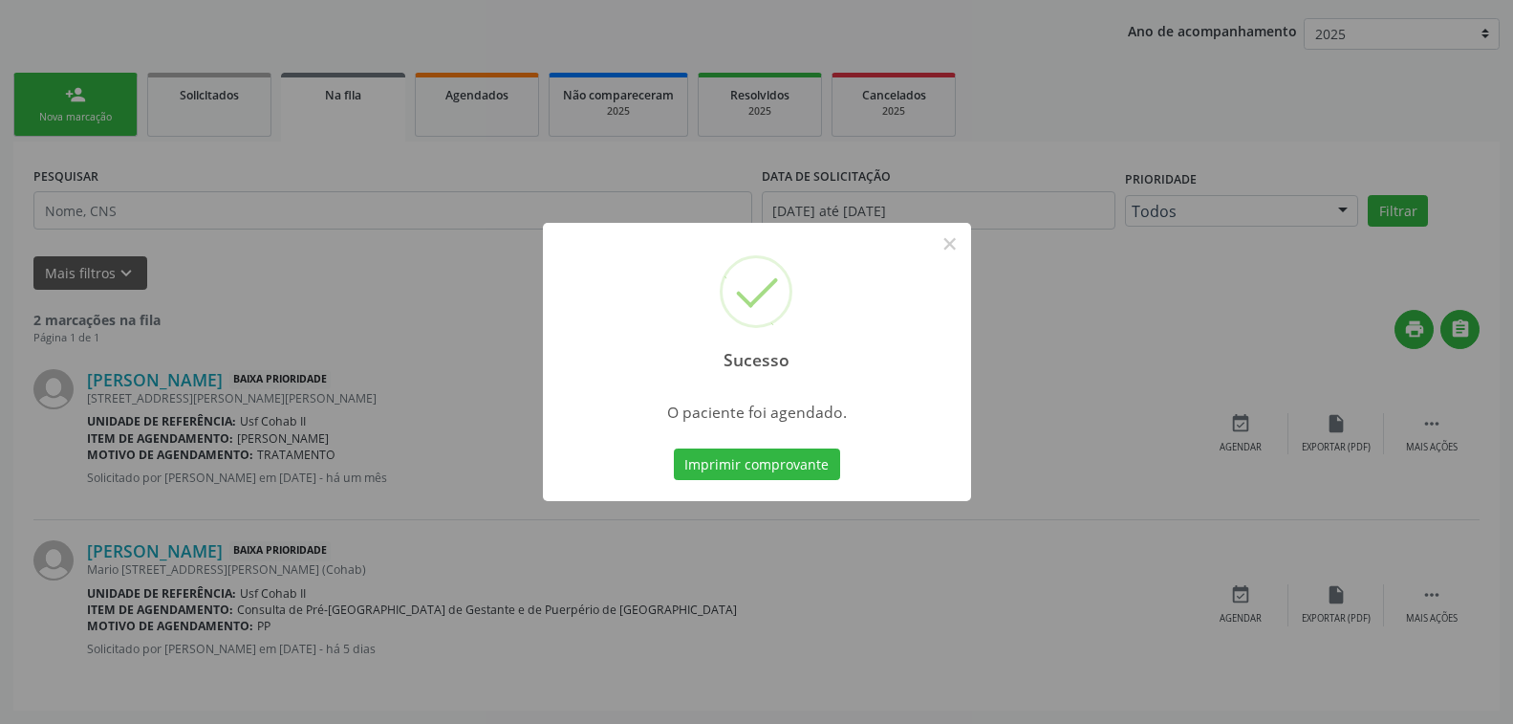
scroll to position [0, 0]
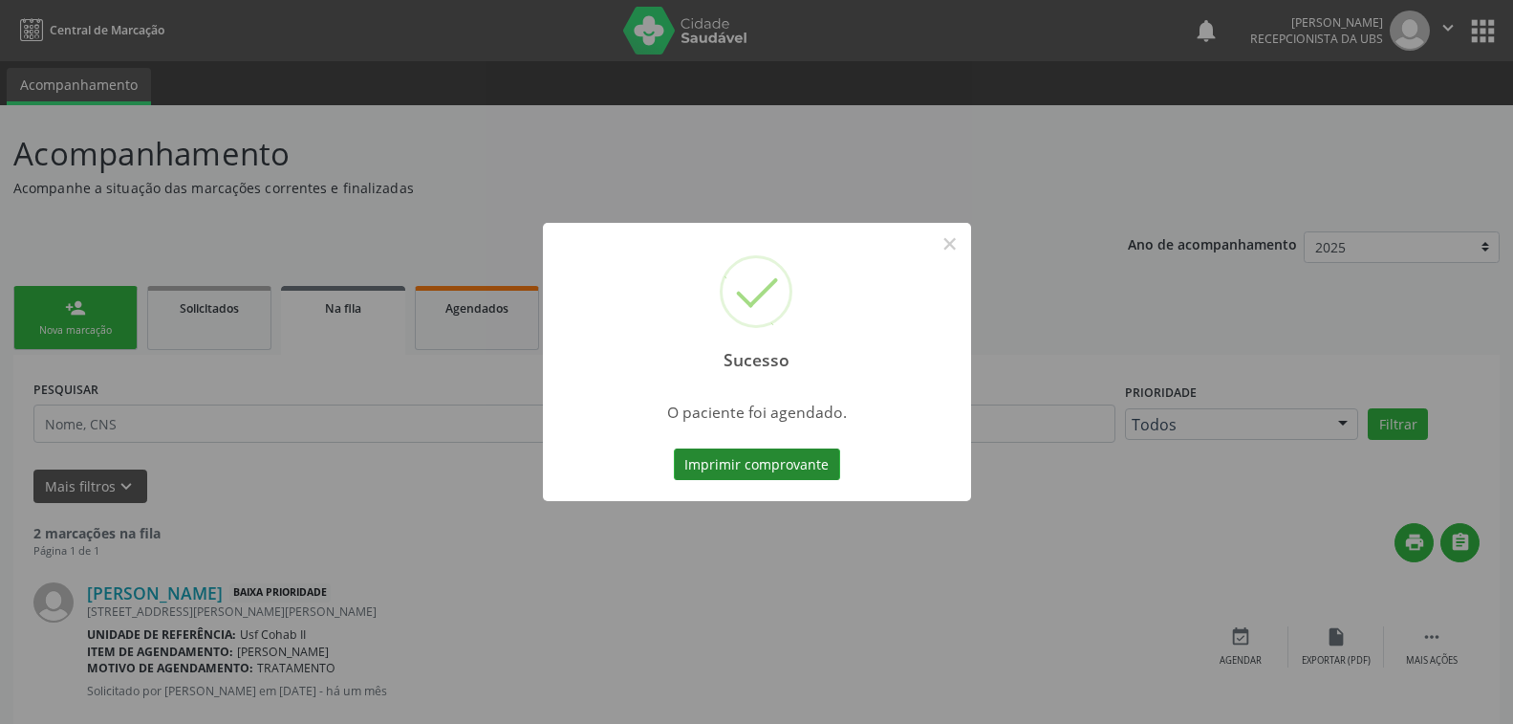
click at [750, 457] on button "Imprimir comprovante" at bounding box center [757, 464] width 166 height 33
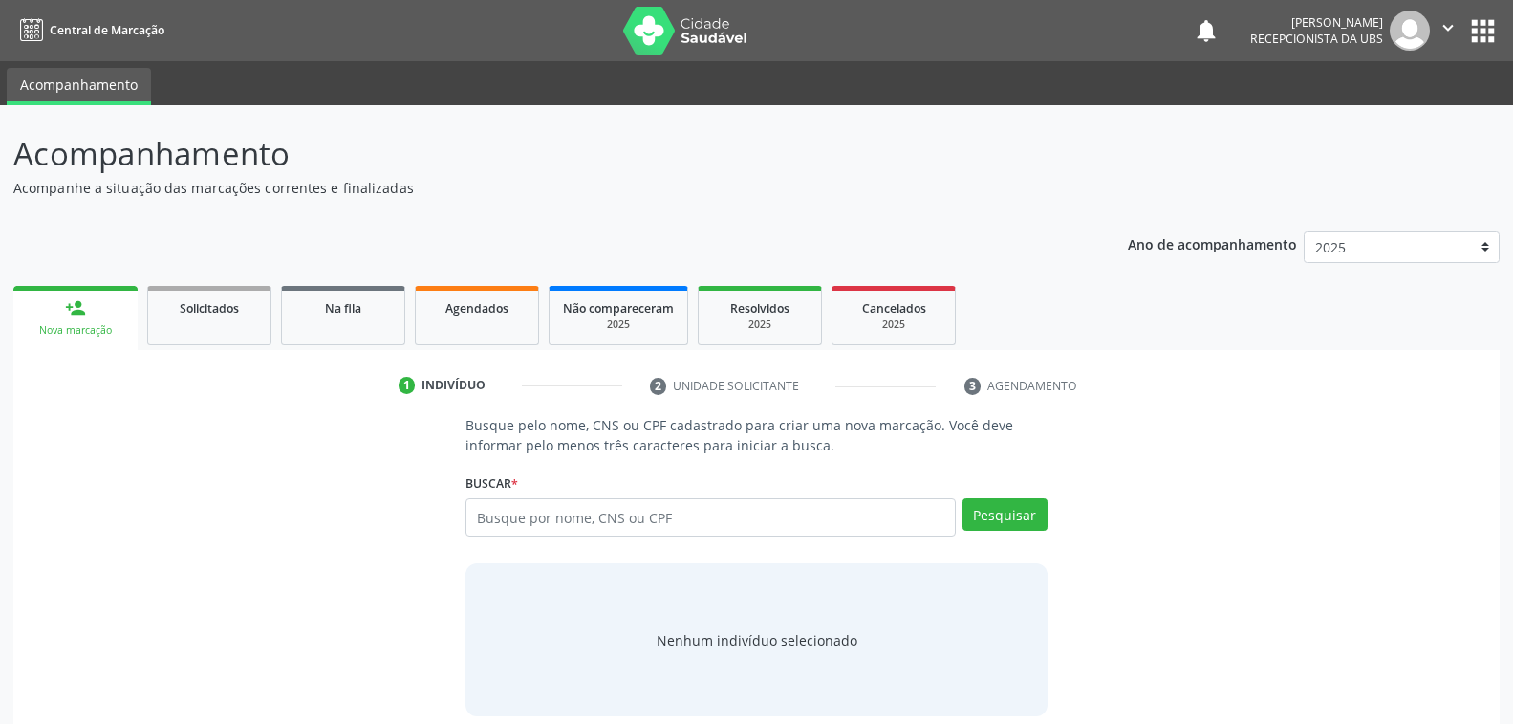
click at [693, 520] on input "text" at bounding box center [710, 517] width 489 height 38
type input "209135791430006"
click at [1012, 512] on button "Pesquisar" at bounding box center [1005, 514] width 85 height 33
type input "209135791430006"
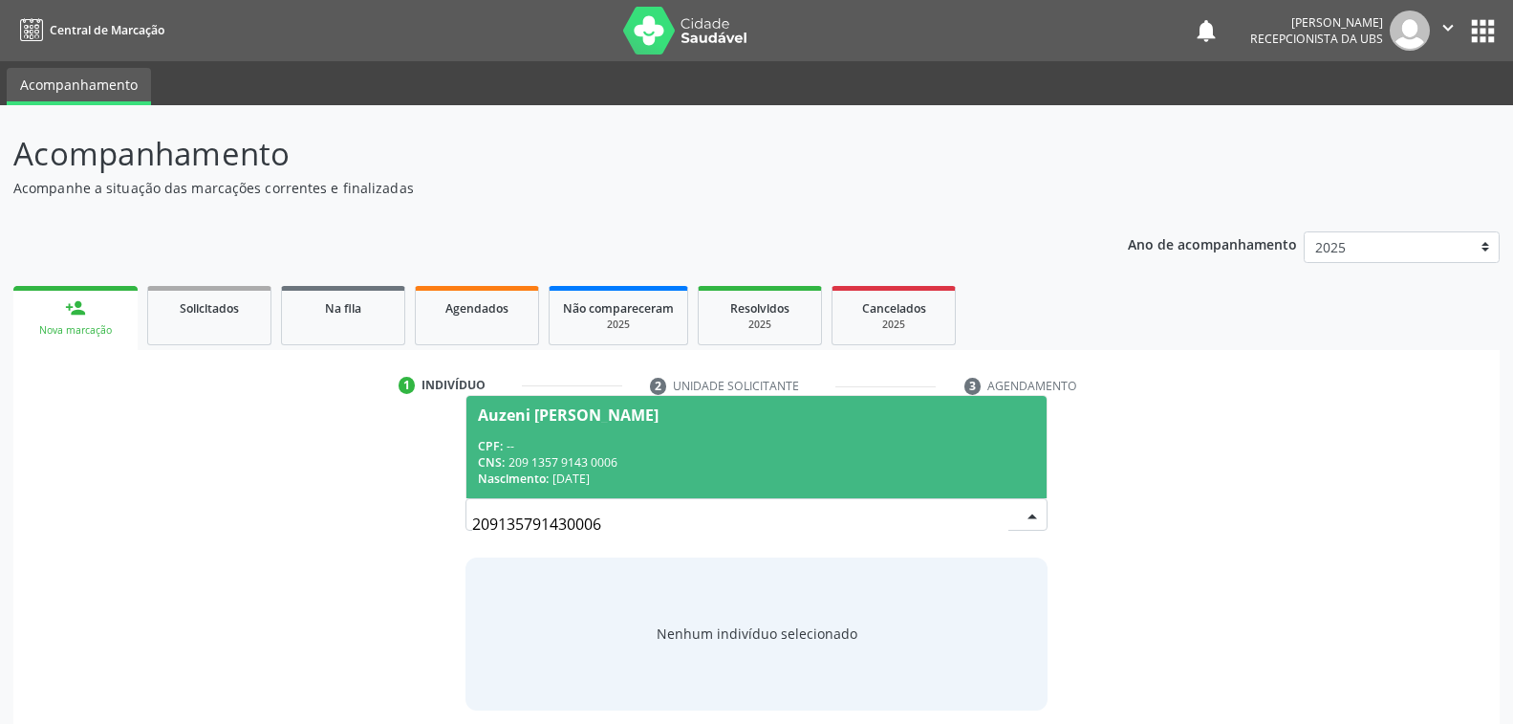
click at [683, 461] on div "CNS: 209 1357 9143 0006" at bounding box center [756, 462] width 556 height 16
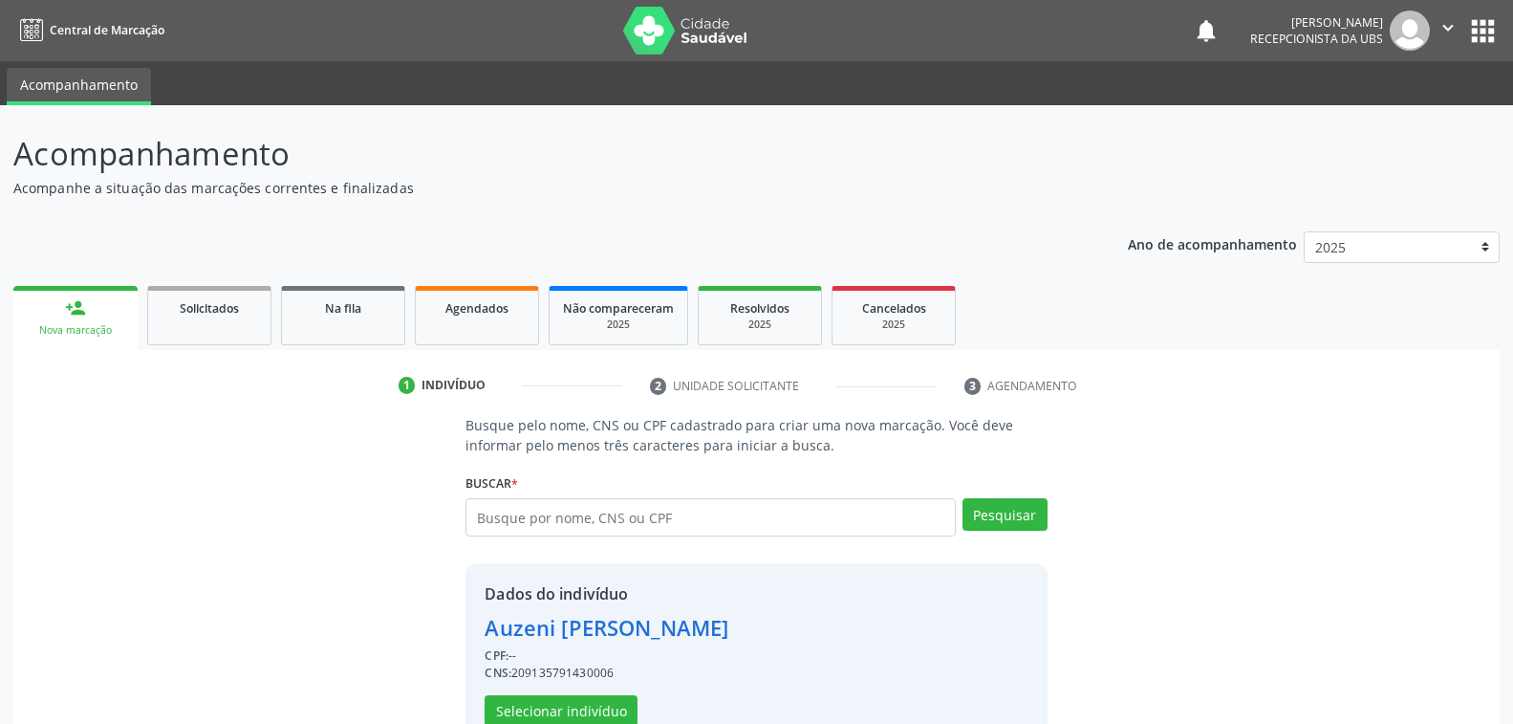
scroll to position [48, 0]
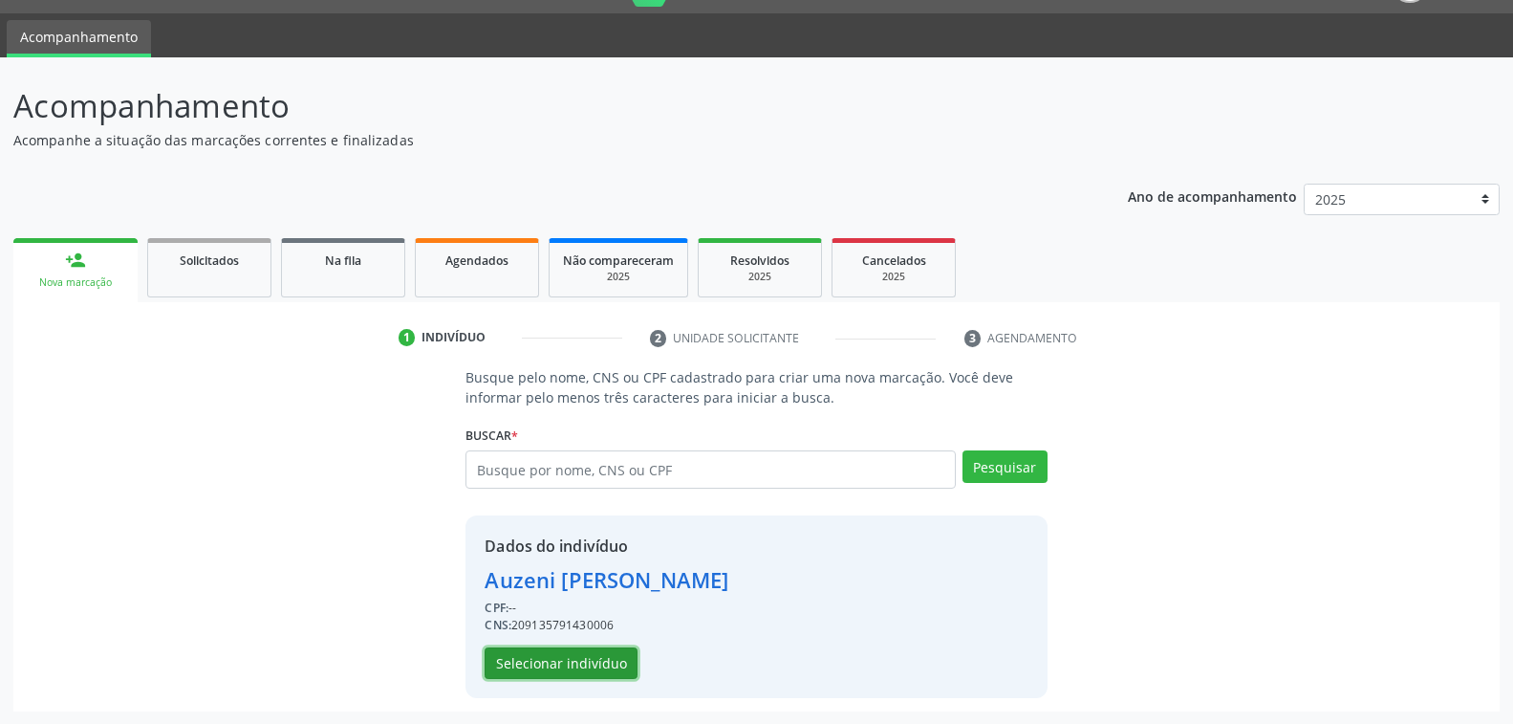
click at [596, 668] on button "Selecionar indivíduo" at bounding box center [561, 663] width 153 height 33
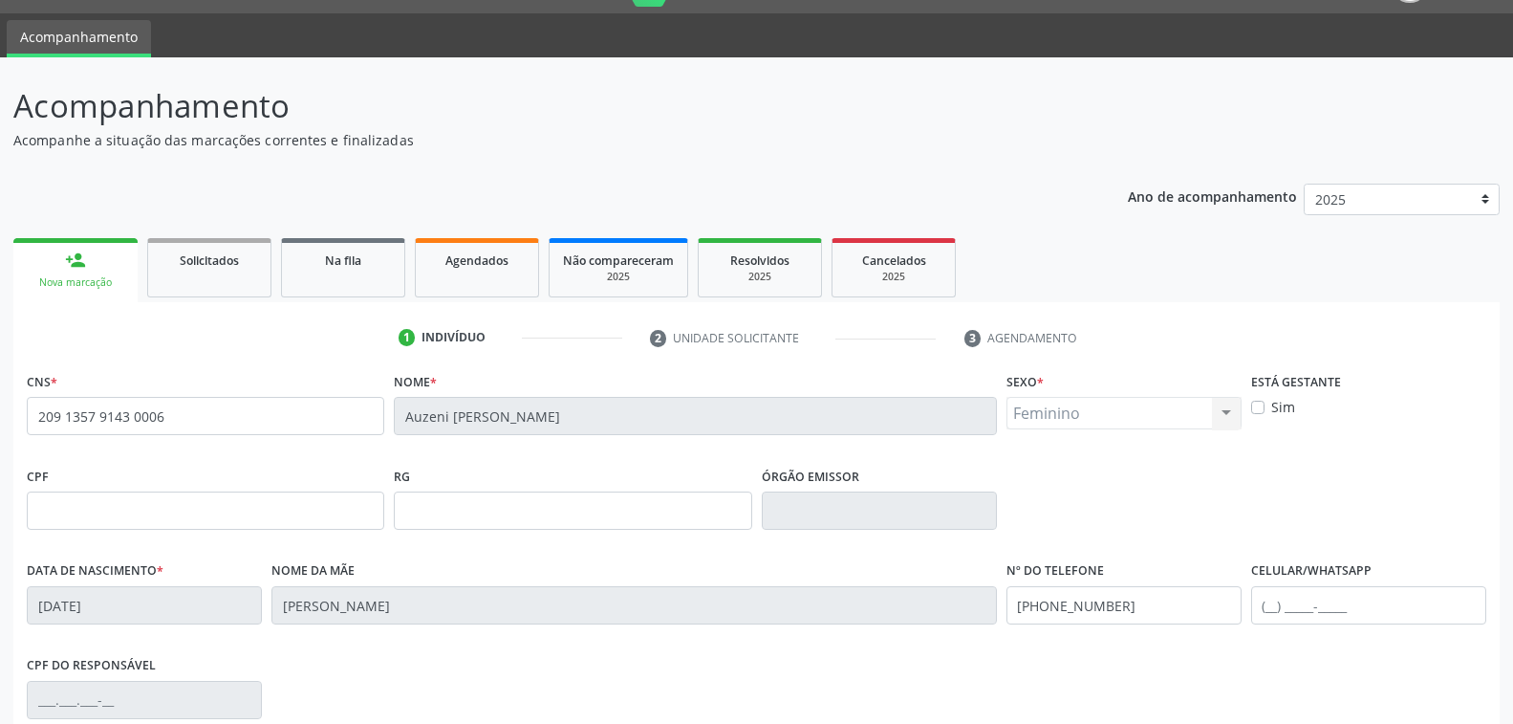
scroll to position [310, 0]
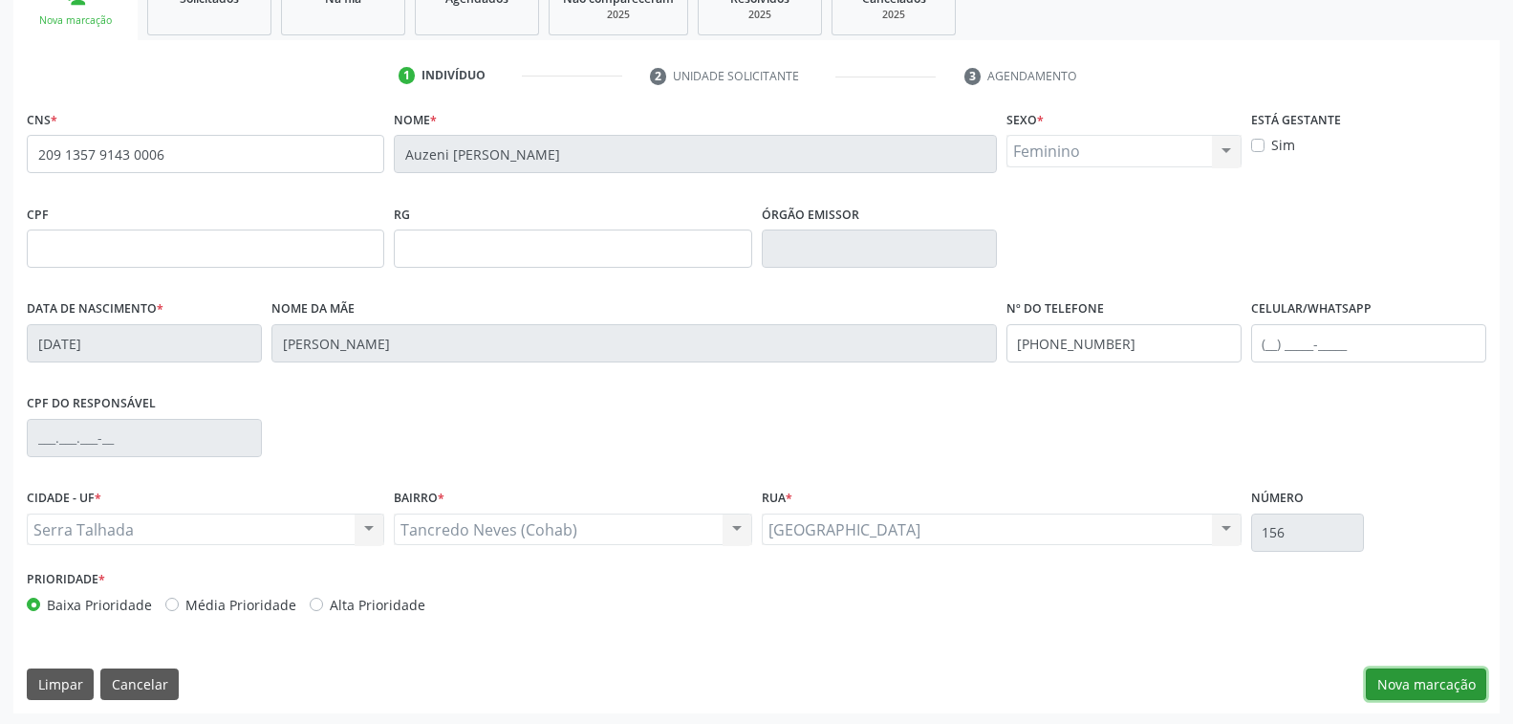
click at [1416, 683] on button "Nova marcação" at bounding box center [1426, 684] width 120 height 33
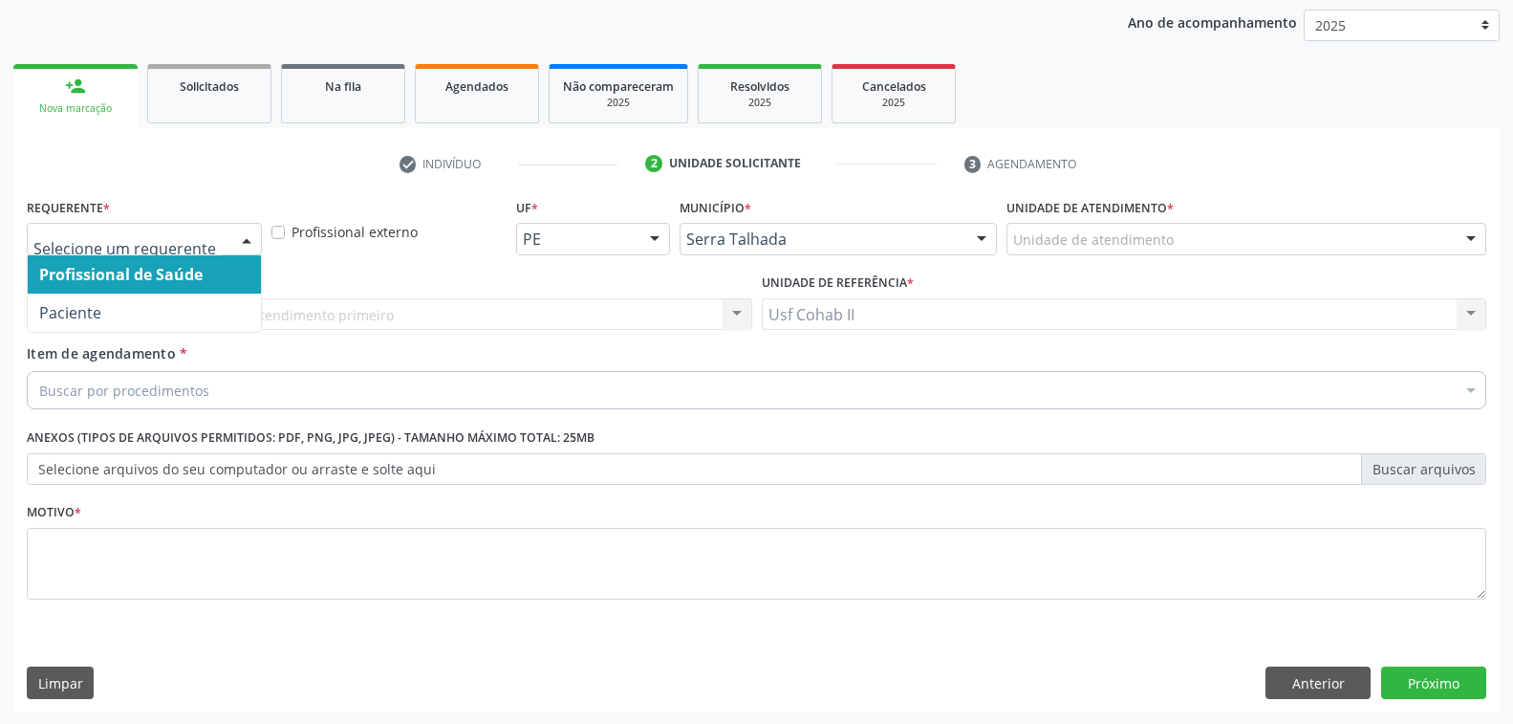
click at [245, 238] on div at bounding box center [246, 240] width 29 height 33
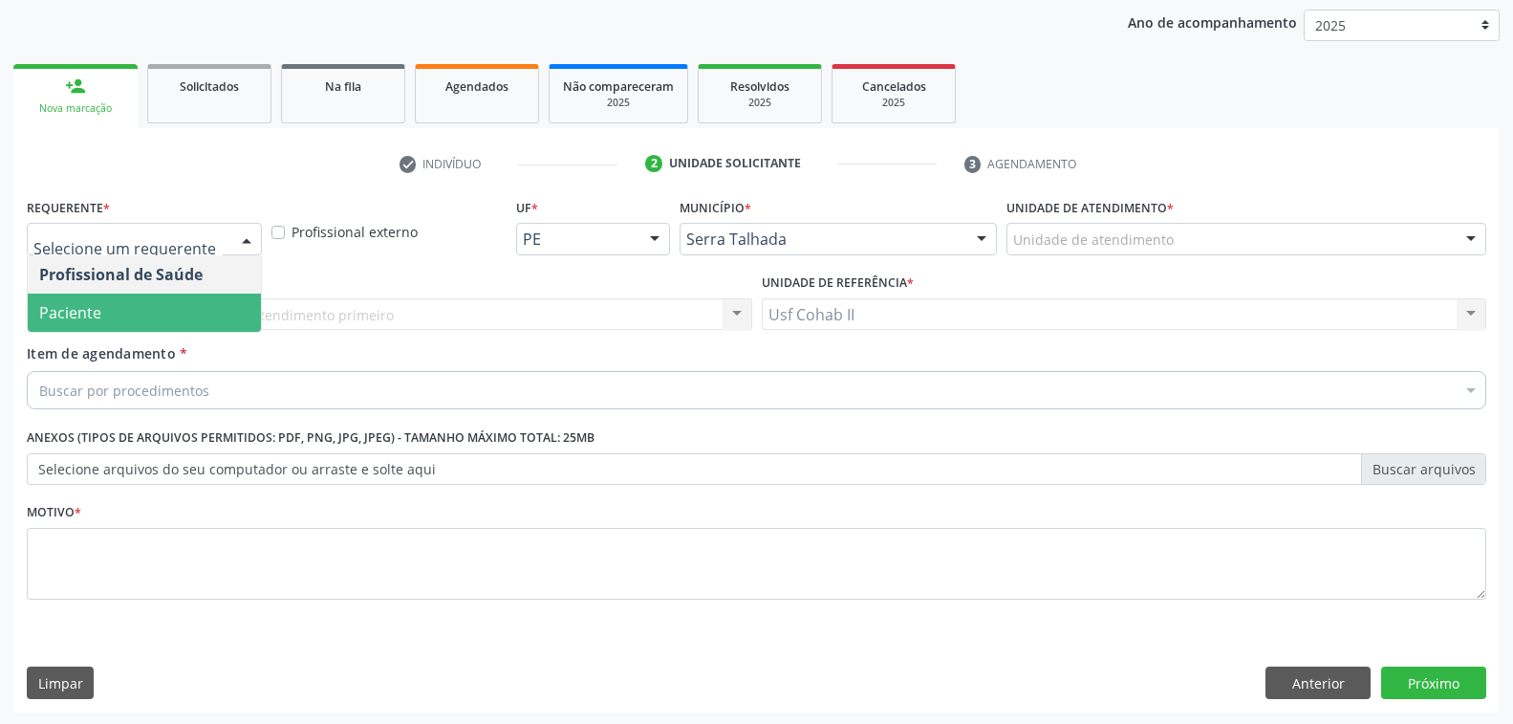
click at [173, 298] on span "Paciente" at bounding box center [144, 312] width 233 height 38
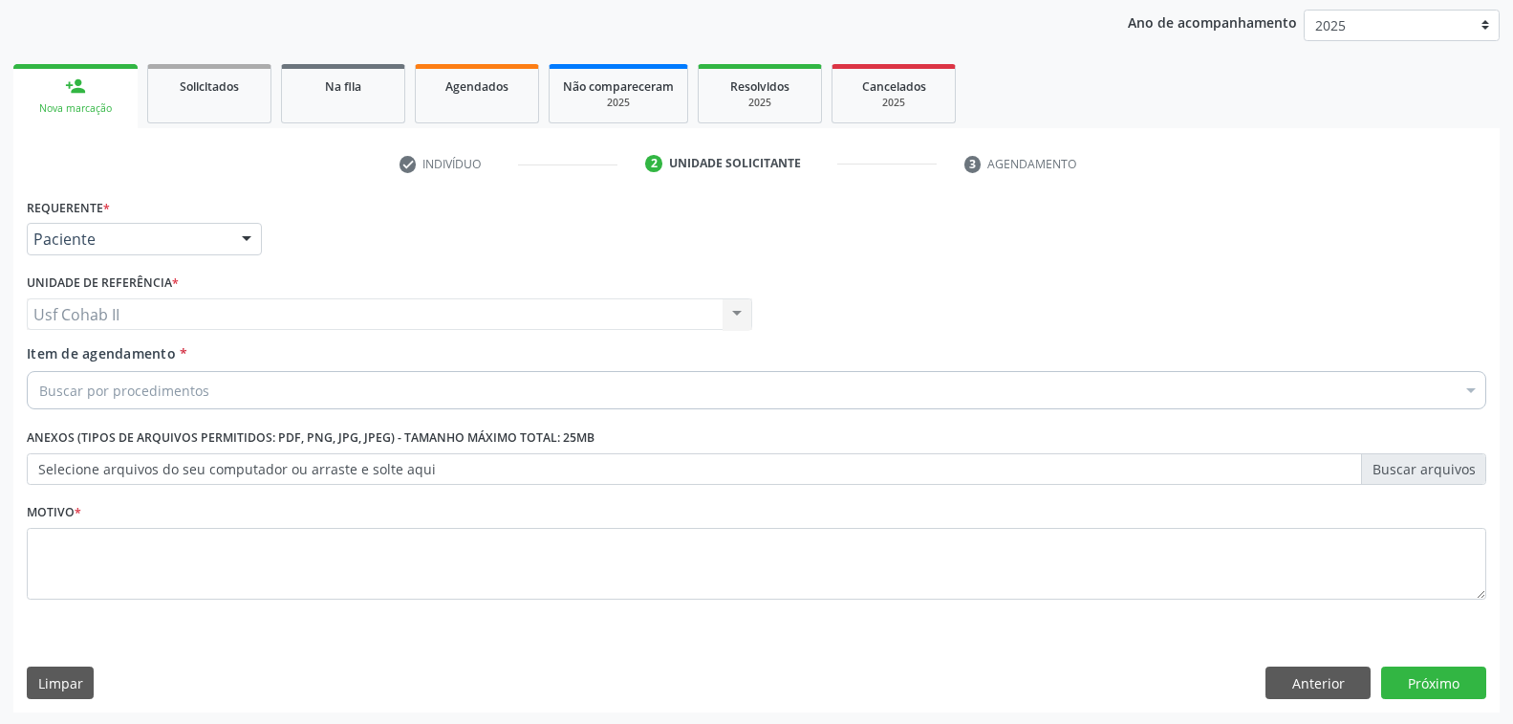
click at [215, 380] on div "Buscar por procedimentos" at bounding box center [757, 390] width 1460 height 38
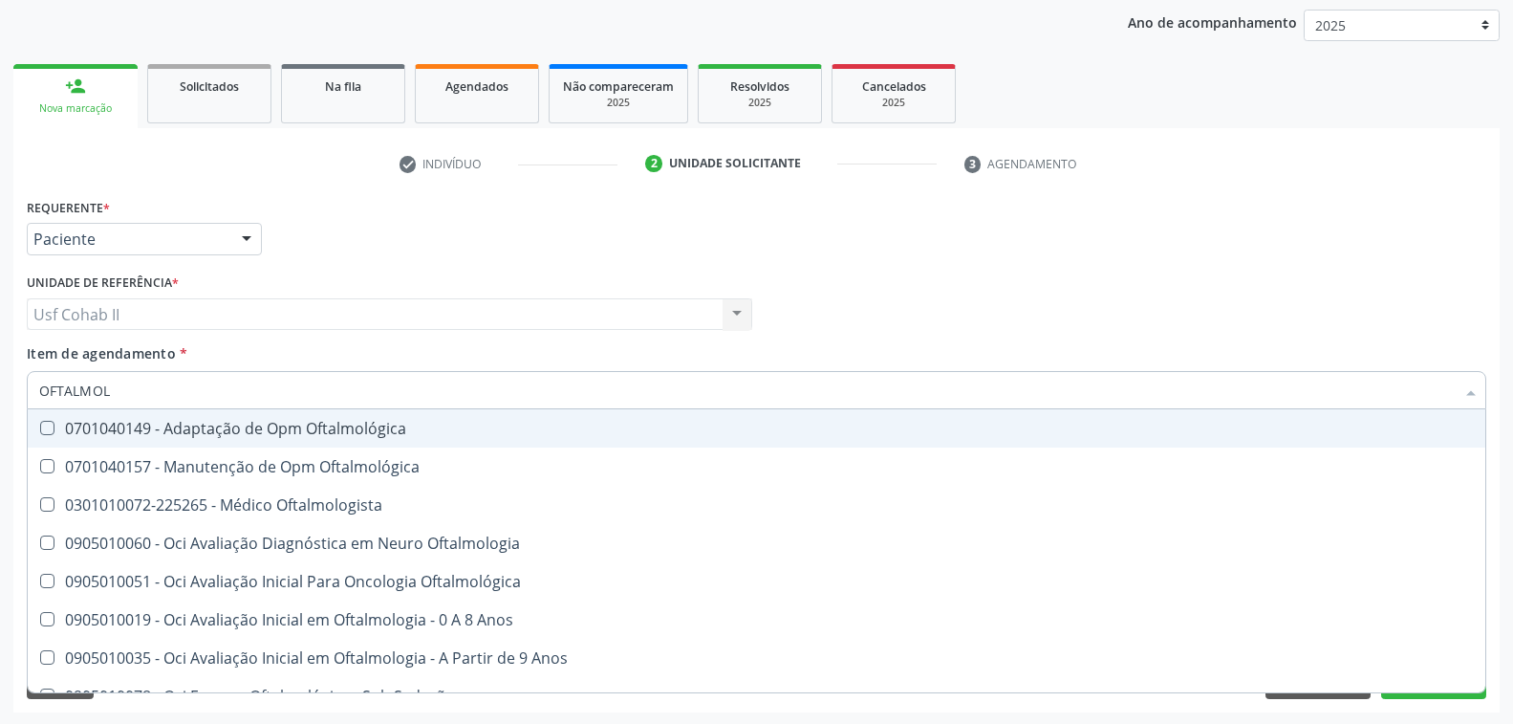
type input "OFTALMOLO"
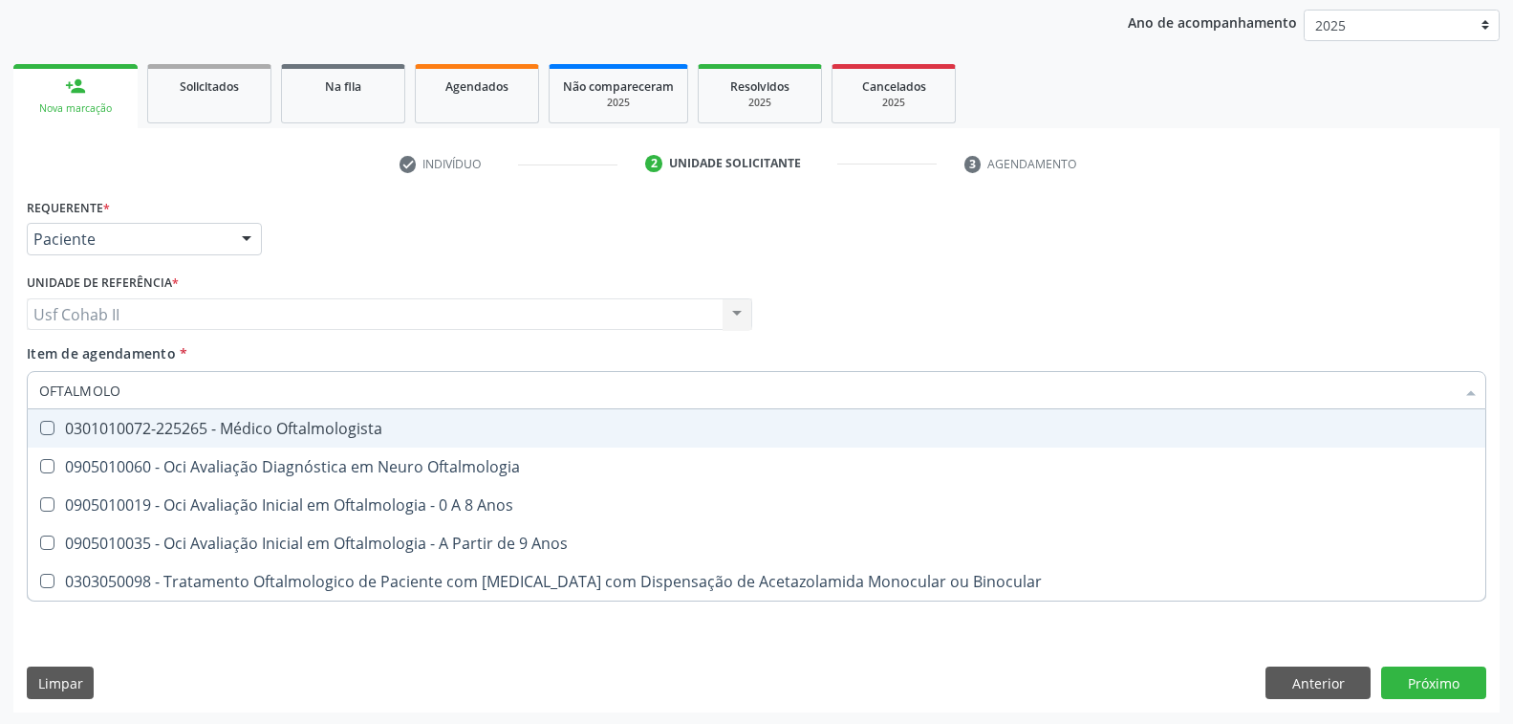
click at [247, 421] on div "0301010072-225265 - Médico Oftalmologista" at bounding box center [756, 428] width 1435 height 15
checkbox Oftalmologista "true"
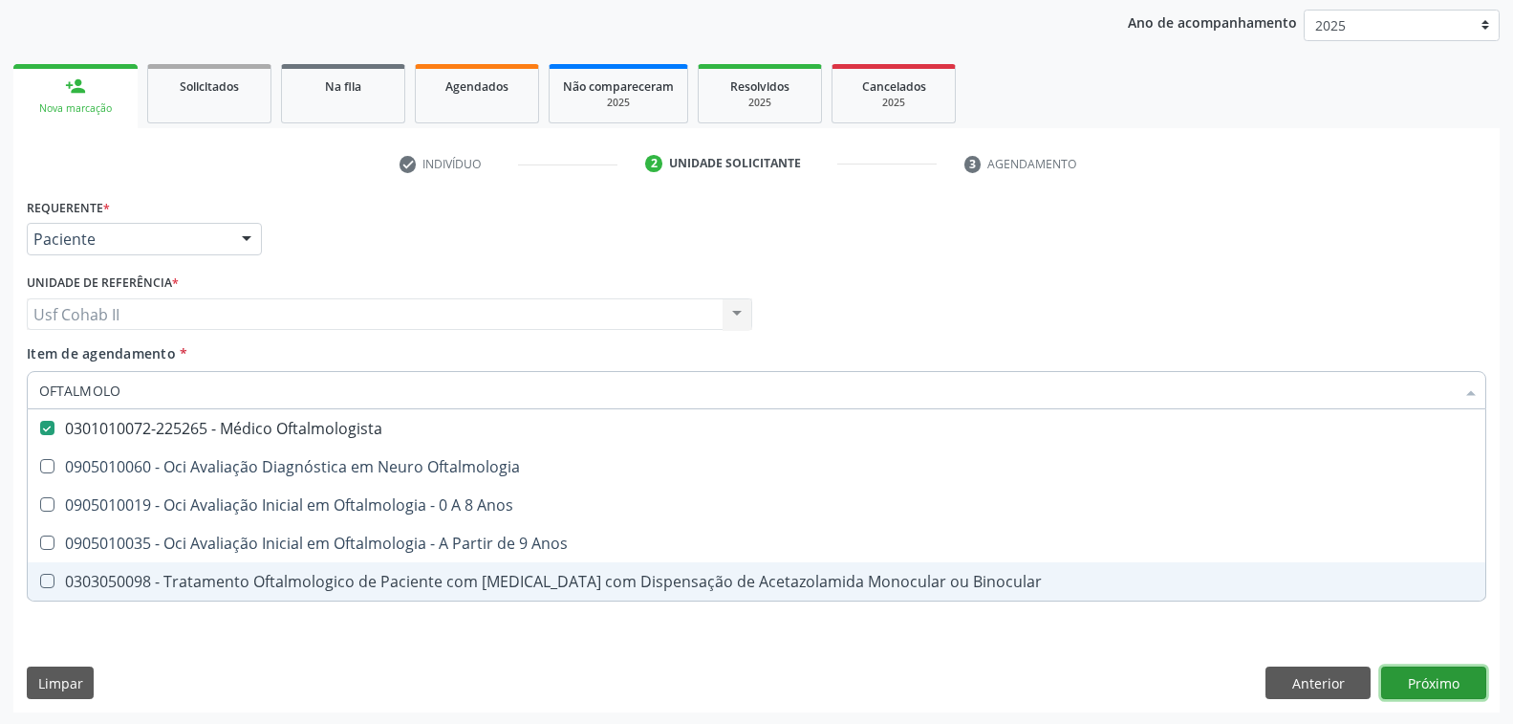
click at [1451, 672] on div "Requerente * Paciente Profissional de Saúde Paciente Nenhum resultado encontrad…" at bounding box center [756, 452] width 1487 height 519
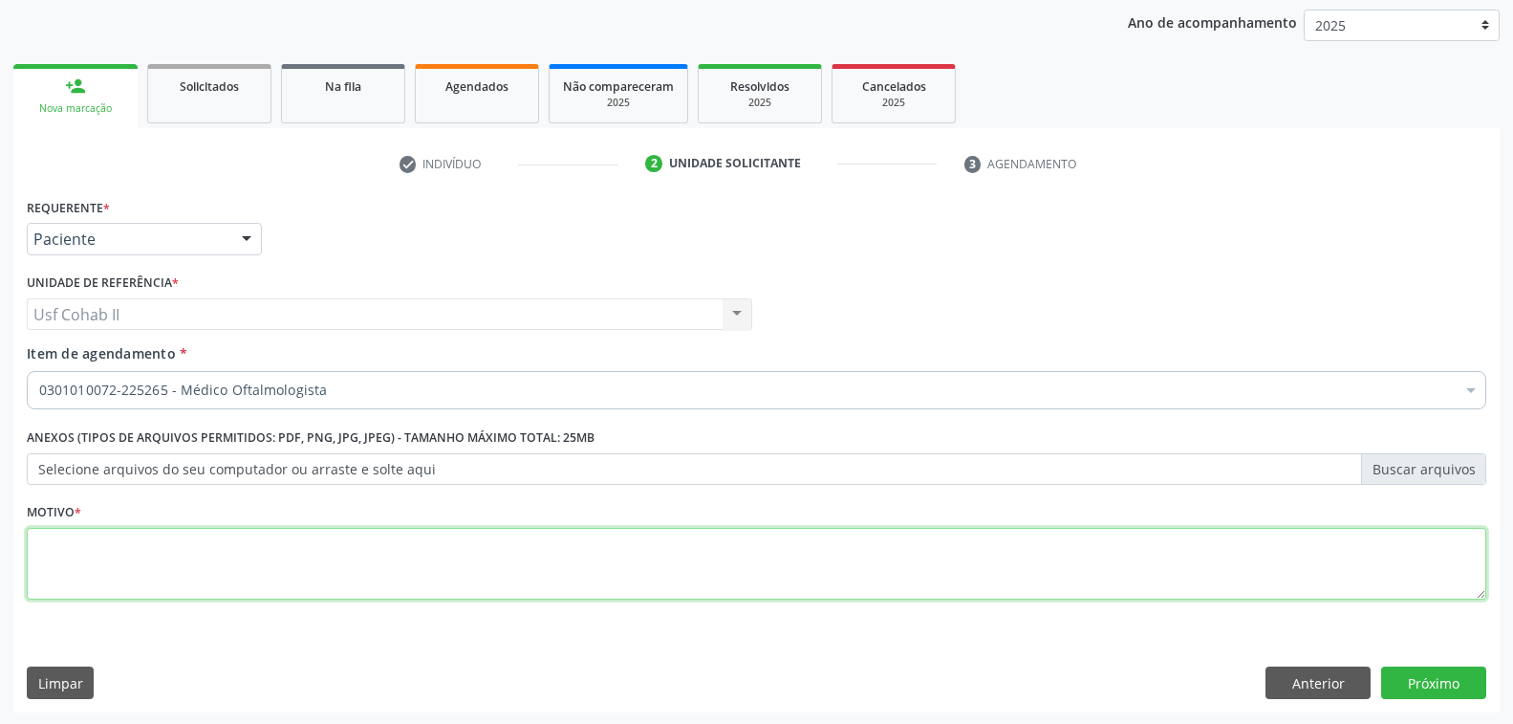
click at [226, 565] on textarea at bounding box center [757, 564] width 1460 height 73
type textarea "RR"
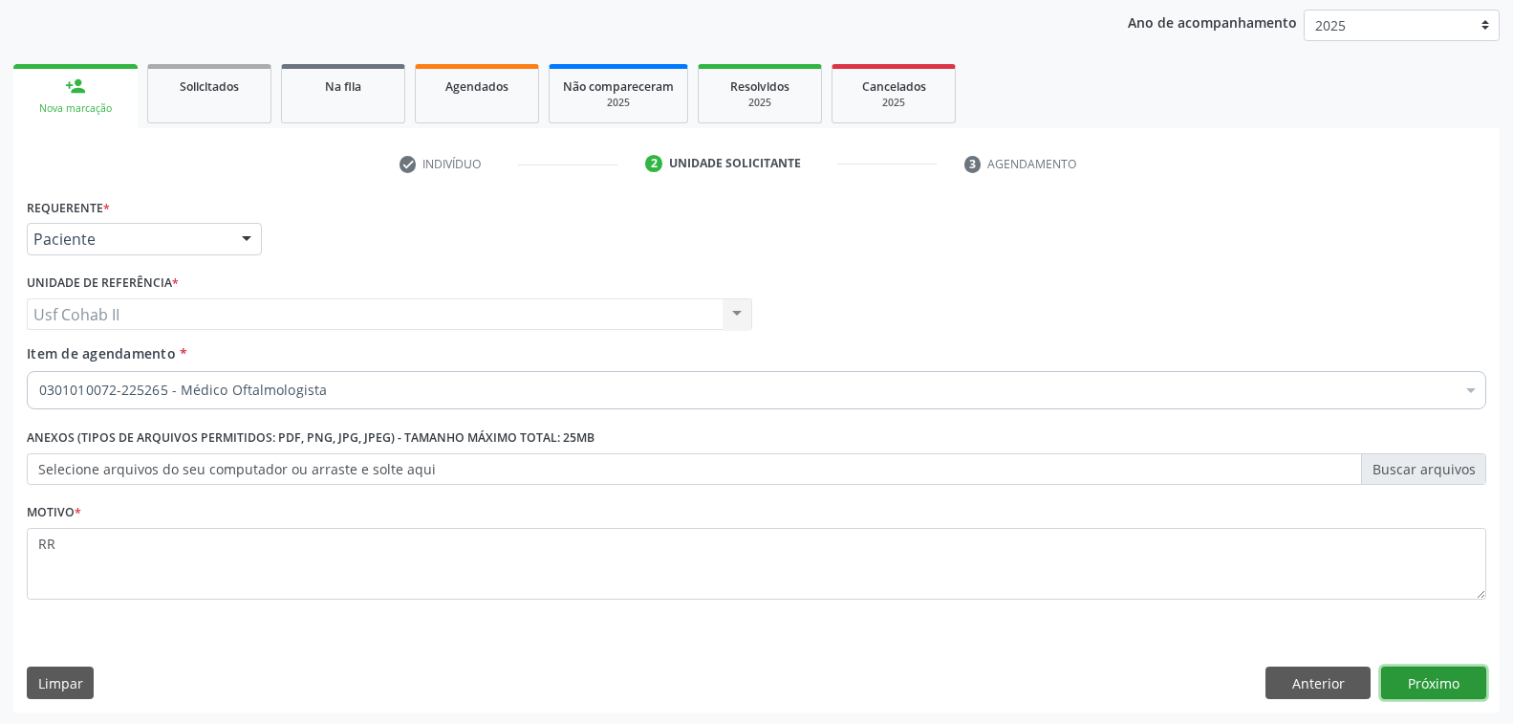
click at [1447, 687] on button "Próximo" at bounding box center [1433, 682] width 105 height 33
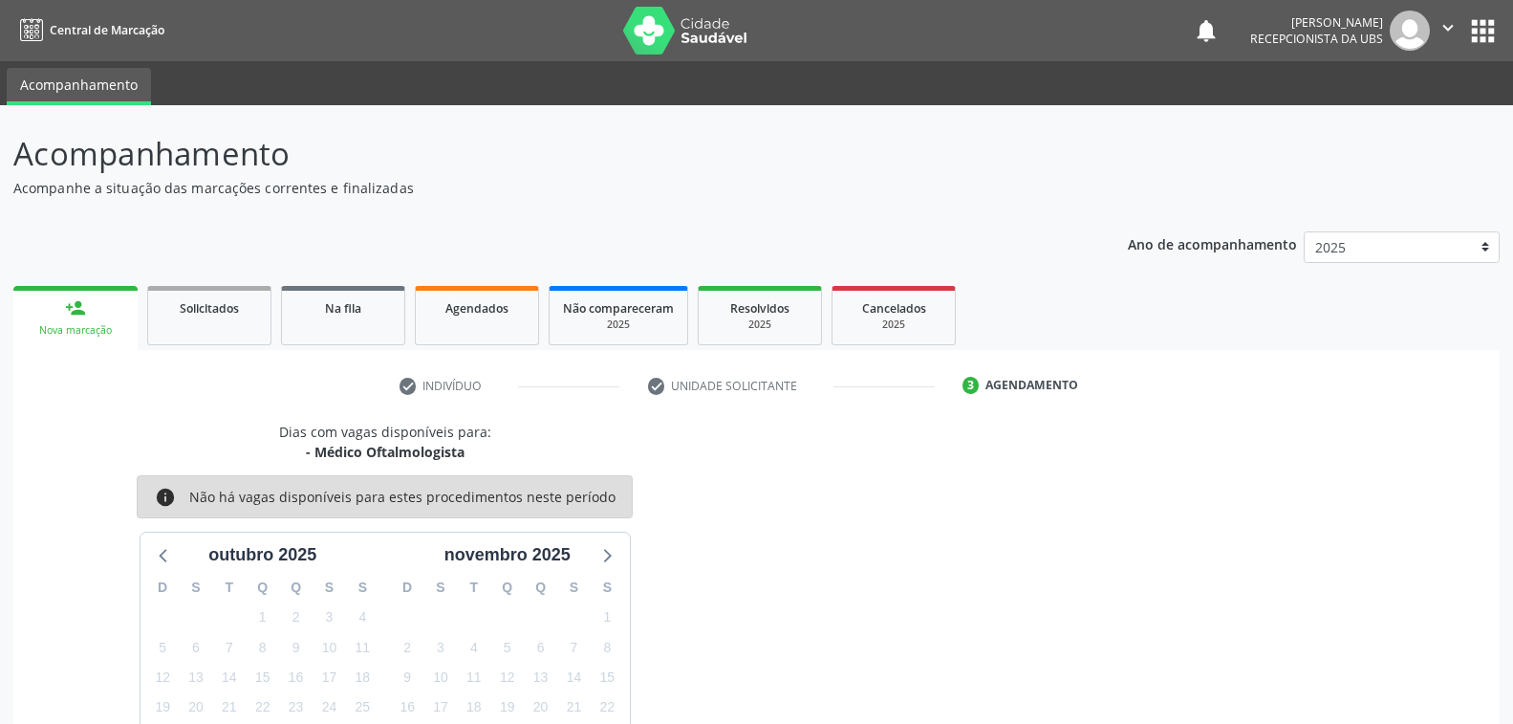
scroll to position [163, 0]
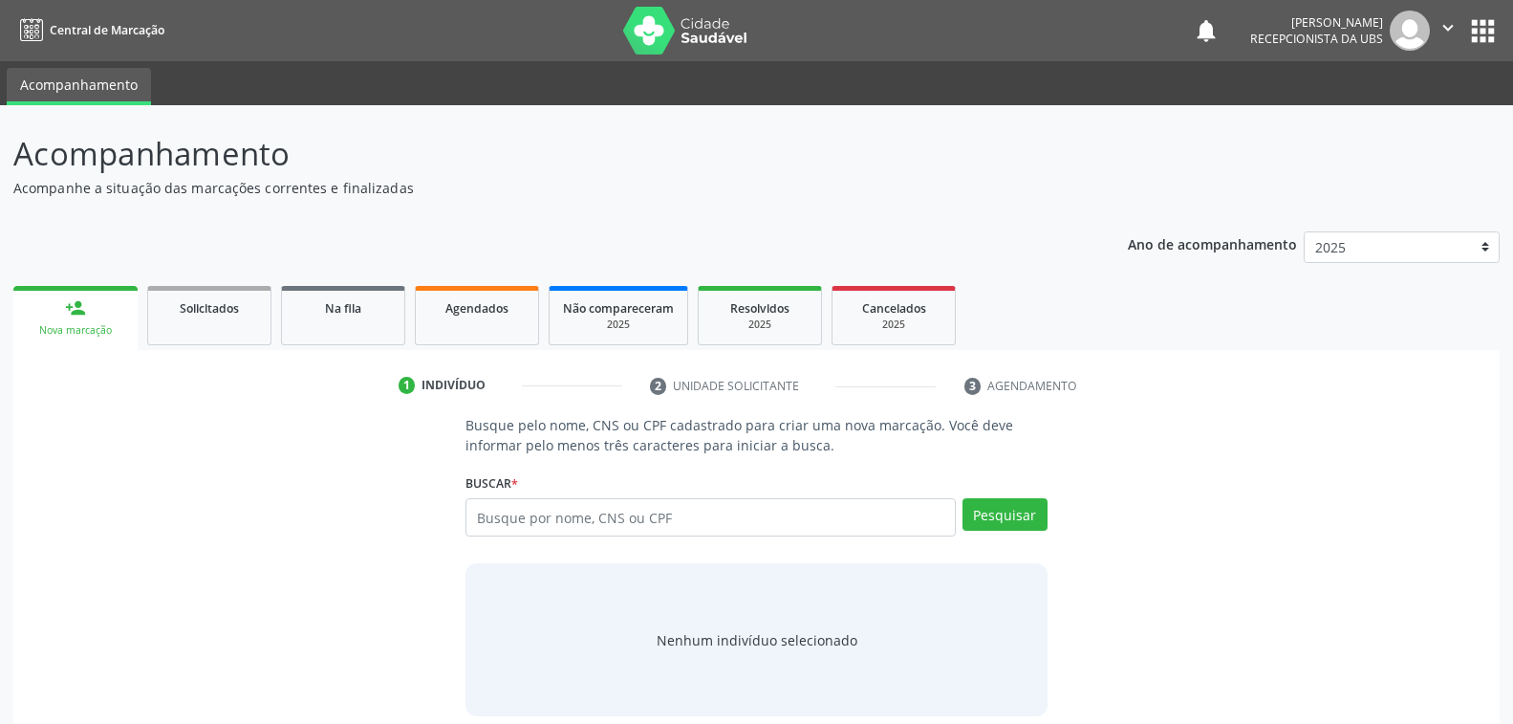
click at [82, 311] on div "person_add" at bounding box center [75, 307] width 21 height 21
click at [577, 516] on input "text" at bounding box center [710, 517] width 489 height 38
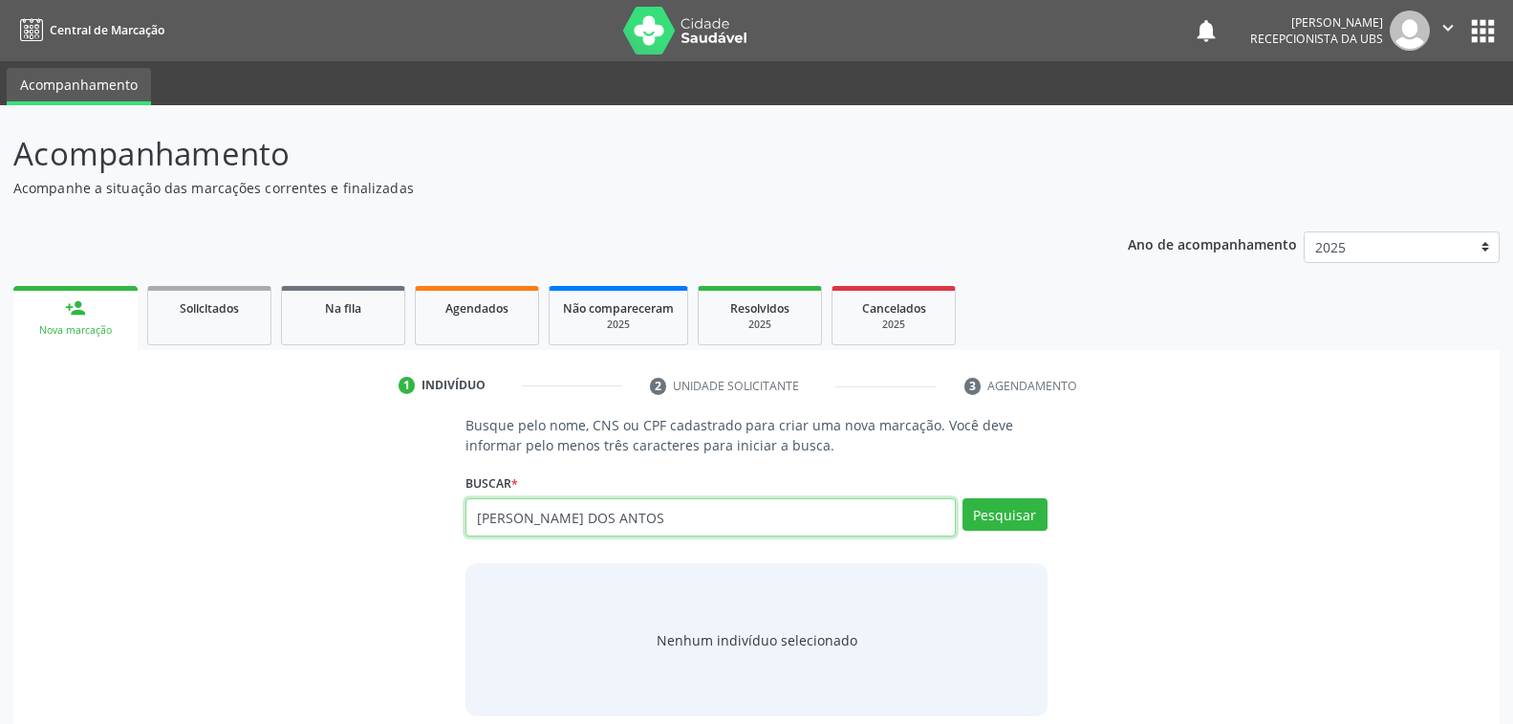
click at [663, 512] on input "LINDINALVA RODRIGUES DOS ANTOS" at bounding box center [710, 517] width 489 height 38
click at [659, 516] on input "LINDINALVA RODRIGUES DOSS ANTOS" at bounding box center [710, 517] width 489 height 38
click at [674, 515] on input "LINDINALVA RODRIGUES DOS S ANTOS" at bounding box center [710, 517] width 489 height 38
click at [724, 517] on input "LINDINALVA RODRIGUES DOS S ANTOS" at bounding box center [710, 517] width 489 height 38
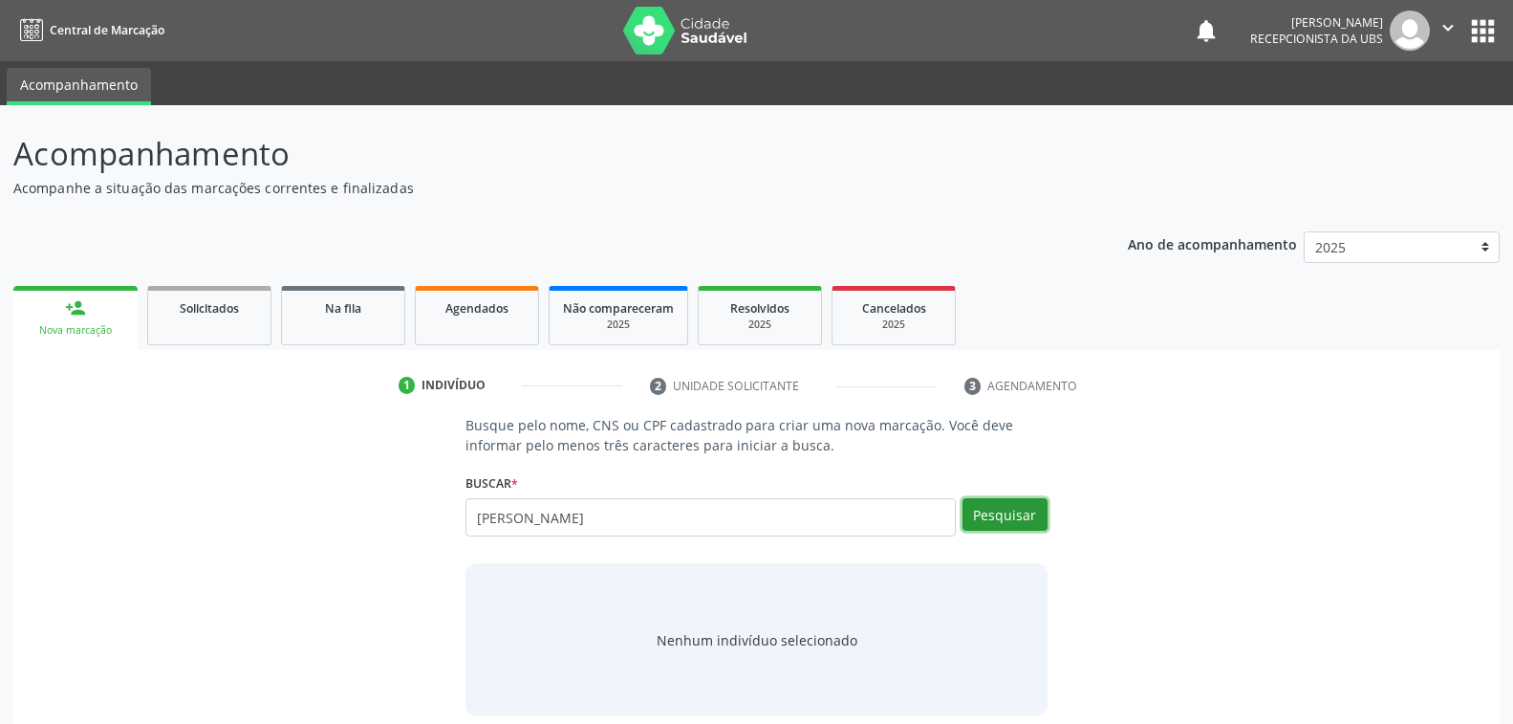
click at [1007, 513] on button "Pesquisar" at bounding box center [1005, 514] width 85 height 33
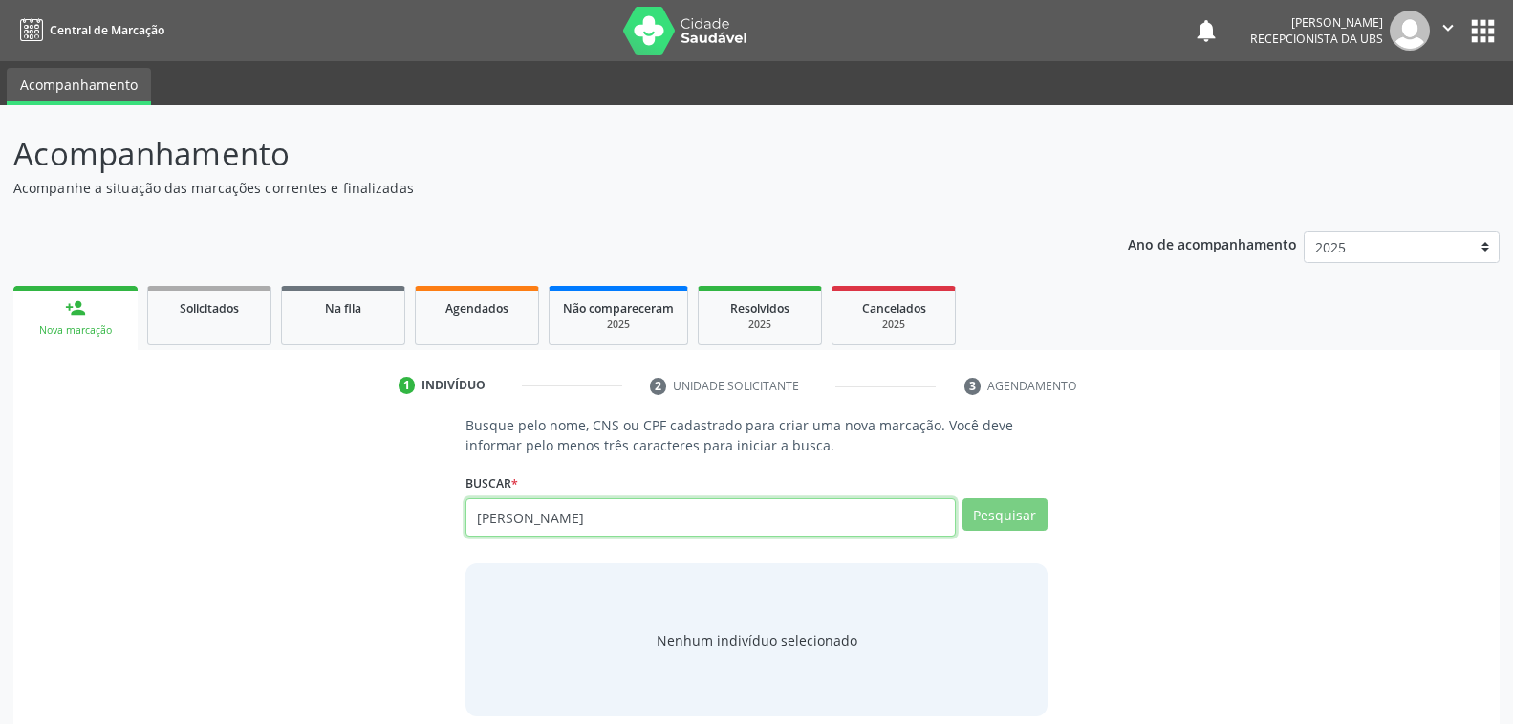
click at [728, 516] on input "LINDINALVA RODRIGUES DOS SANTOS" at bounding box center [710, 517] width 489 height 38
type input "LINDINALVA RODRIGUES DOS SAN"
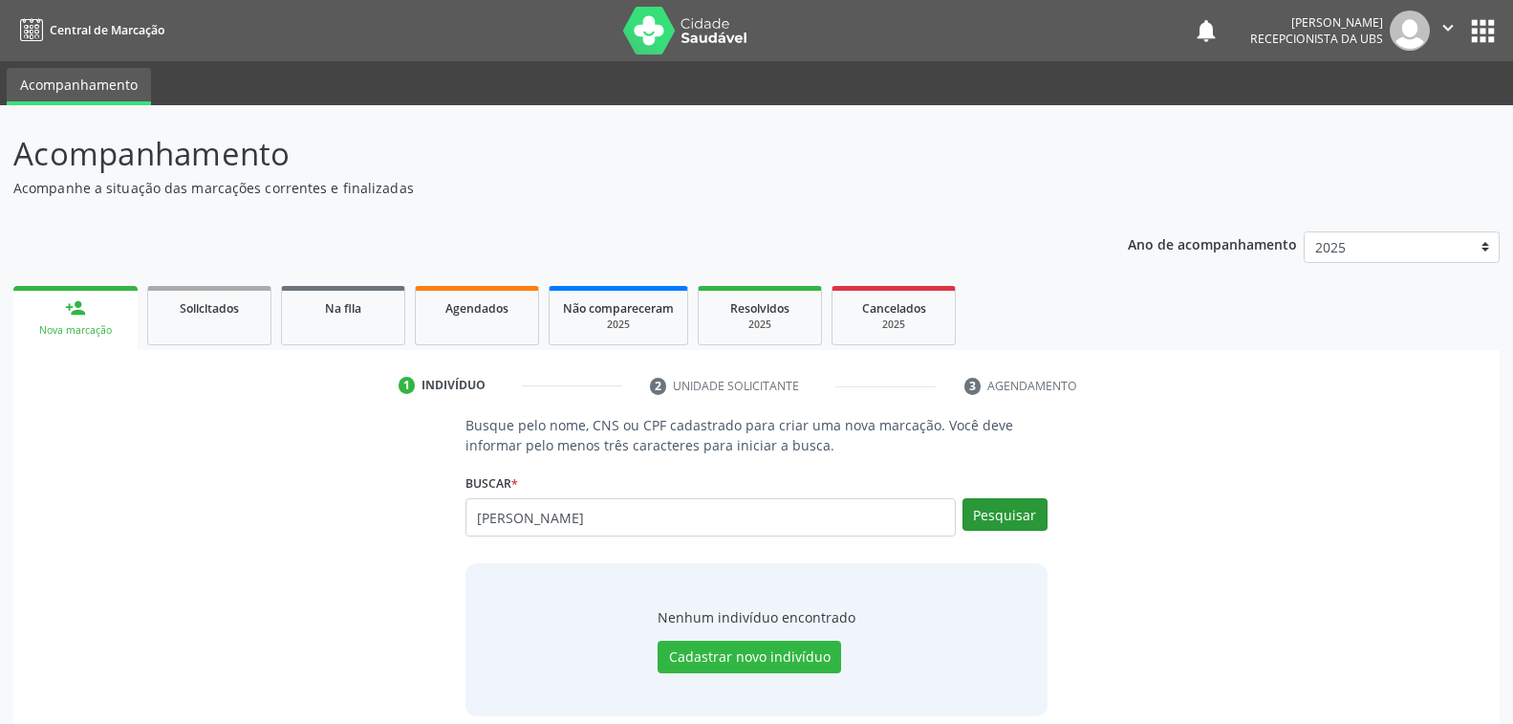
type input "LINDINALVA RODRIGUES DA SILVA"
click at [999, 511] on button "Pesquisar" at bounding box center [1005, 514] width 85 height 33
type input "LINDINALVA RODRIGUES DA SILVA"
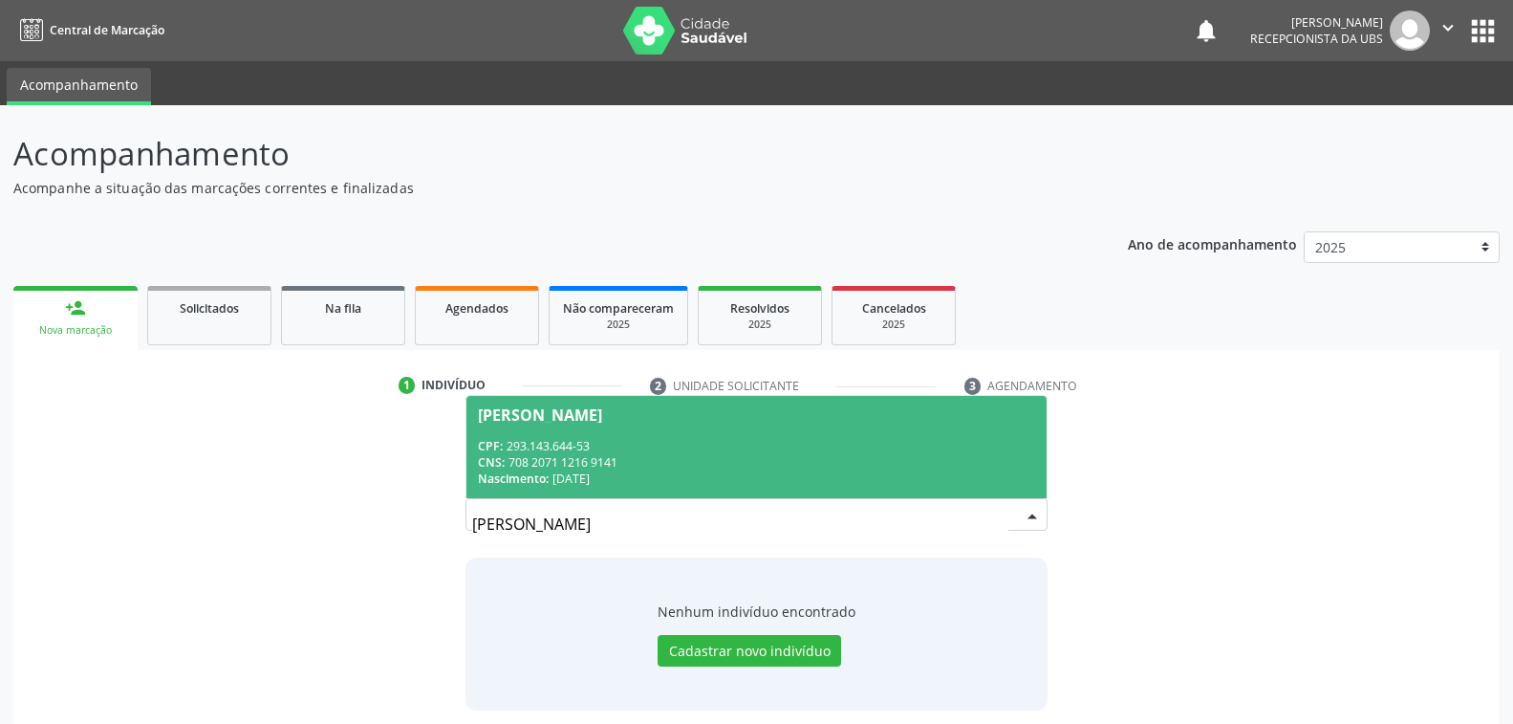
scroll to position [12, 0]
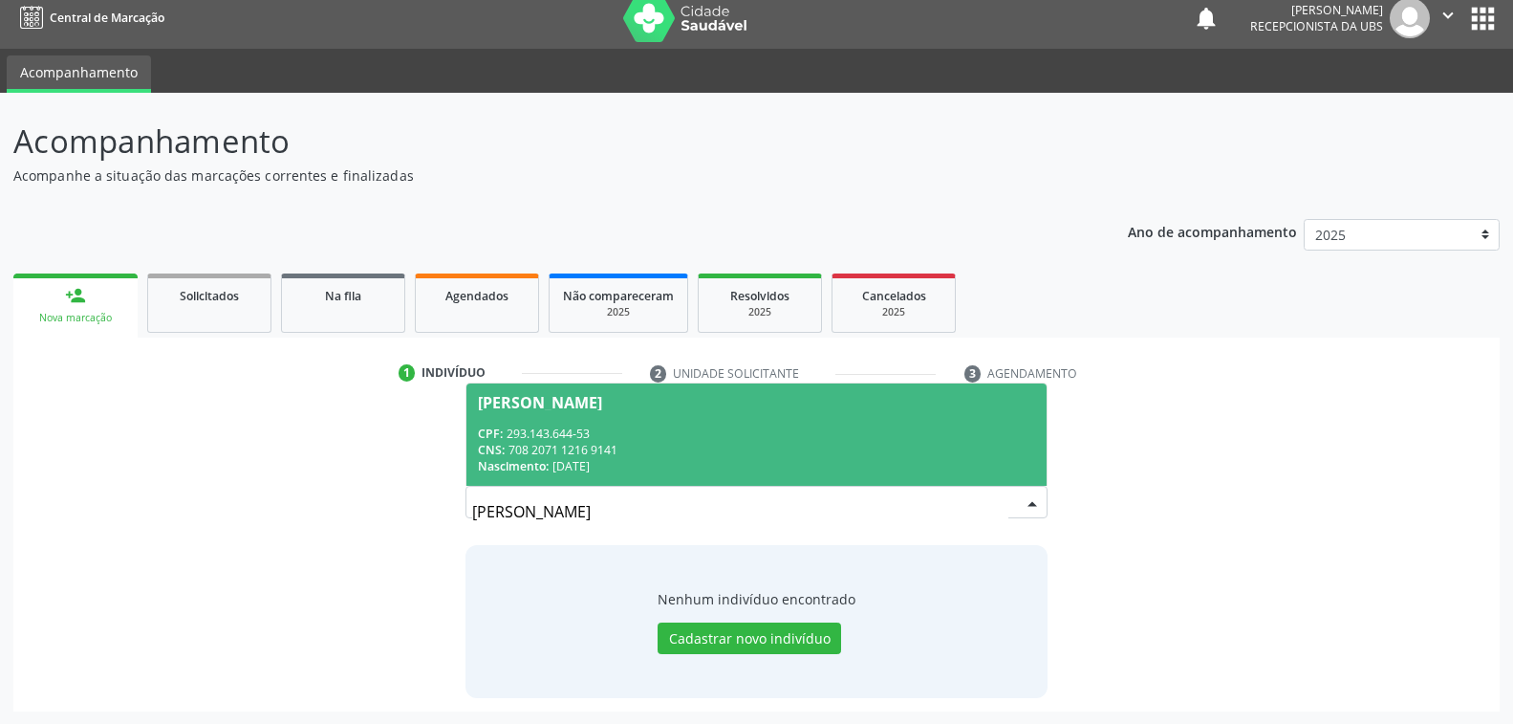
click at [657, 455] on div "CNS: 708 2071 1216 9141" at bounding box center [756, 450] width 556 height 16
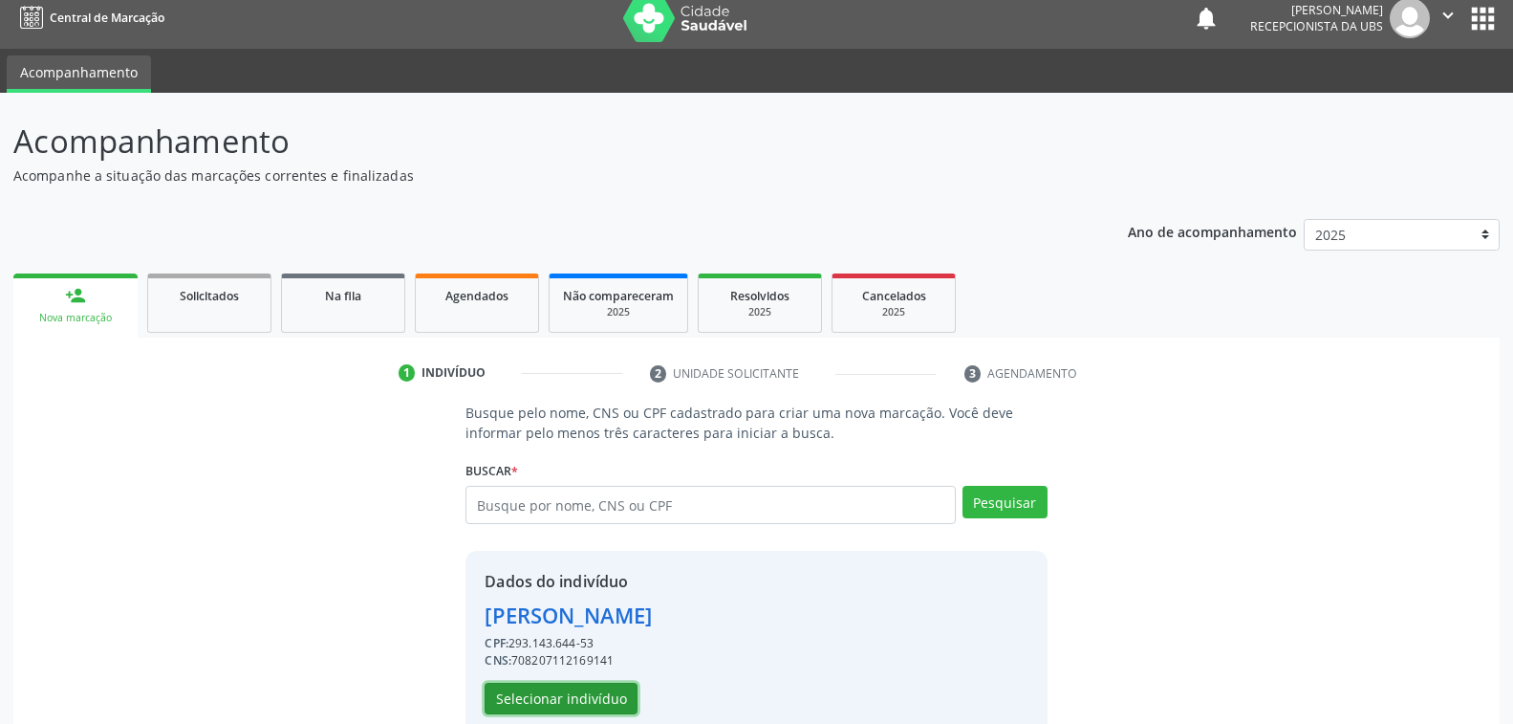
click at [601, 691] on button "Selecionar indivíduo" at bounding box center [561, 699] width 153 height 33
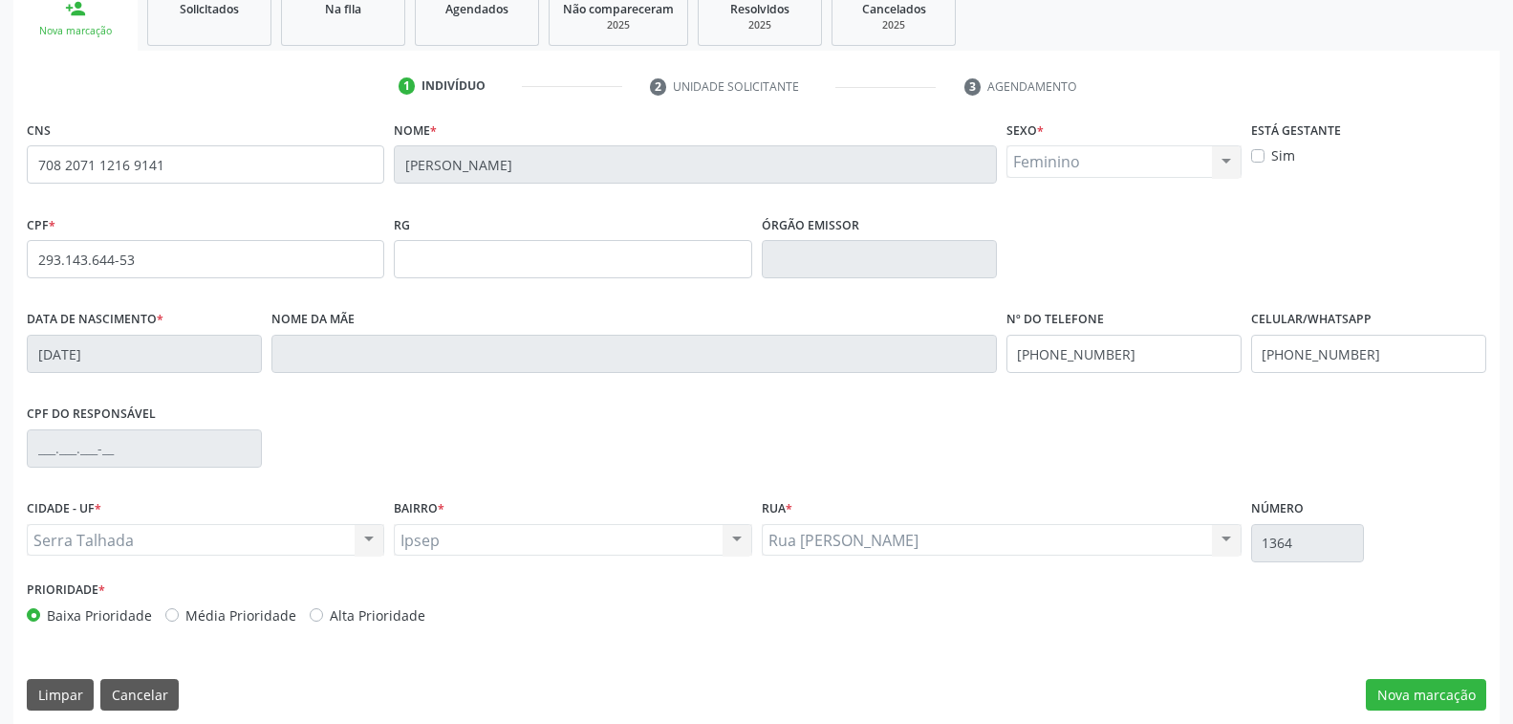
scroll to position [310, 0]
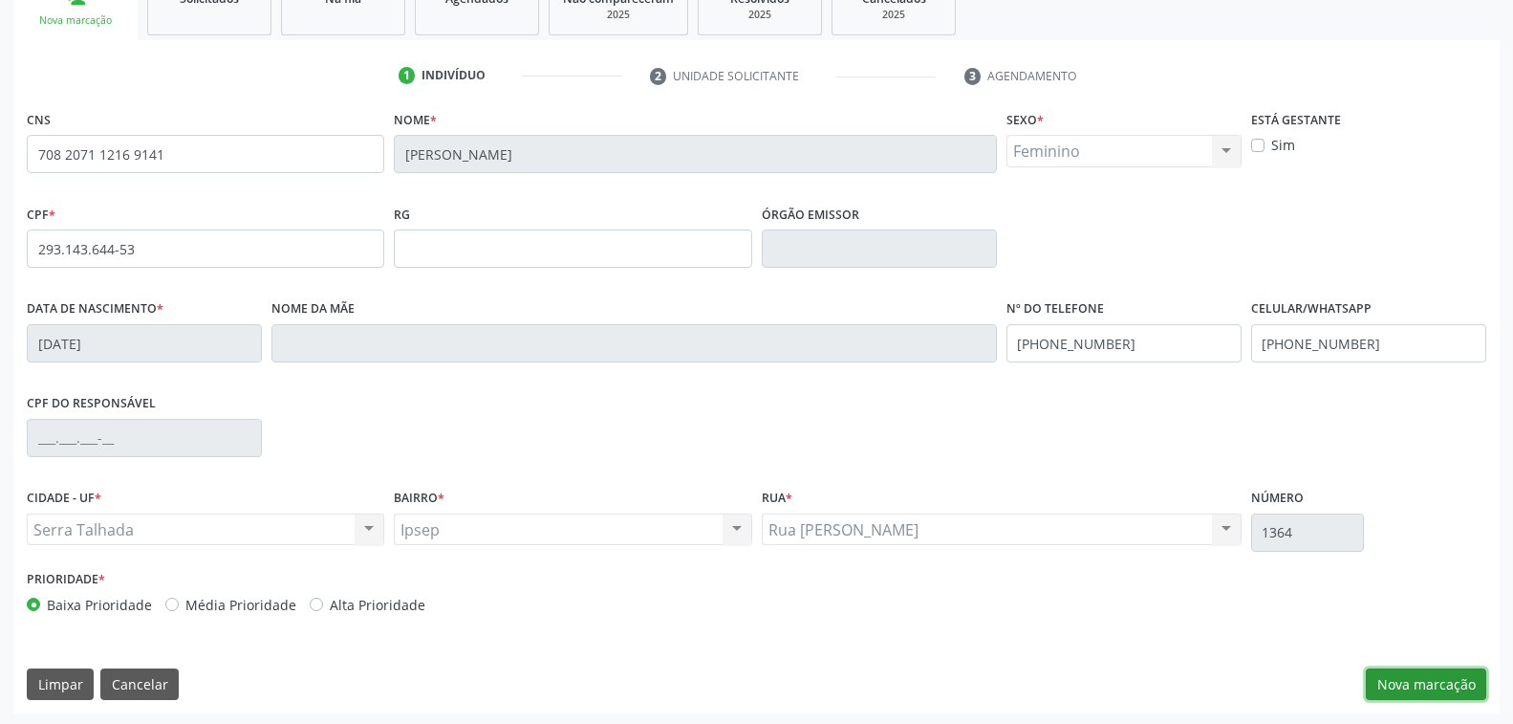
click at [1444, 675] on button "Nova marcação" at bounding box center [1426, 684] width 120 height 33
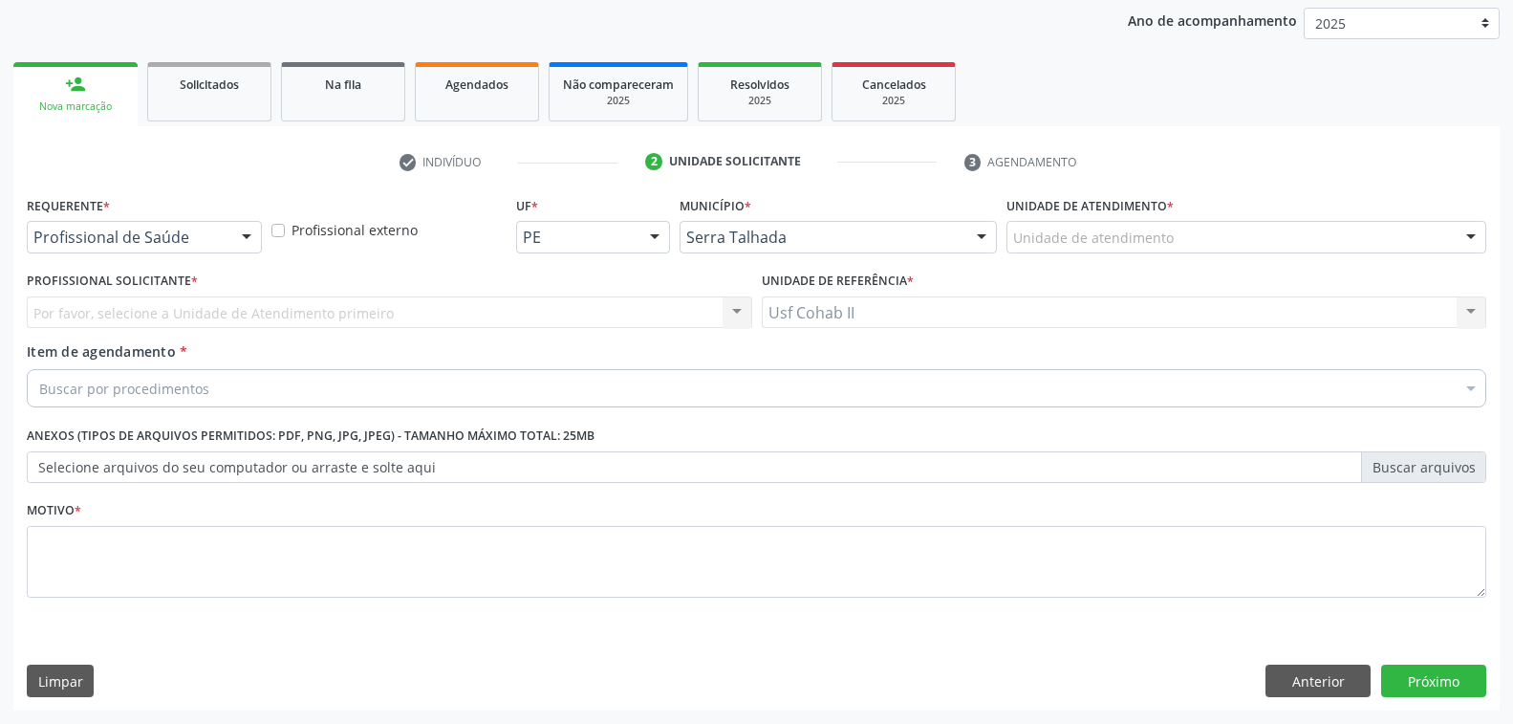
scroll to position [222, 0]
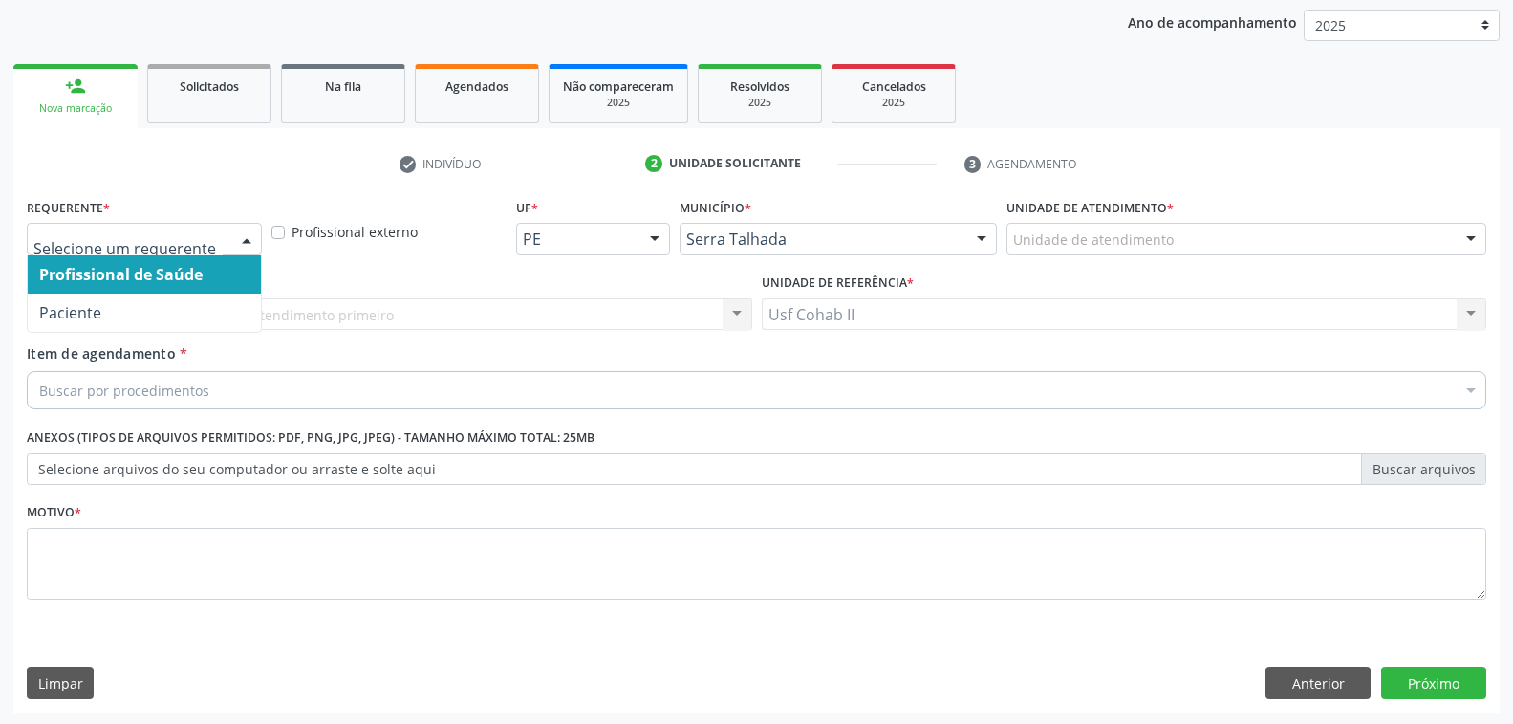
click at [242, 234] on div at bounding box center [246, 240] width 29 height 33
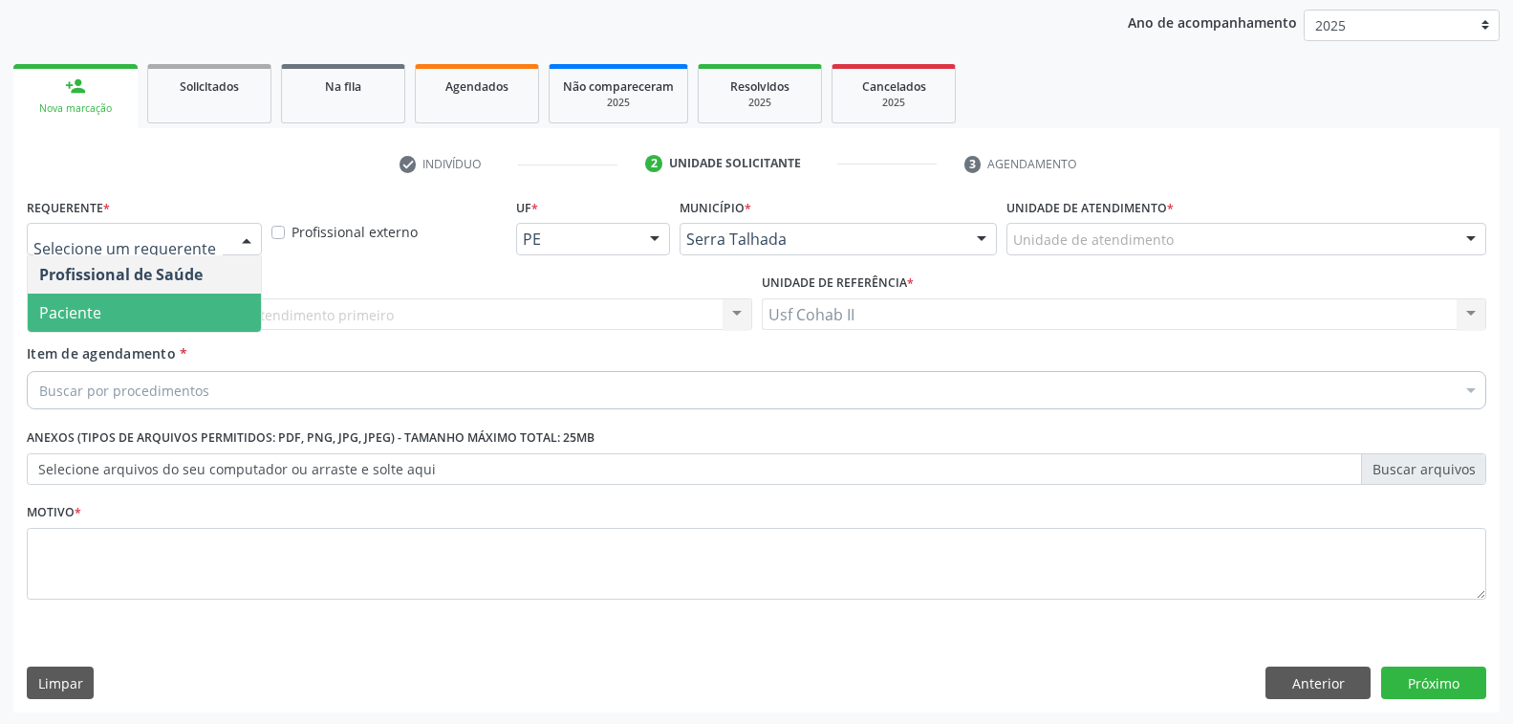
click at [176, 306] on span "Paciente" at bounding box center [144, 312] width 233 height 38
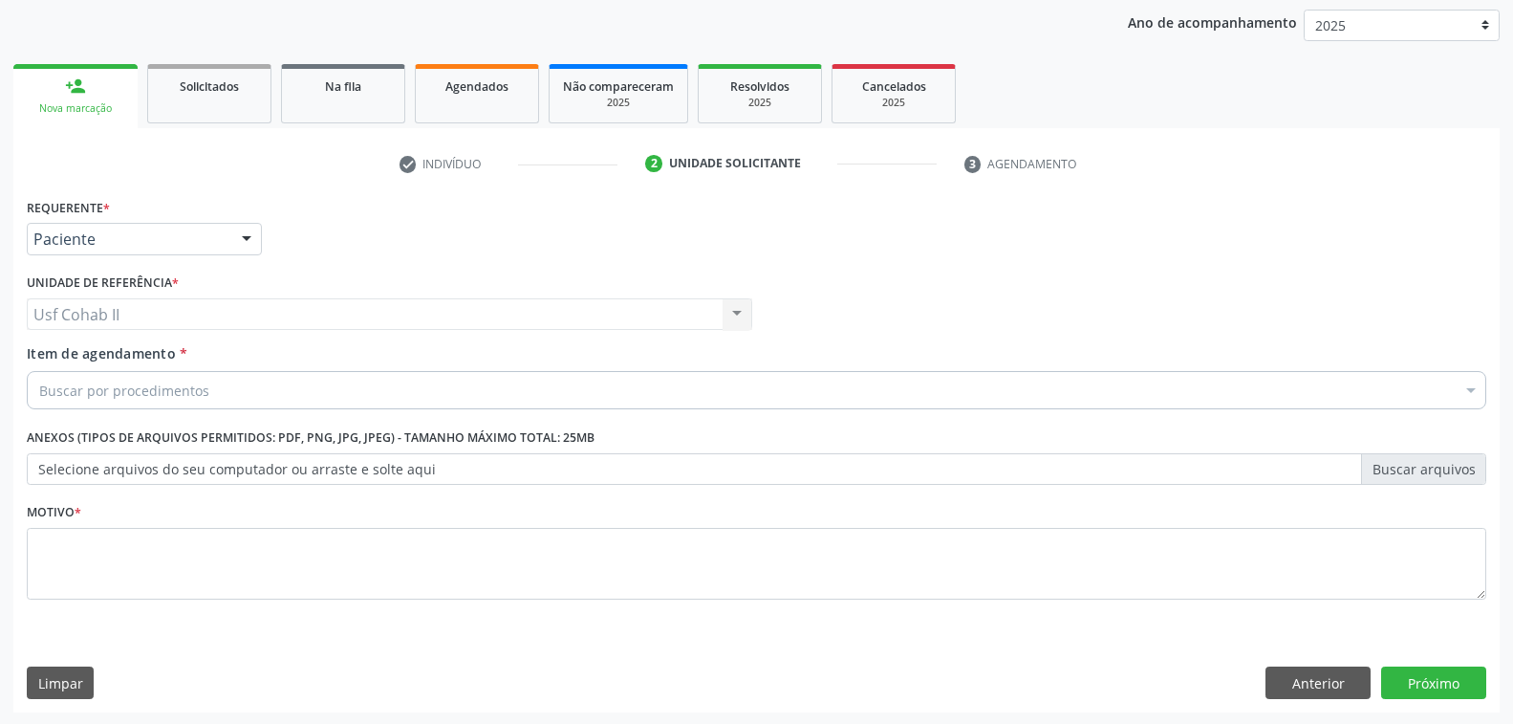
click at [210, 392] on div "Buscar por procedimentos" at bounding box center [757, 390] width 1460 height 38
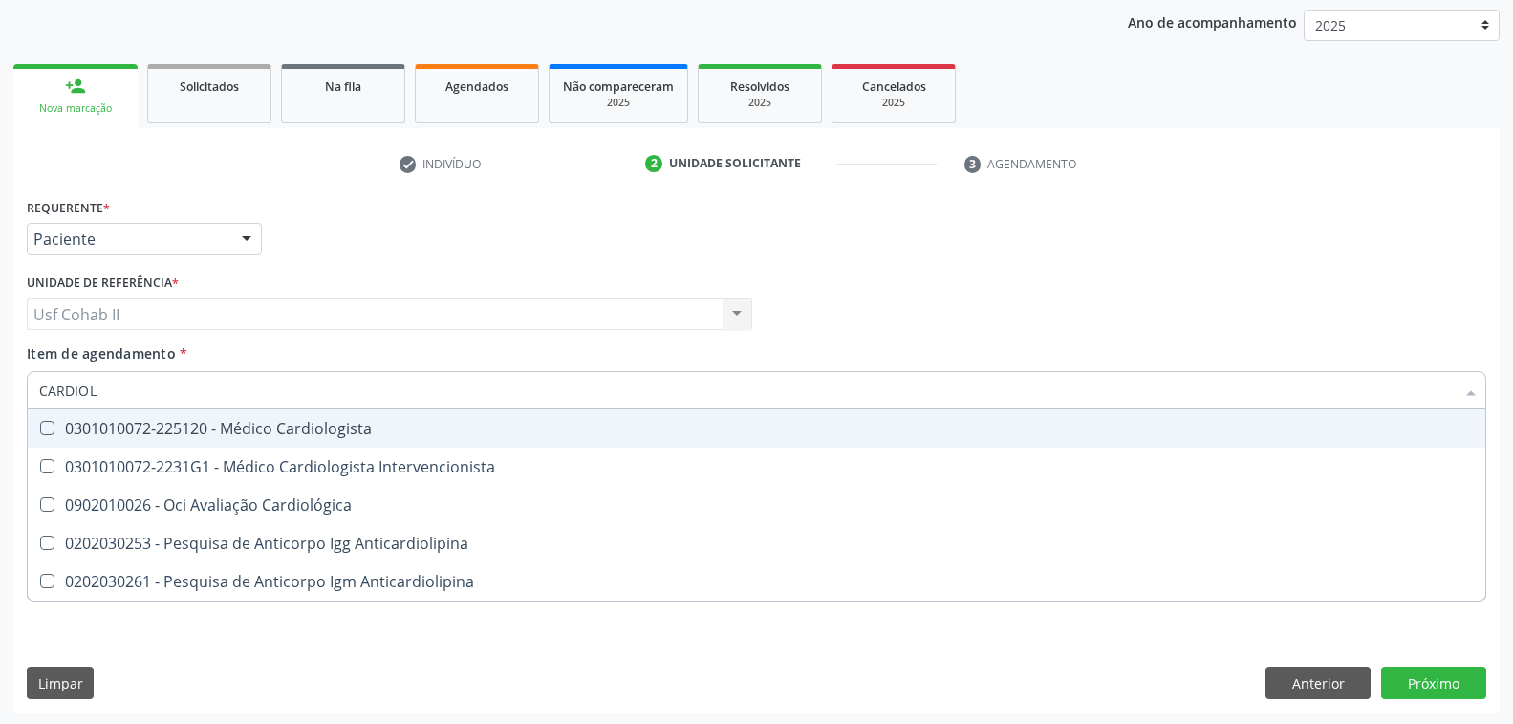
type input "CARDIOLO"
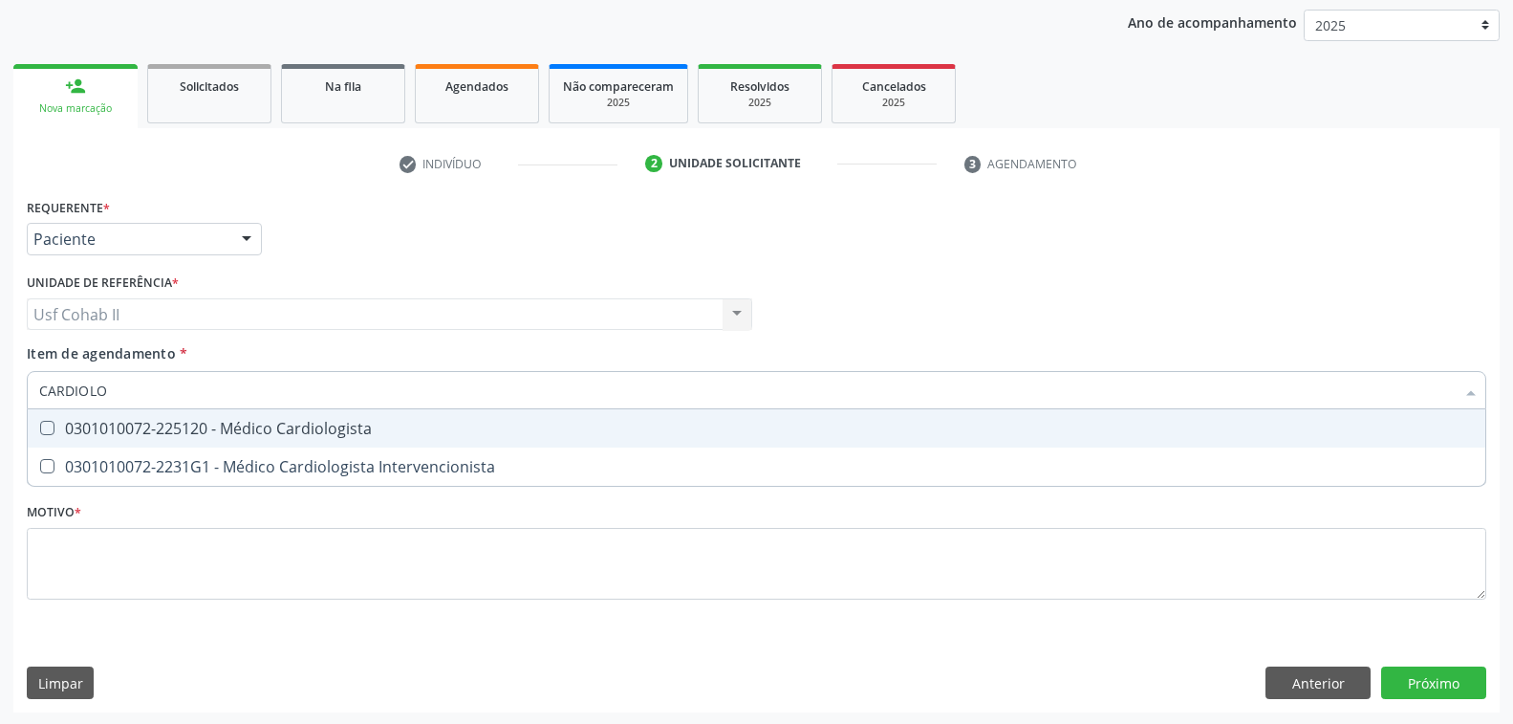
click at [276, 425] on div "0301010072-225120 - Médico Cardiologista" at bounding box center [756, 428] width 1435 height 15
checkbox Cardiologista "true"
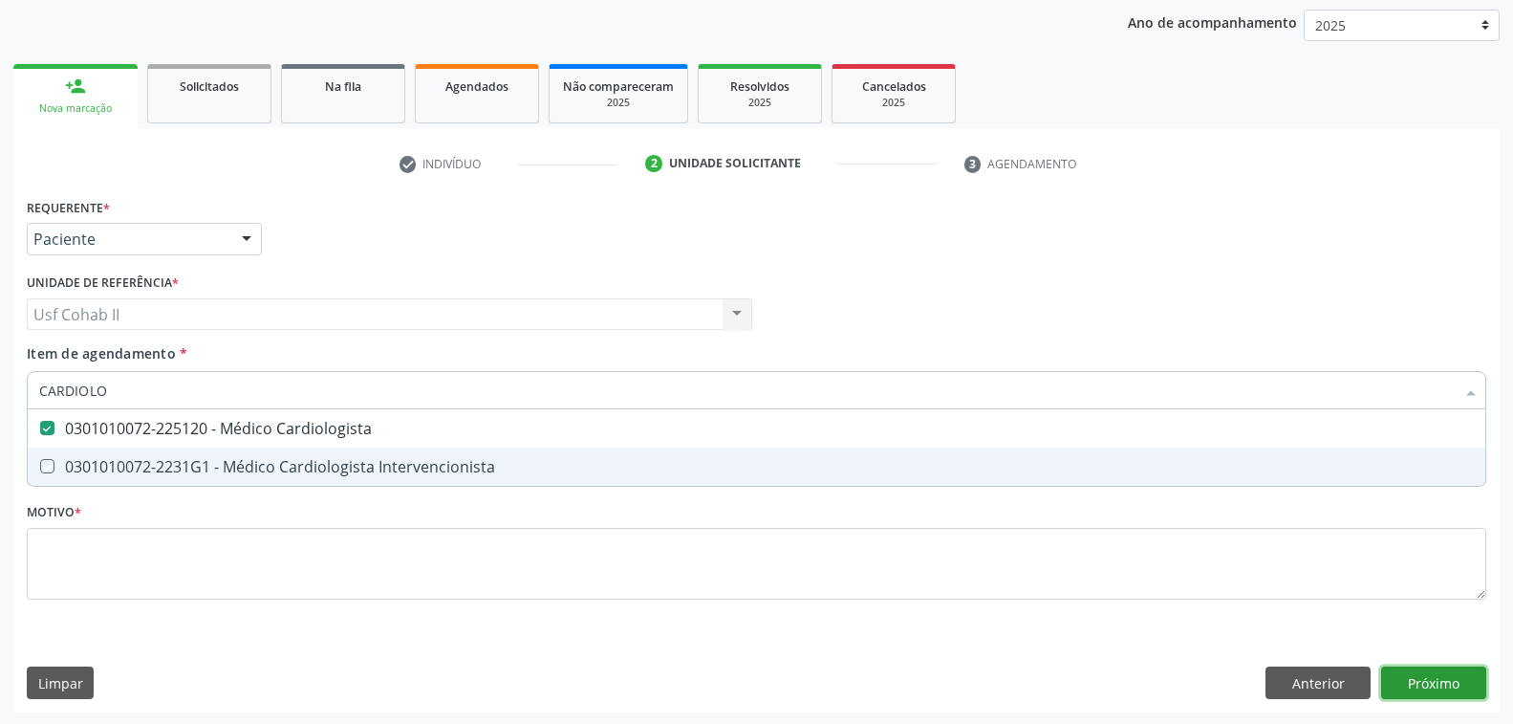
click at [1416, 670] on div "Requerente * Paciente Profissional de Saúde Paciente Nenhum resultado encontrad…" at bounding box center [756, 452] width 1487 height 519
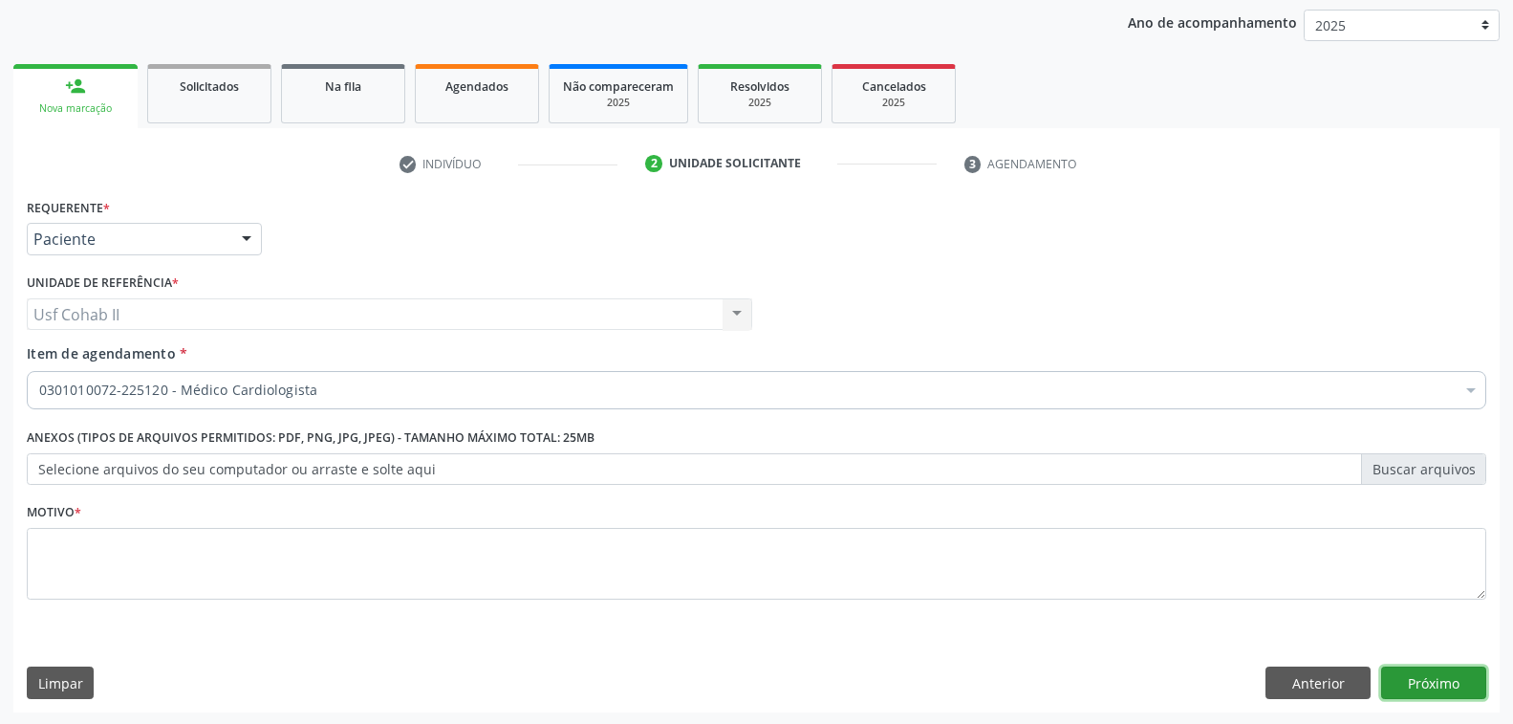
checkbox Cardiologista "true"
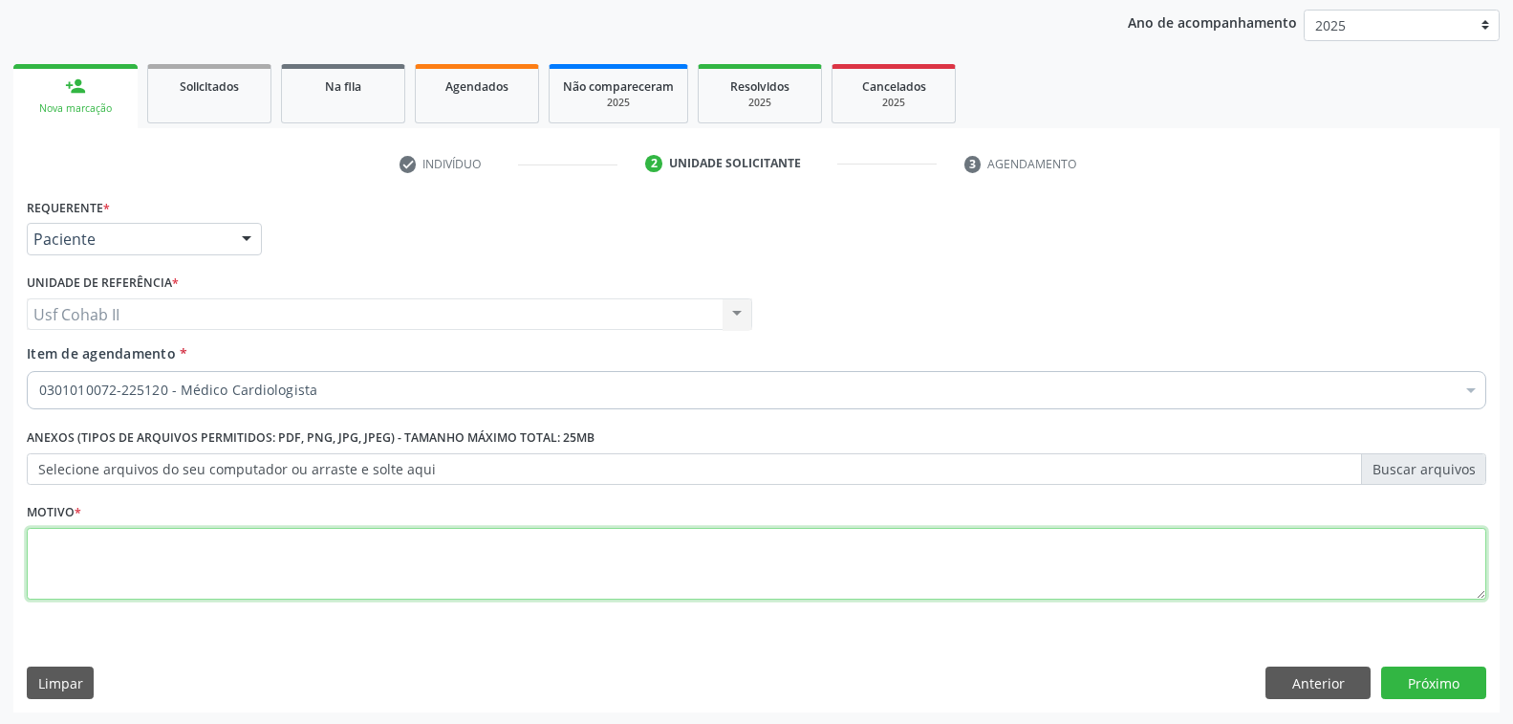
click at [59, 565] on textarea at bounding box center [757, 564] width 1460 height 73
type textarea "RR"
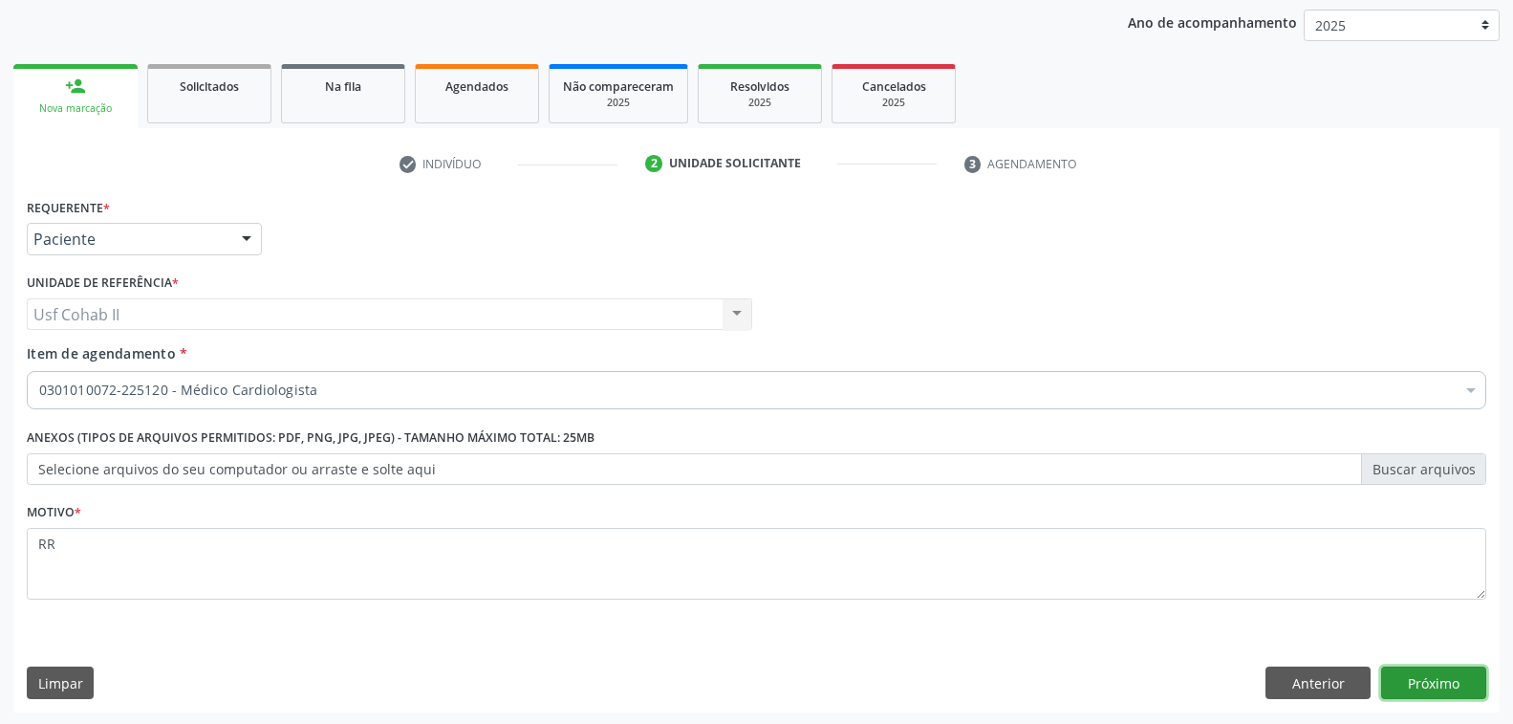
click at [1407, 685] on button "Próximo" at bounding box center [1433, 682] width 105 height 33
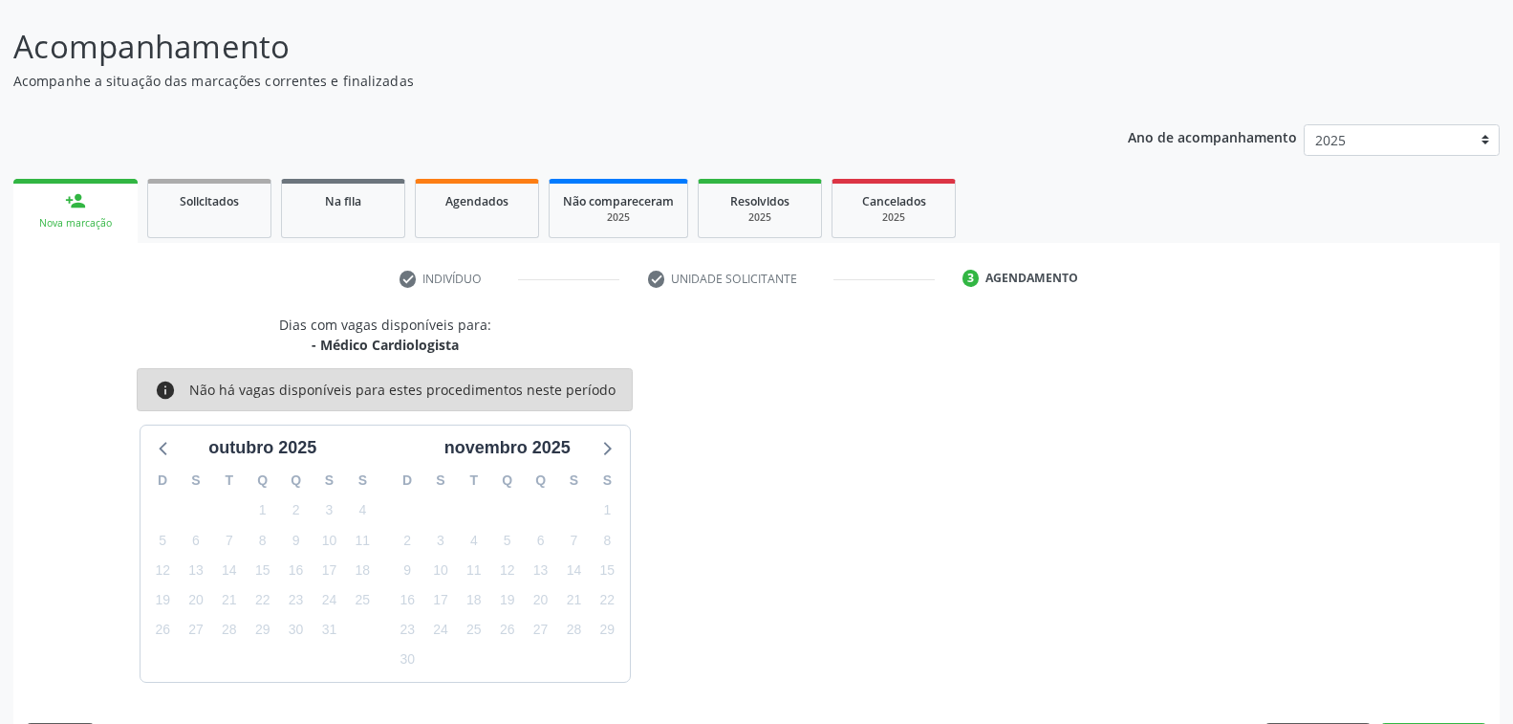
scroll to position [163, 0]
